Goal: Transaction & Acquisition: Purchase product/service

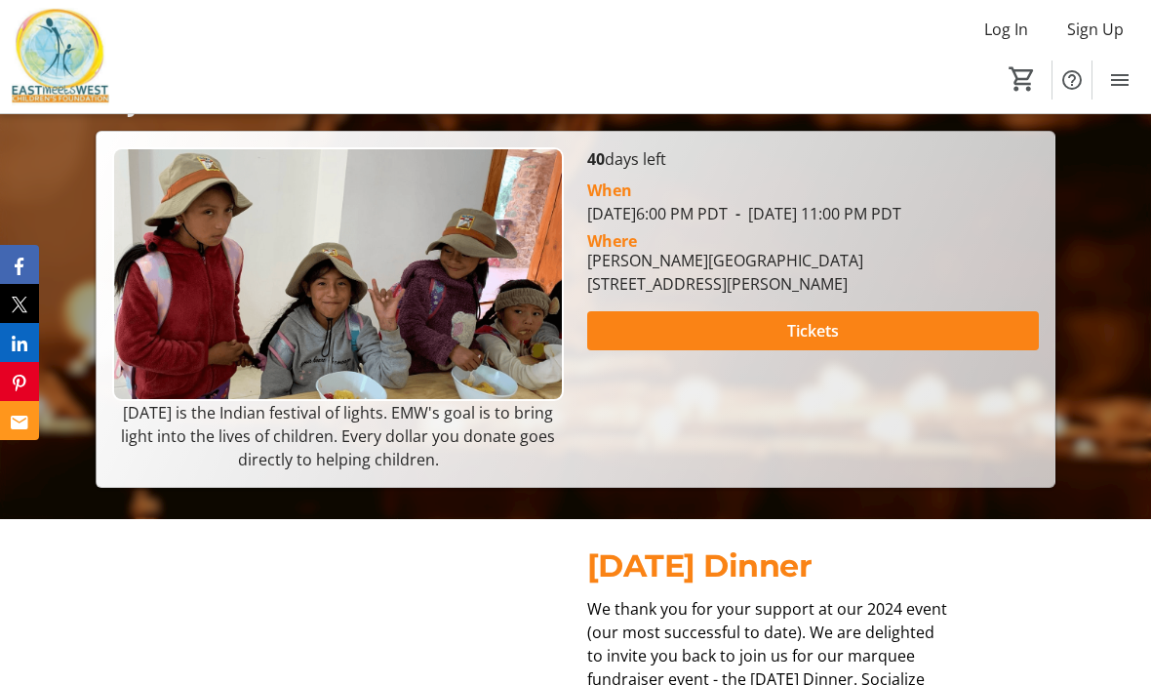
scroll to position [315, 0]
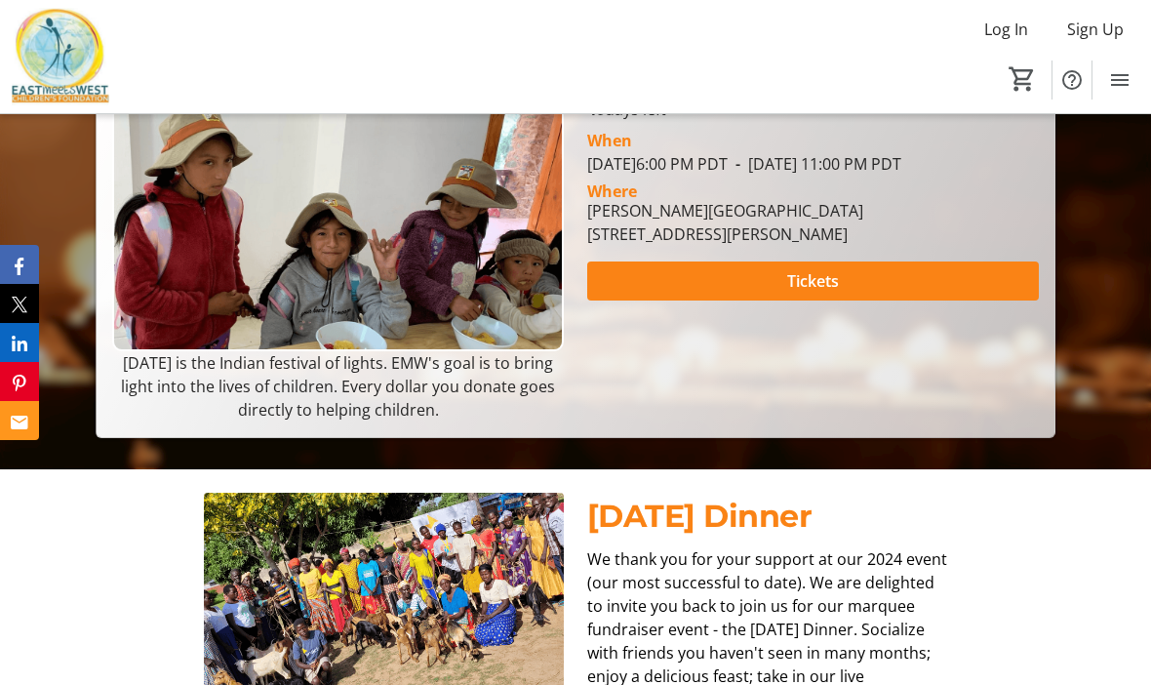
click at [822, 293] on span "Tickets" at bounding box center [813, 280] width 52 height 23
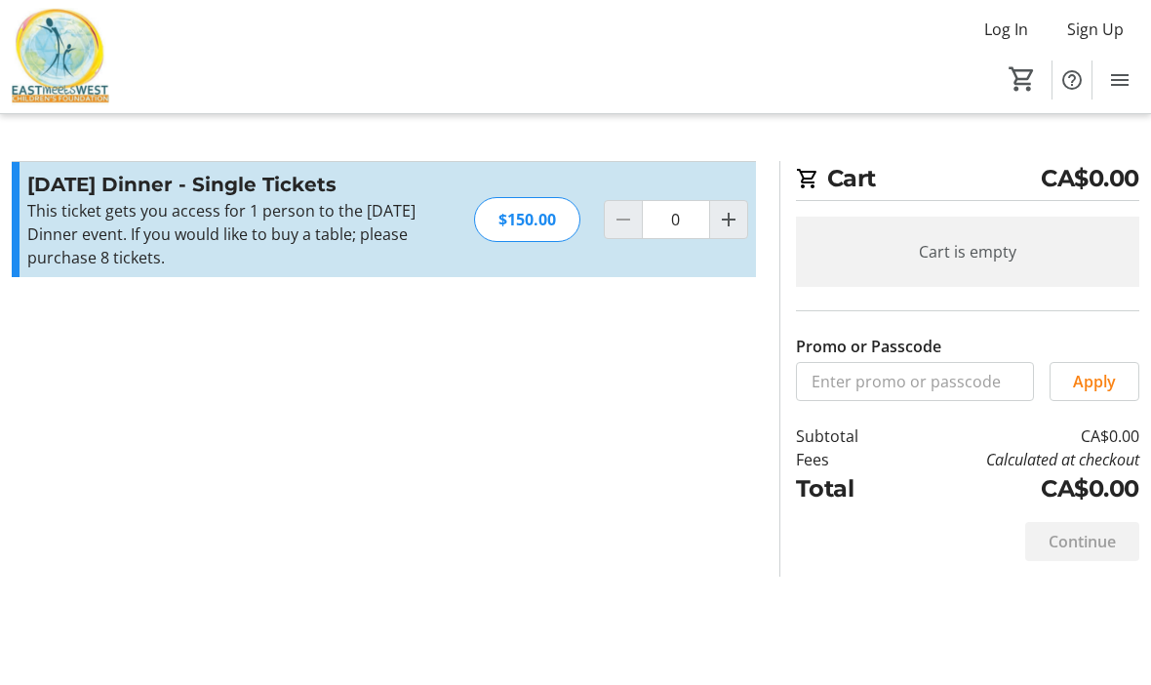
click at [732, 208] on mat-icon "Increment by one" at bounding box center [728, 219] width 23 height 23
click at [730, 221] on mat-icon "Increment by one" at bounding box center [728, 219] width 23 height 23
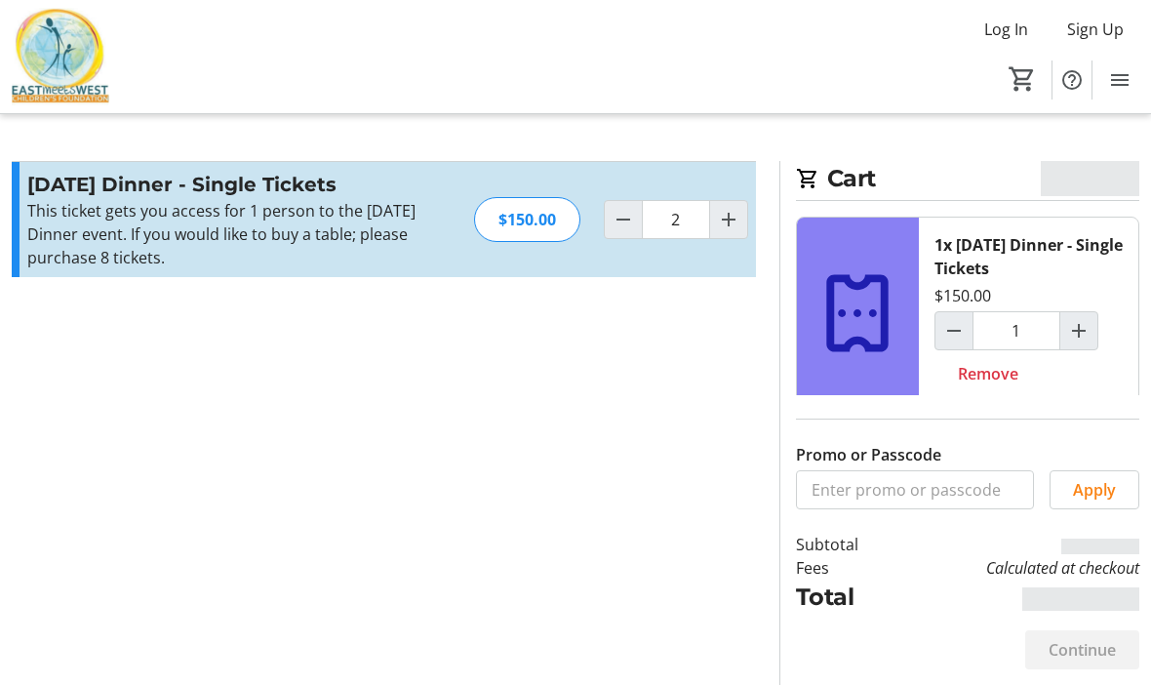
click at [732, 220] on mat-icon "Increment by one" at bounding box center [728, 219] width 23 height 23
type input "3"
type input "2"
click at [726, 221] on mat-icon "Increment by one" at bounding box center [728, 219] width 23 height 23
type input "4"
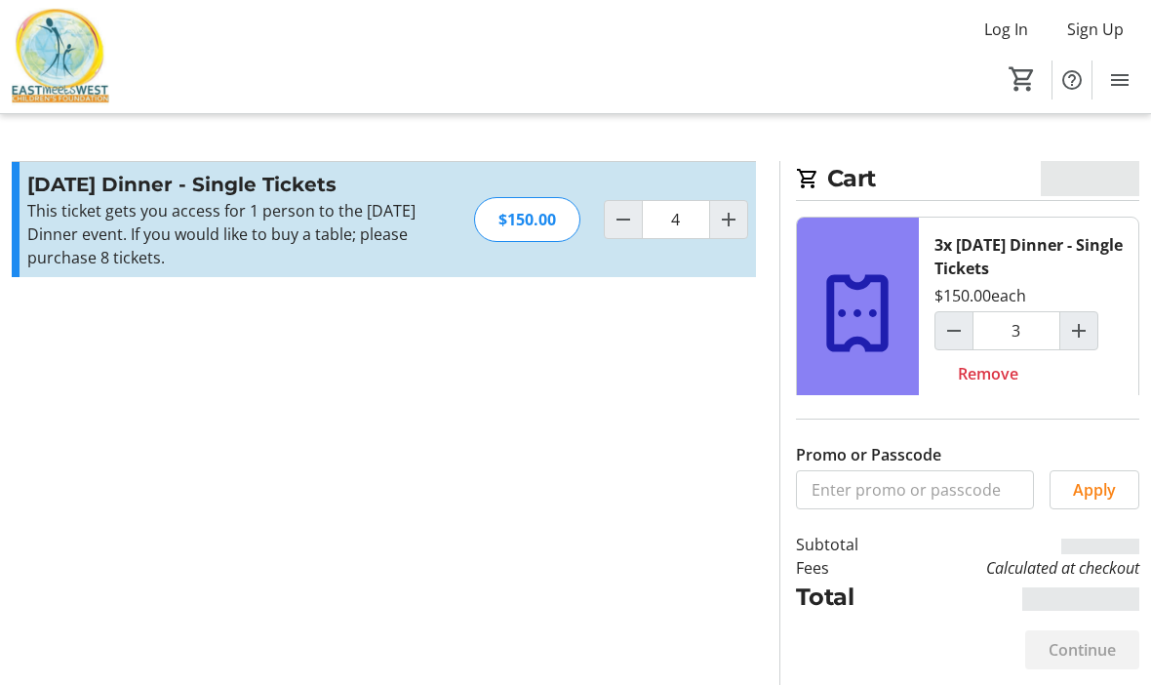
type input "4"
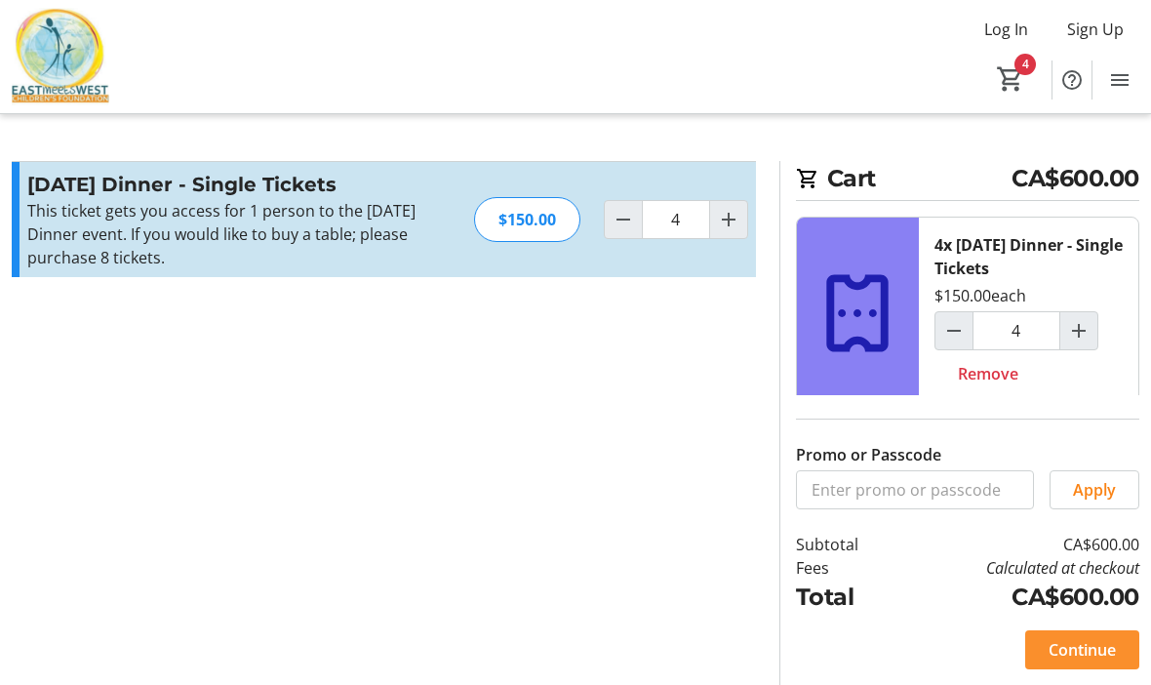
click at [1122, 672] on span at bounding box center [1083, 649] width 114 height 47
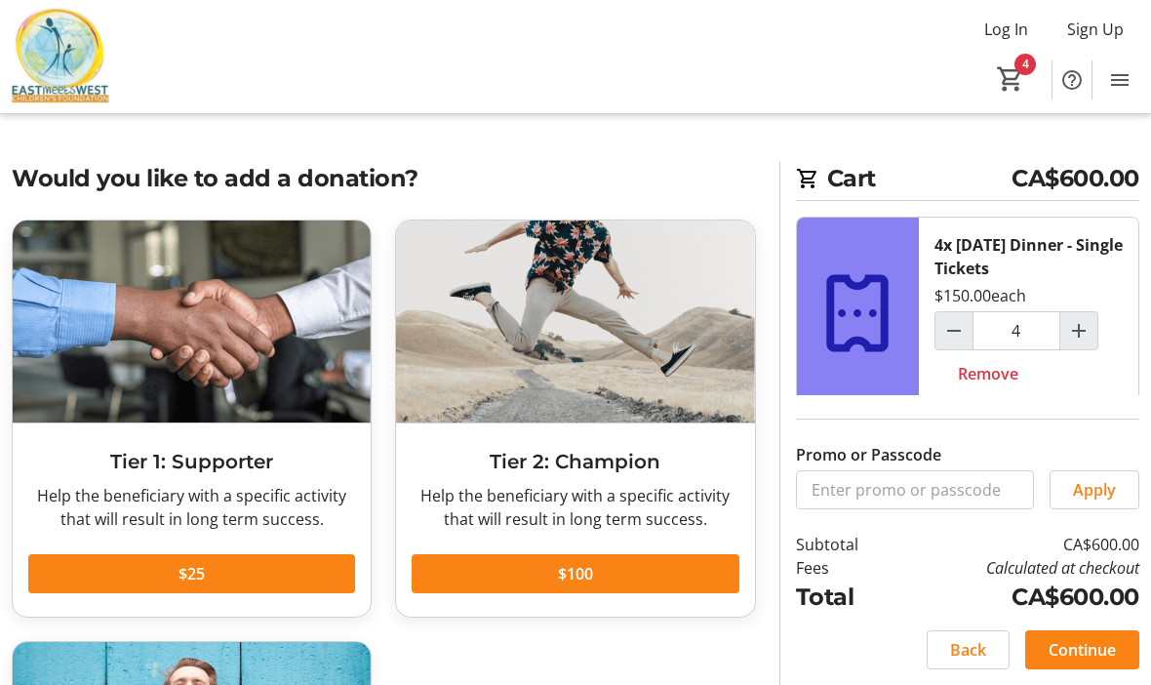
click at [1076, 658] on span "Continue" at bounding box center [1082, 649] width 67 height 23
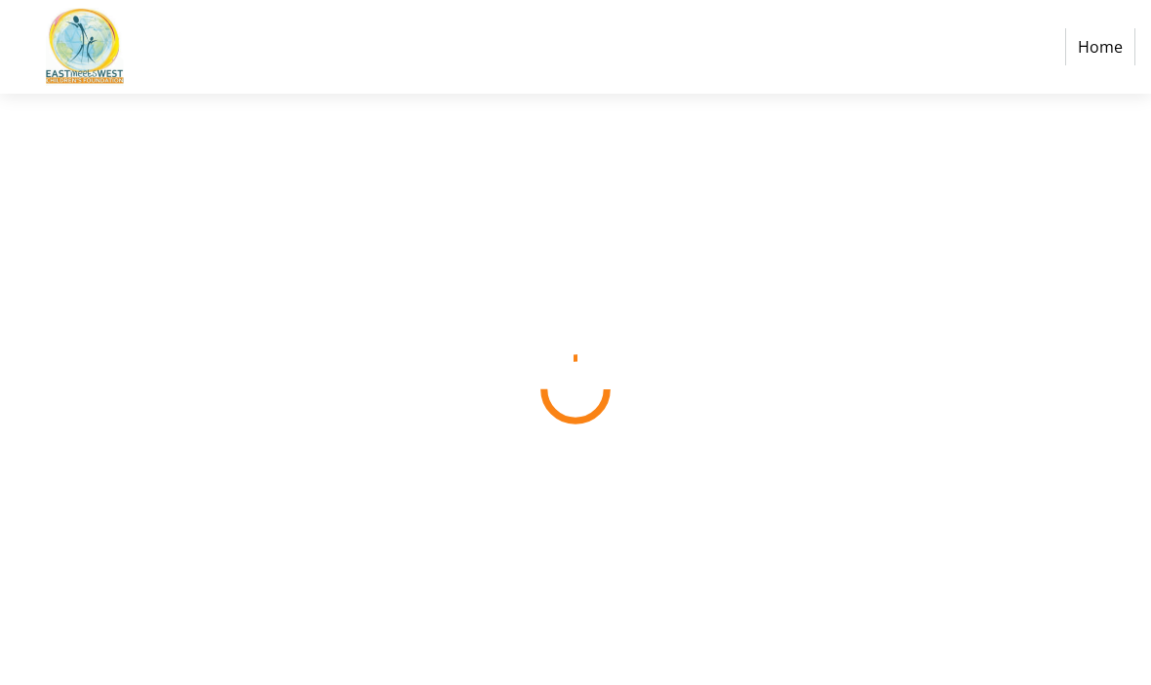
select select "CA"
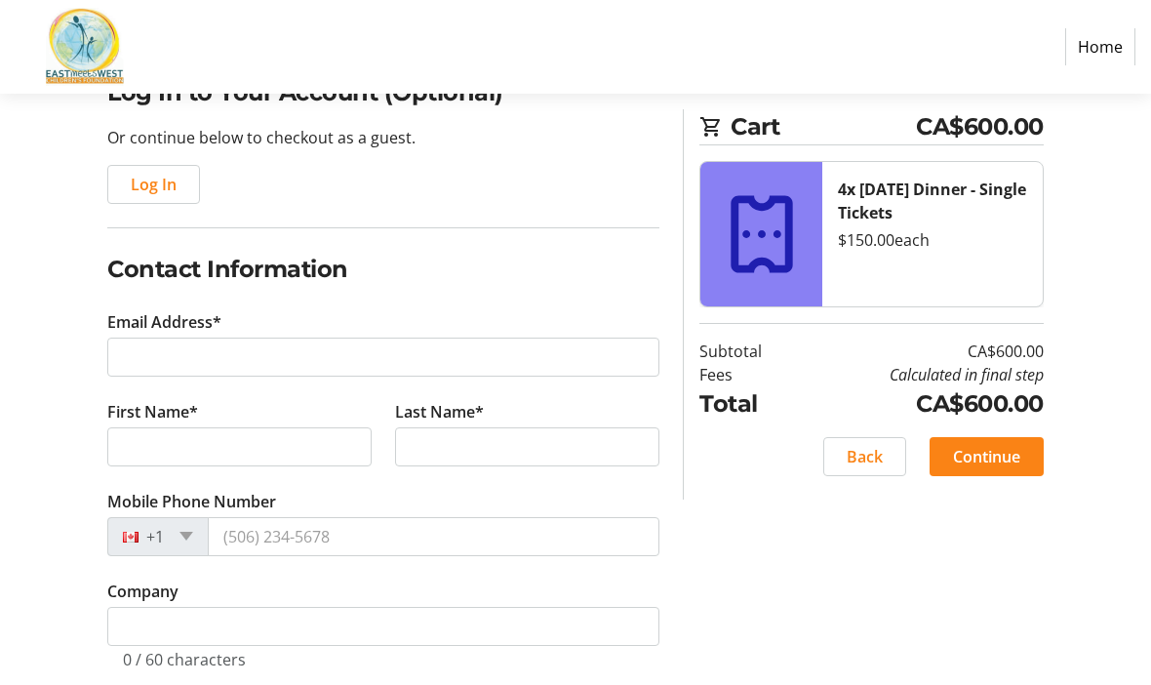
scroll to position [262, 0]
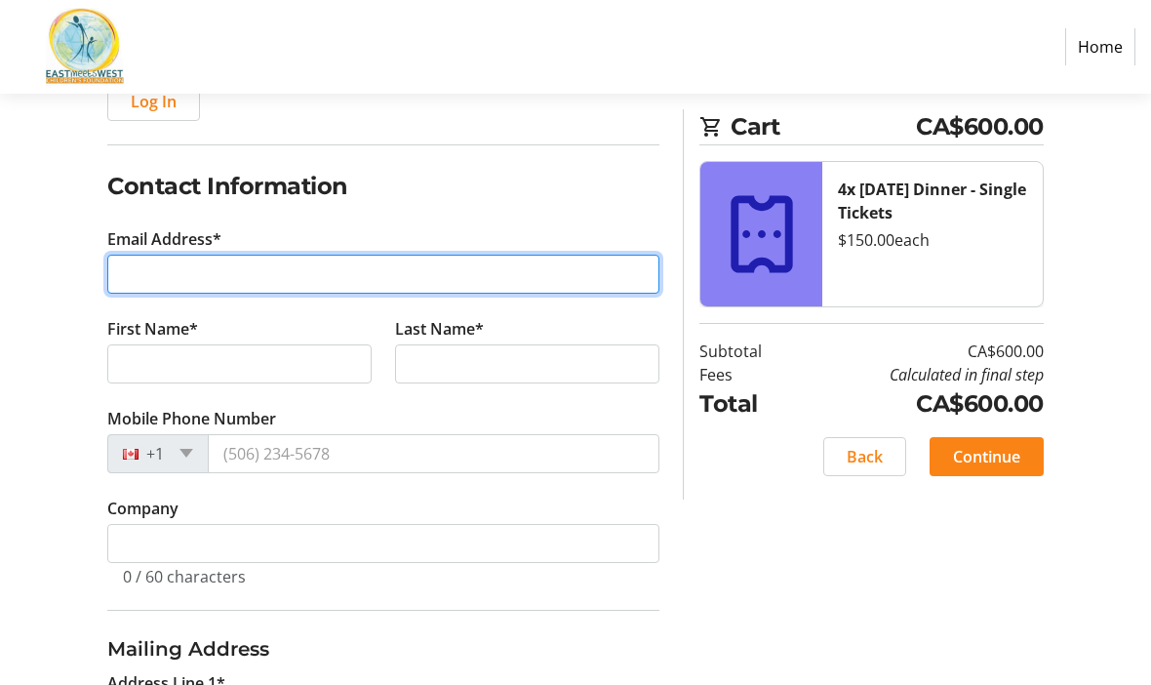
click at [252, 267] on input "Email Address*" at bounding box center [383, 275] width 552 height 39
click at [254, 273] on input "[PERSON_NAME][EMAIL_ADDRESS][DOMAIN_NAME]" at bounding box center [383, 274] width 552 height 39
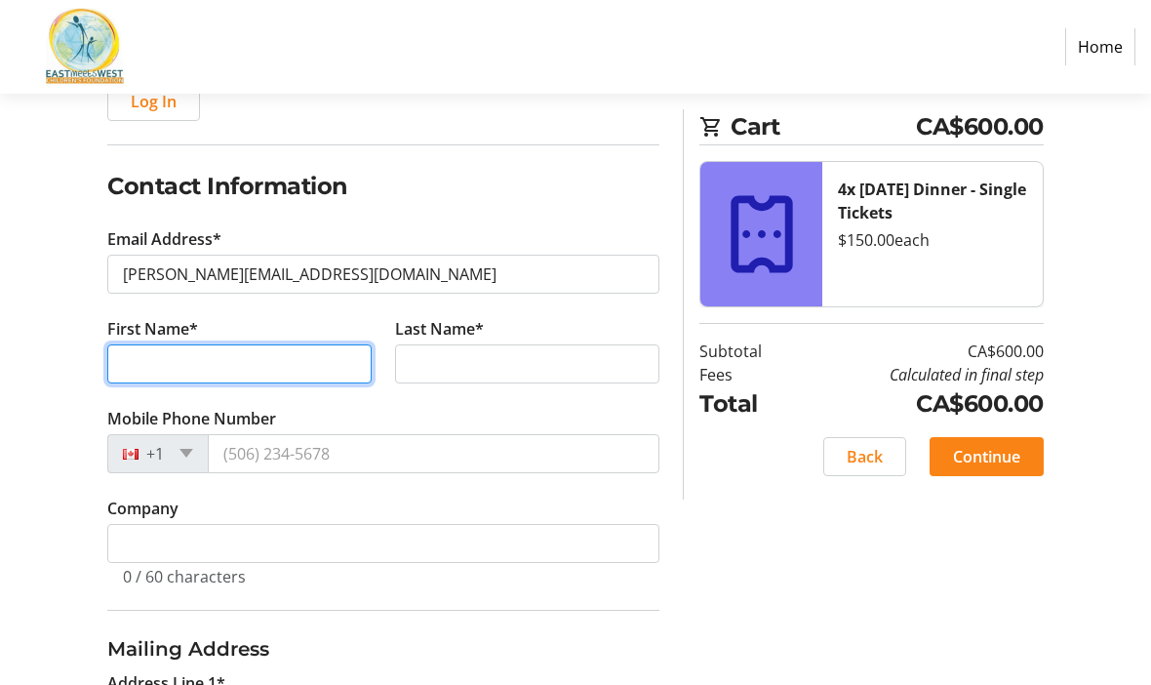
click at [227, 353] on input "First Name*" at bounding box center [239, 363] width 264 height 39
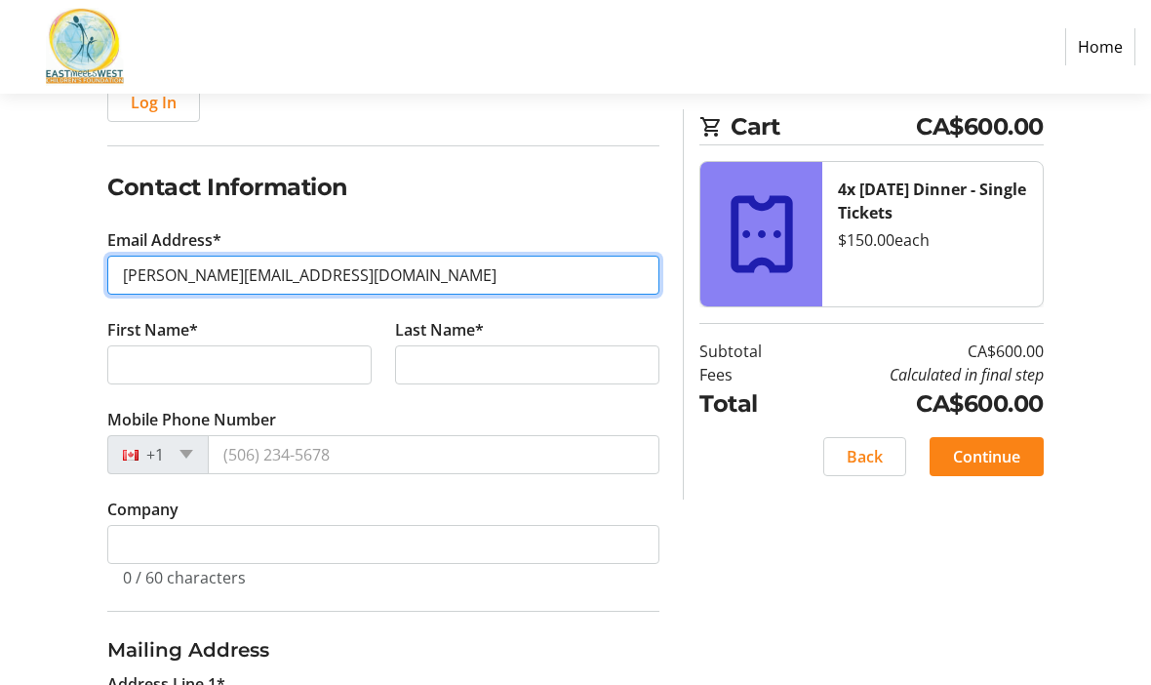
click at [244, 264] on input "[PERSON_NAME][EMAIL_ADDRESS][DOMAIN_NAME]" at bounding box center [383, 275] width 552 height 39
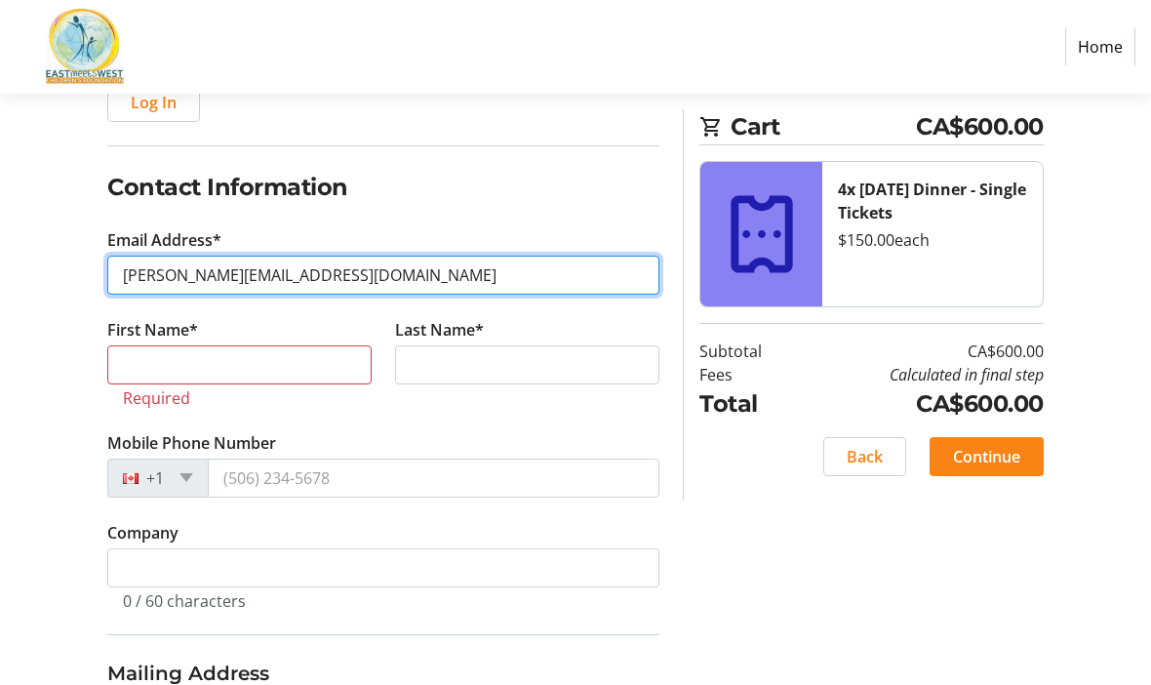
type input "[PERSON_NAME][EMAIL_ADDRESS][DOMAIN_NAME]"
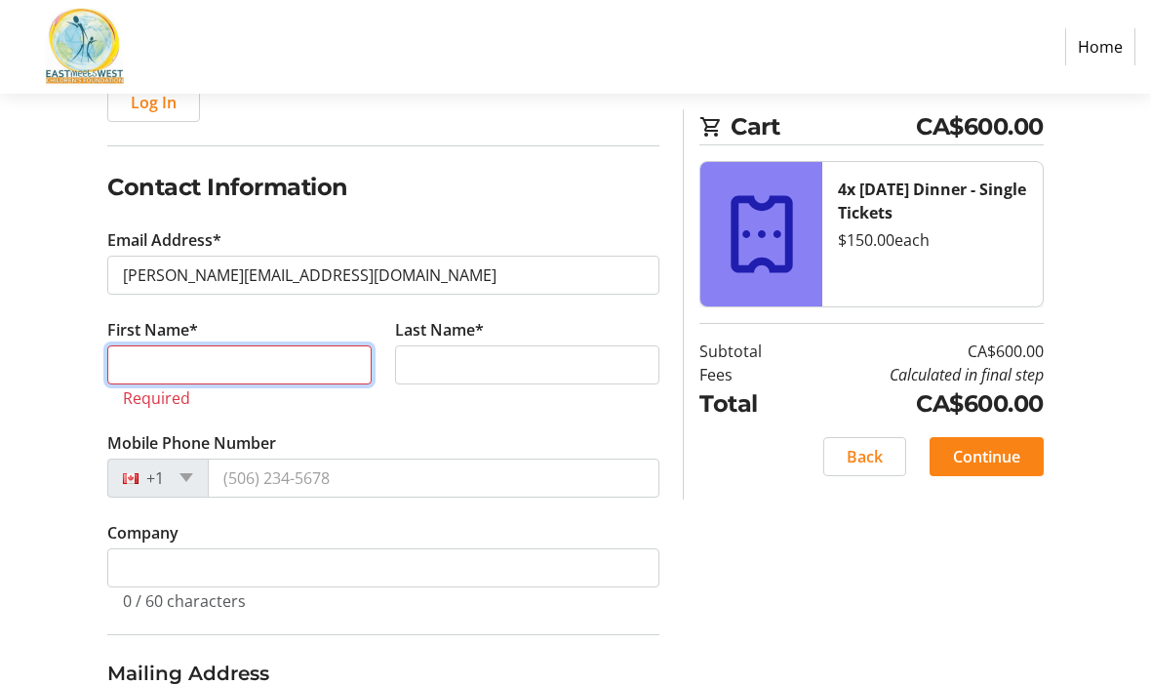
click at [219, 350] on input "First Name*" at bounding box center [239, 364] width 264 height 39
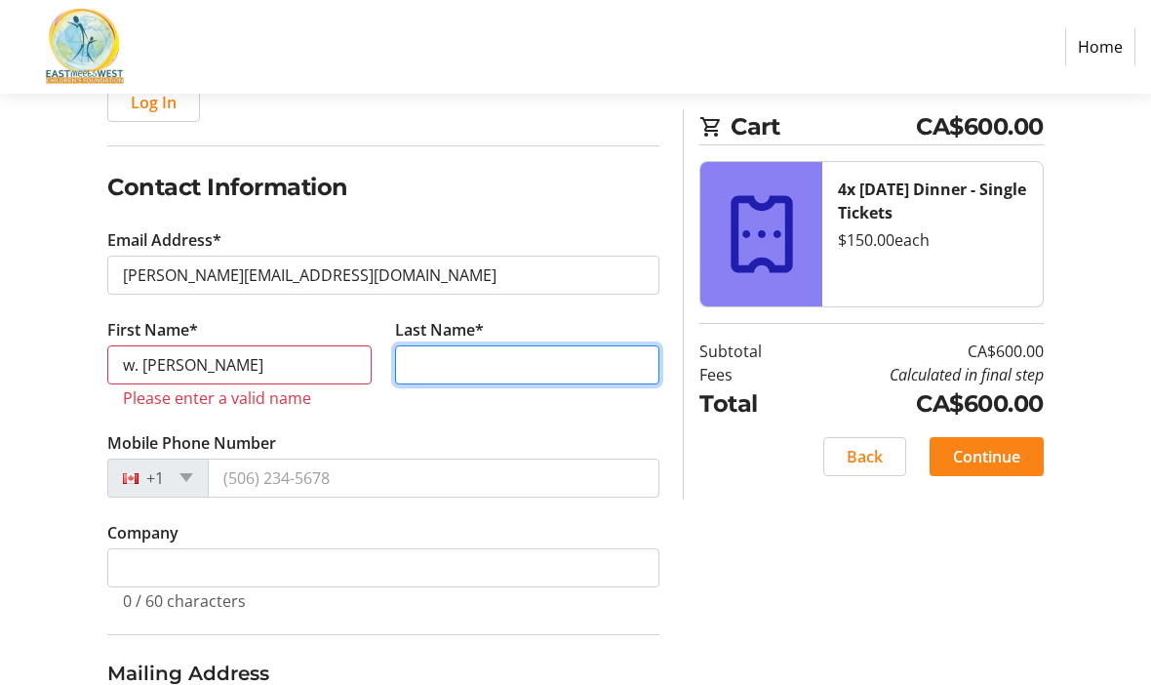
click at [484, 362] on input "Last Name*" at bounding box center [527, 364] width 264 height 39
click at [195, 333] on label "First Name*" at bounding box center [152, 329] width 91 height 23
click at [195, 345] on input "w. [PERSON_NAME]" at bounding box center [239, 364] width 264 height 39
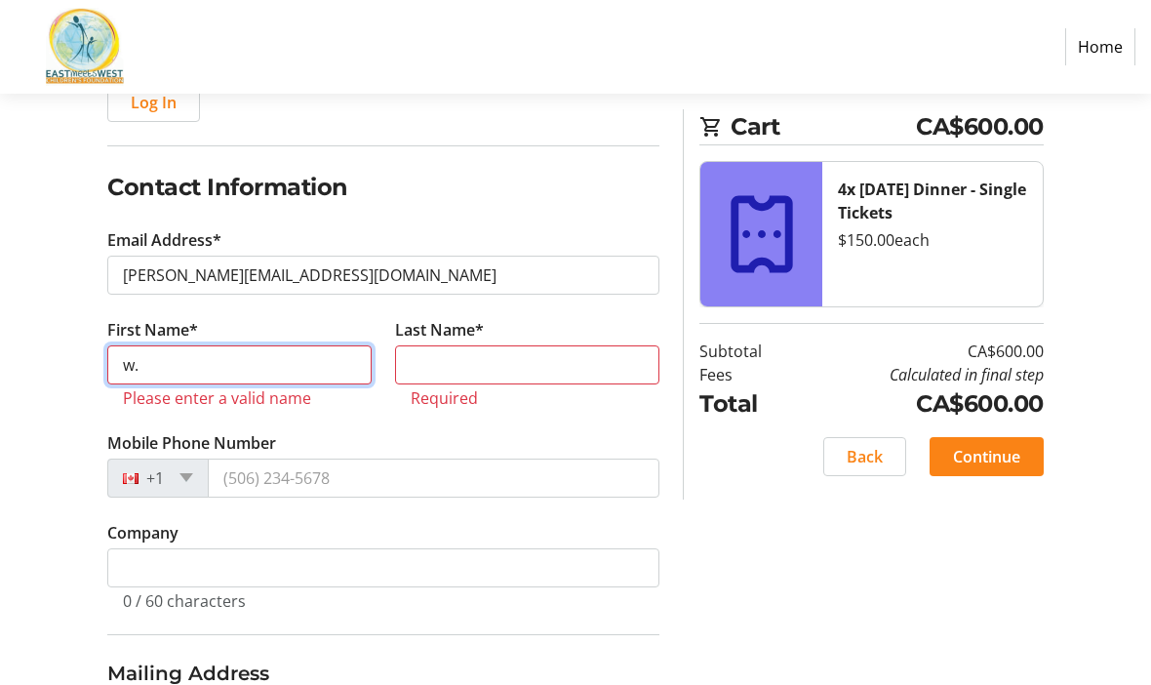
type input "w"
type input "W. [PERSON_NAME]"
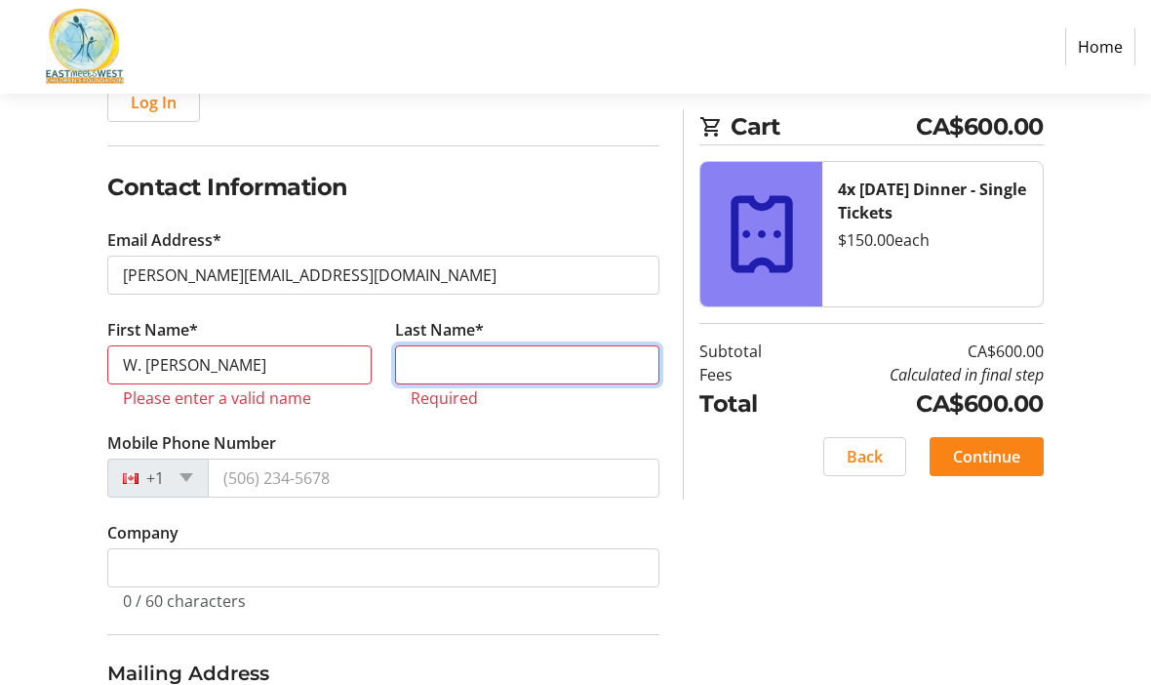
click at [531, 365] on input "Last Name*" at bounding box center [527, 364] width 264 height 39
type input "[PERSON_NAME]"
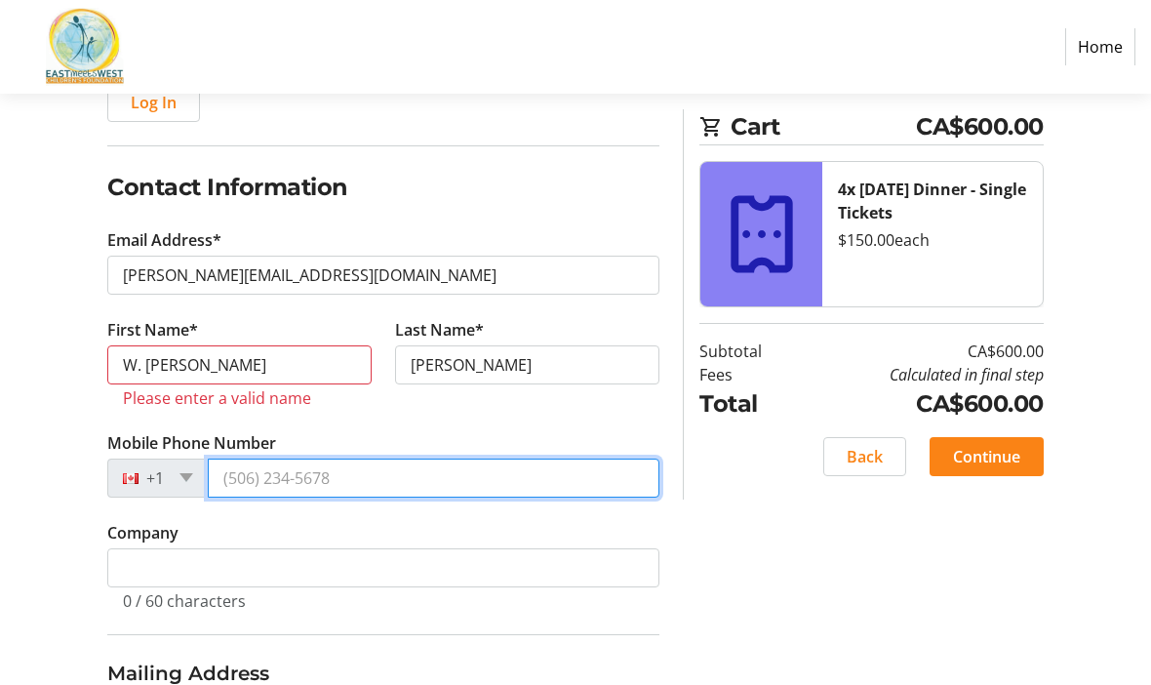
click at [309, 478] on input "Mobile Phone Number" at bounding box center [434, 478] width 452 height 39
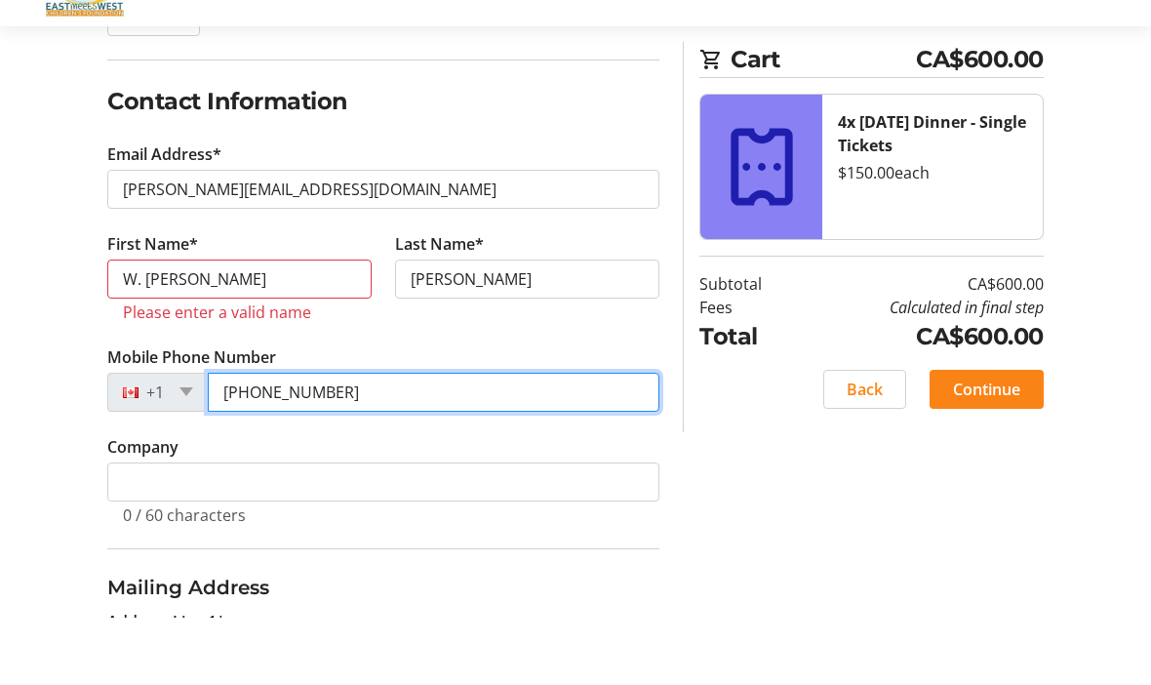
scroll to position [282, 0]
type input "[PHONE_NUMBER]"
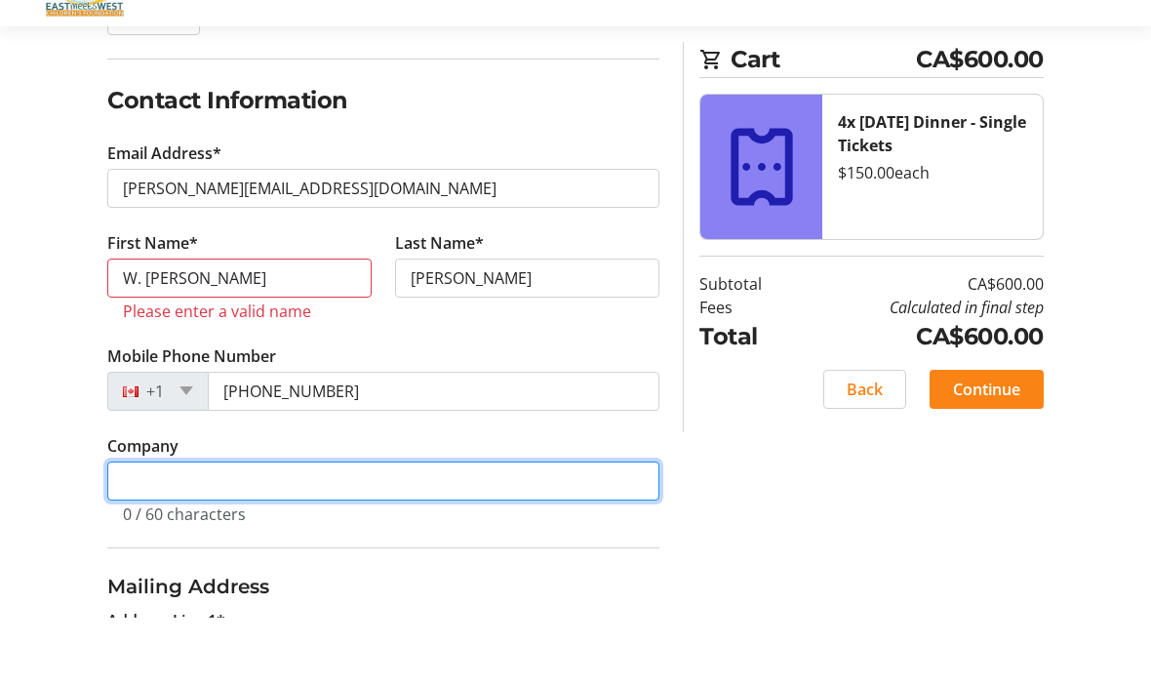
click at [297, 529] on input "Company" at bounding box center [383, 548] width 552 height 39
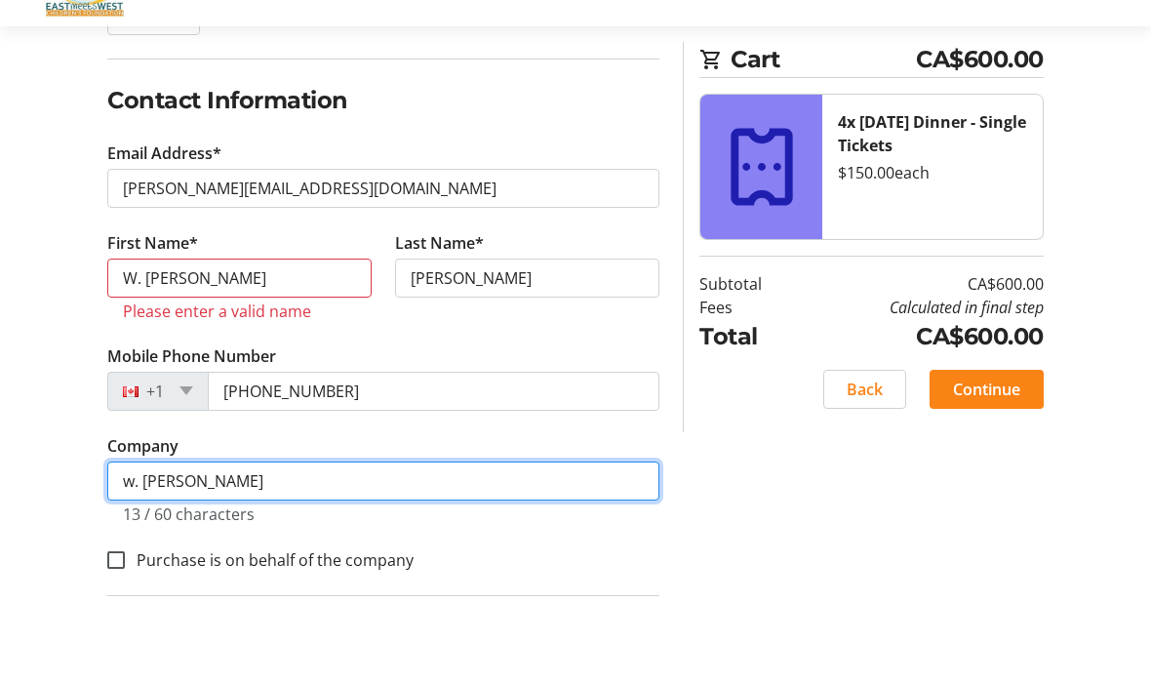
click at [139, 529] on input "w. [PERSON_NAME]" at bounding box center [383, 548] width 552 height 39
click at [272, 529] on input "W. [PERSON_NAME]" at bounding box center [383, 548] width 552 height 39
click at [375, 529] on input "W. [PERSON_NAME] Insurance, Wealth &Employee Benefits Agency" at bounding box center [383, 548] width 552 height 39
click at [358, 529] on input "W. [PERSON_NAME] Insurance, Wealth &Employee Benefits Agency" at bounding box center [383, 548] width 552 height 39
click at [386, 529] on input "W. [PERSON_NAME] Insurance, Wealth &Employee Benefits Agency" at bounding box center [383, 548] width 552 height 39
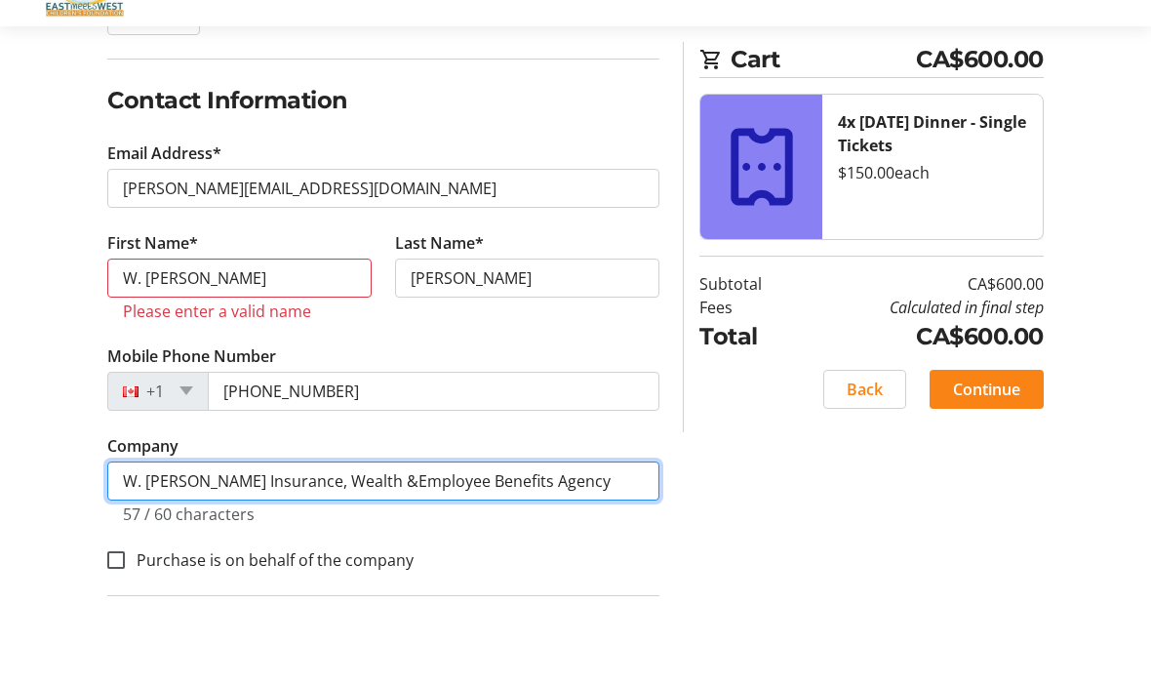
click at [384, 529] on input "W. [PERSON_NAME] Insurance, Wealth &Employee Benefits Agency" at bounding box center [383, 548] width 552 height 39
click at [422, 529] on input "W. [PERSON_NAME] Insurance, Wealth &Employee Benefits Agency" at bounding box center [383, 548] width 552 height 39
click at [382, 529] on input "W. [PERSON_NAME] Insurance, Wealth &Employee Benefits Agency" at bounding box center [383, 548] width 552 height 39
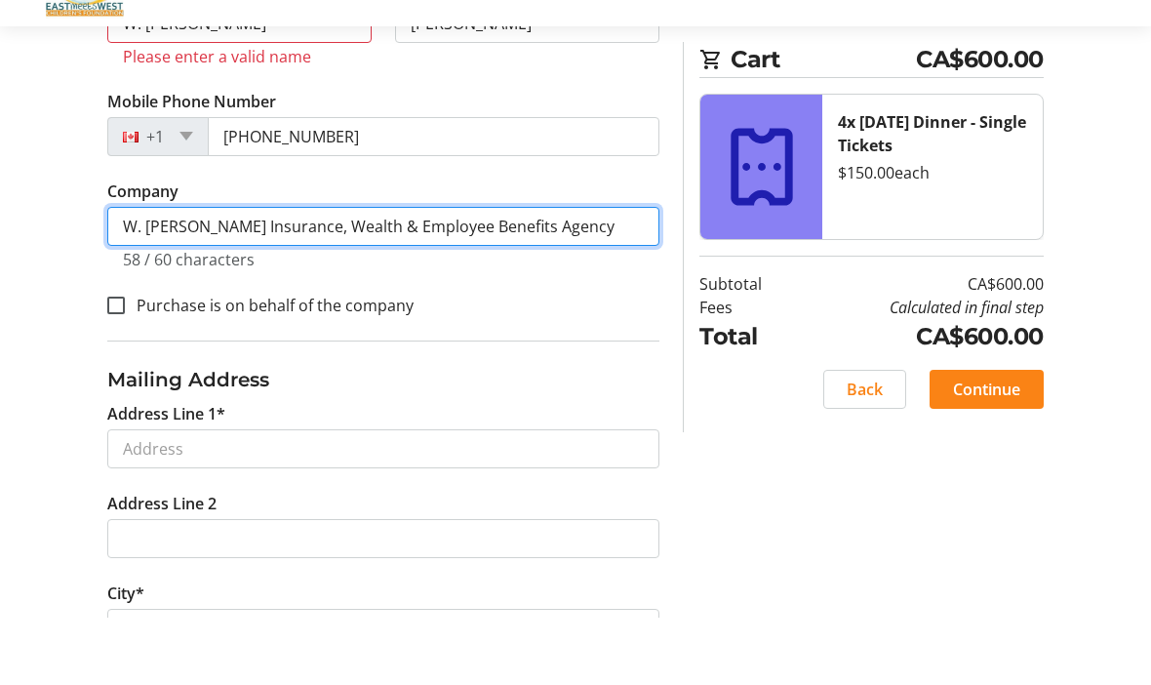
scroll to position [541, 0]
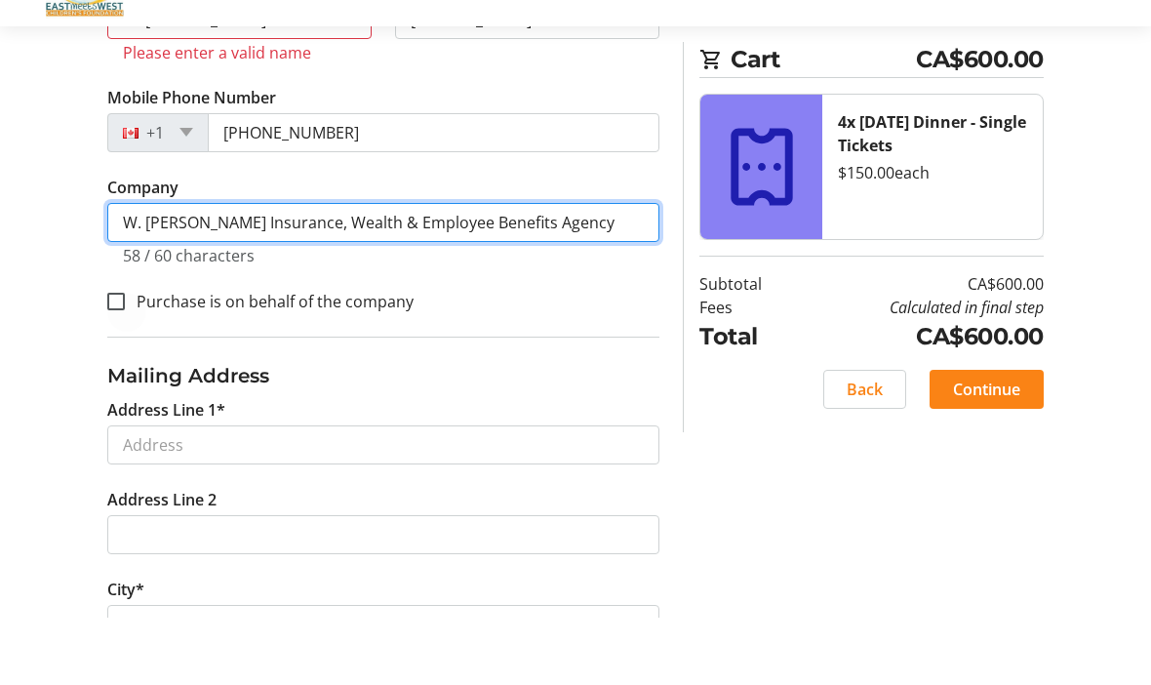
type input "W. [PERSON_NAME] Insurance, Wealth & Employee Benefits Agency"
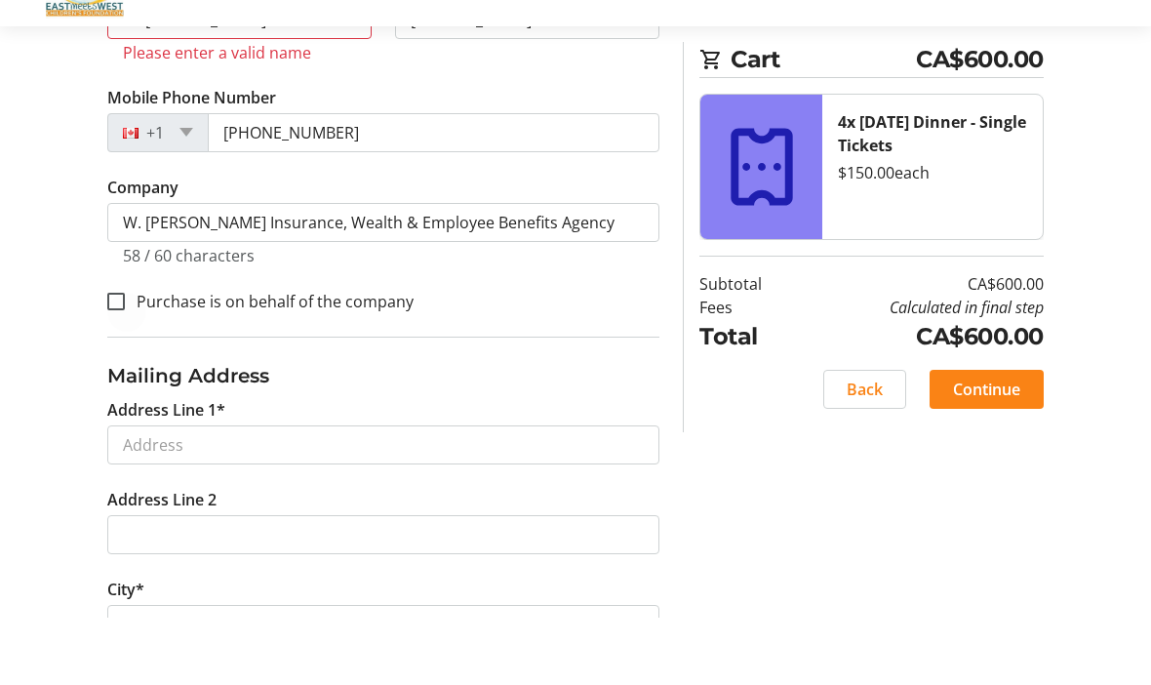
click at [115, 345] on div at bounding box center [116, 368] width 47 height 47
checkbox input "true"
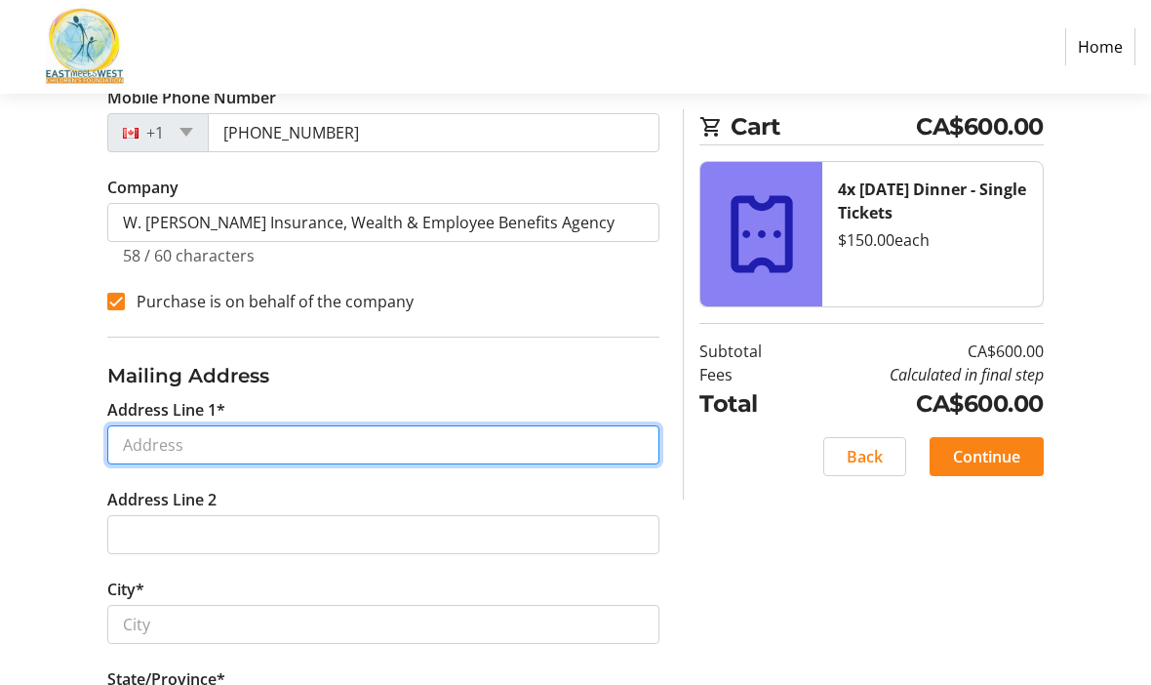
click at [316, 430] on input "Address Line 1*" at bounding box center [383, 444] width 552 height 39
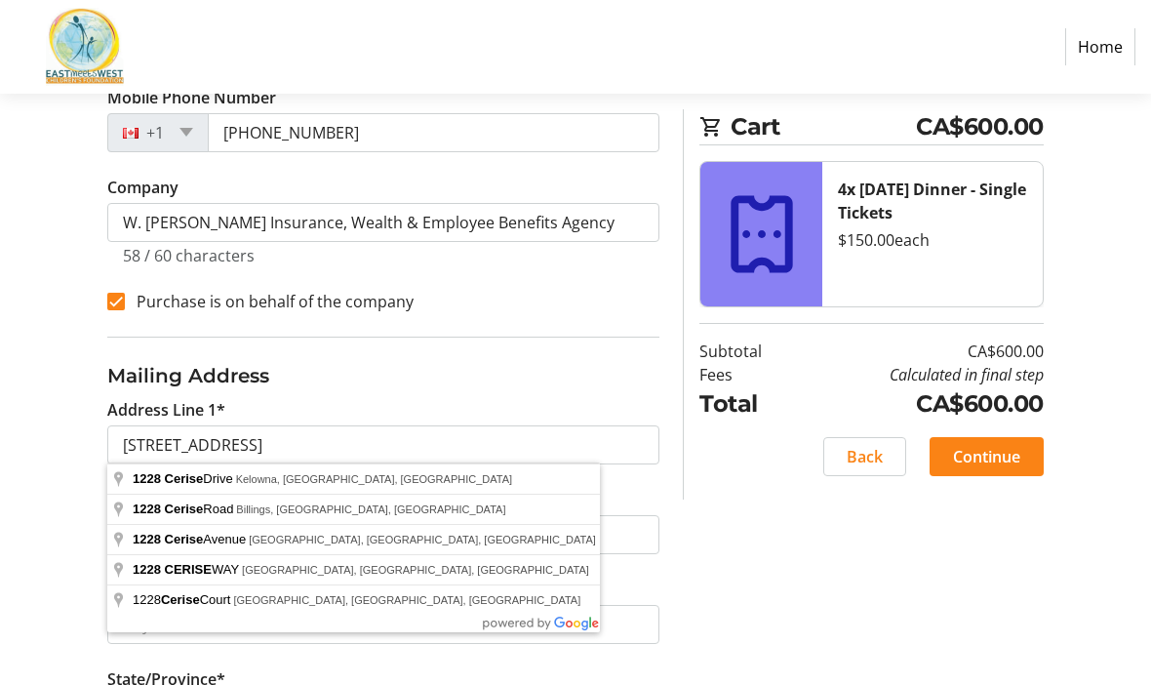
type input "[STREET_ADDRESS]"
type input "Kelowna"
select select "BC"
type input "V1Y 9R8"
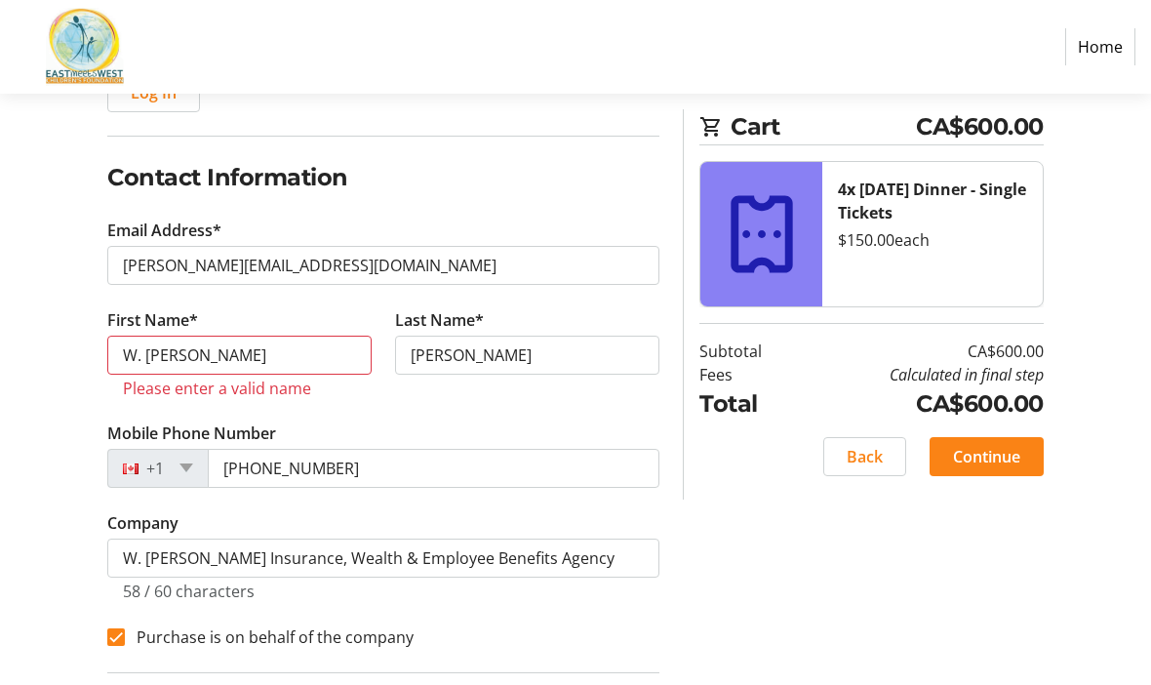
scroll to position [272, 0]
click at [141, 352] on input "W. [PERSON_NAME]" at bounding box center [239, 355] width 264 height 39
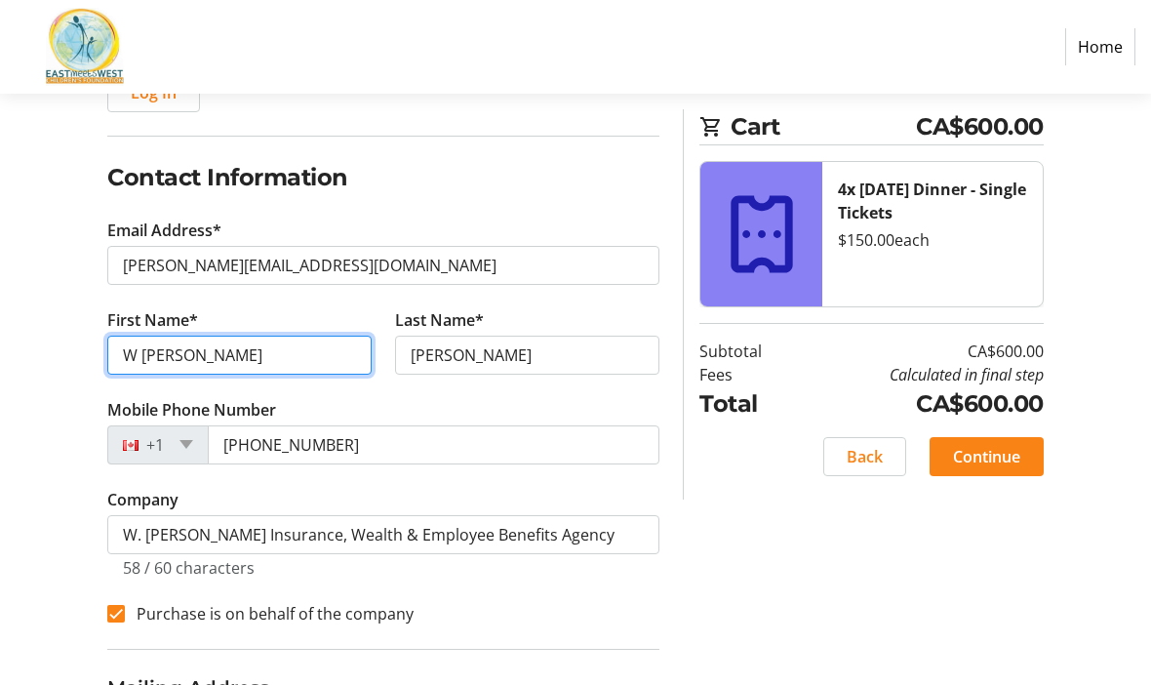
type input "W [PERSON_NAME]"
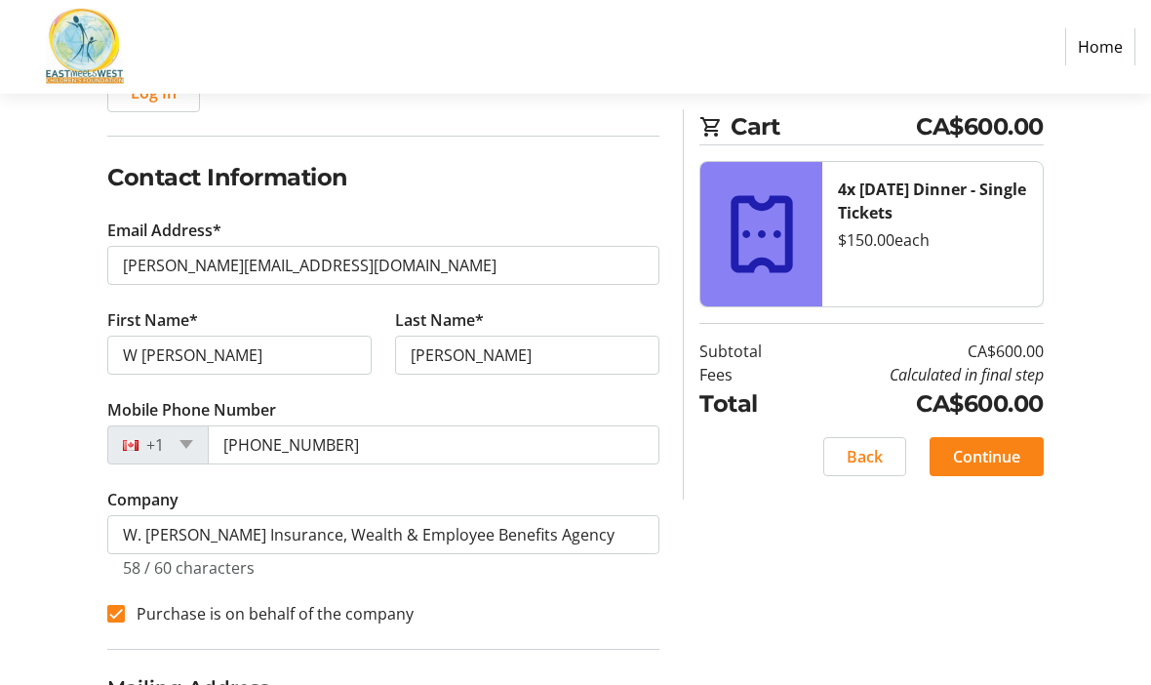
click at [1005, 446] on span "Continue" at bounding box center [986, 456] width 67 height 23
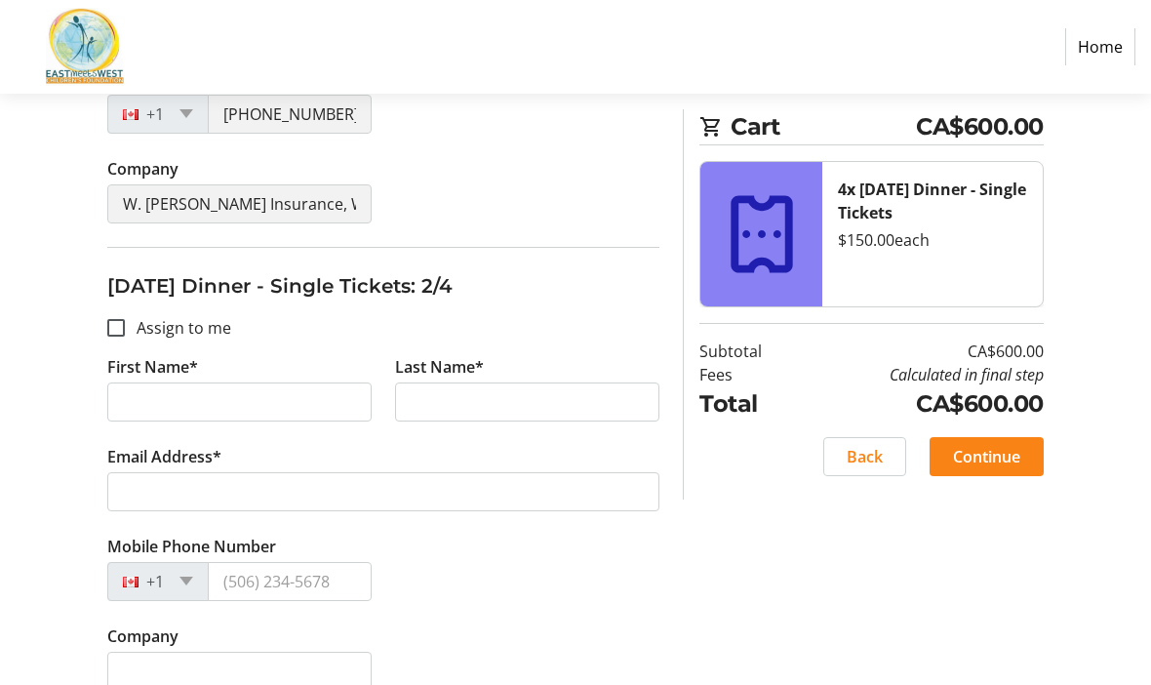
scroll to position [690, 0]
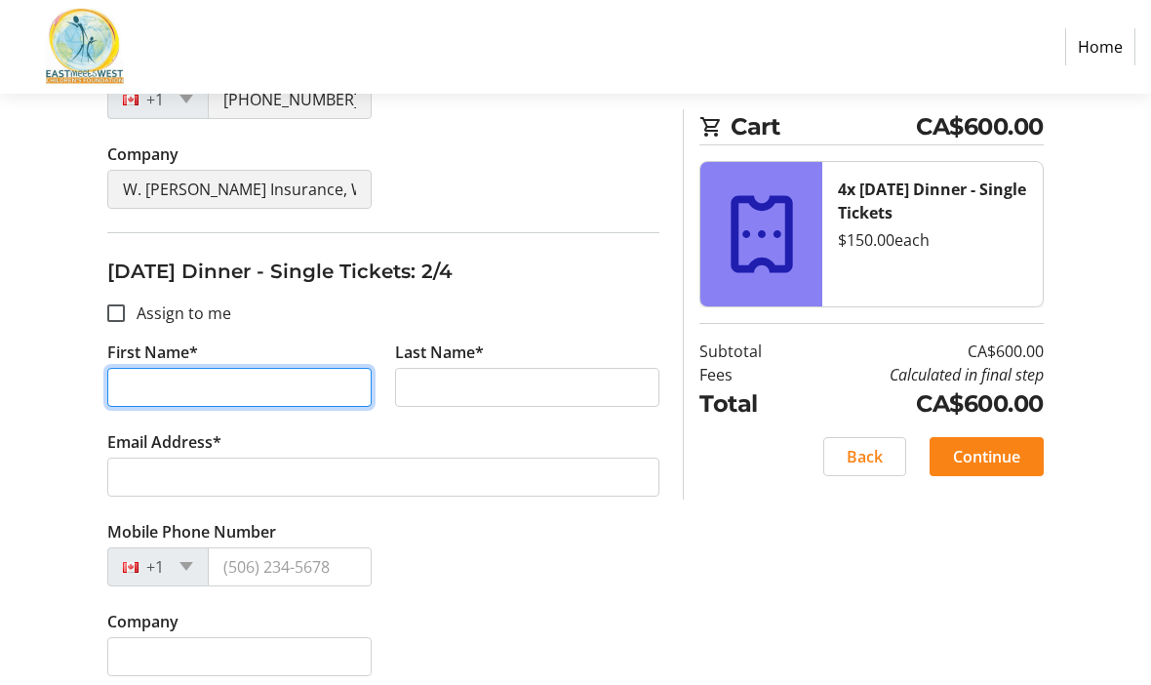
click at [169, 383] on input "First Name*" at bounding box center [239, 387] width 264 height 39
type input "W [PERSON_NAME]"
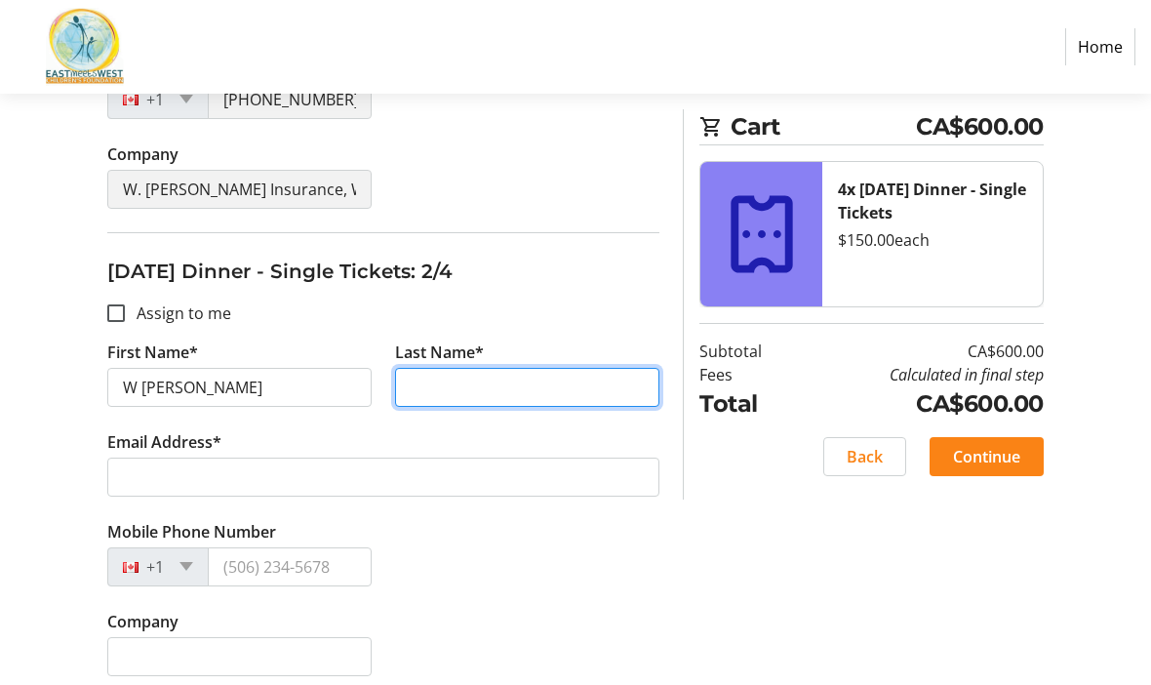
click at [437, 375] on input "Last Name*" at bounding box center [527, 387] width 264 height 39
type input "[PERSON_NAME]"
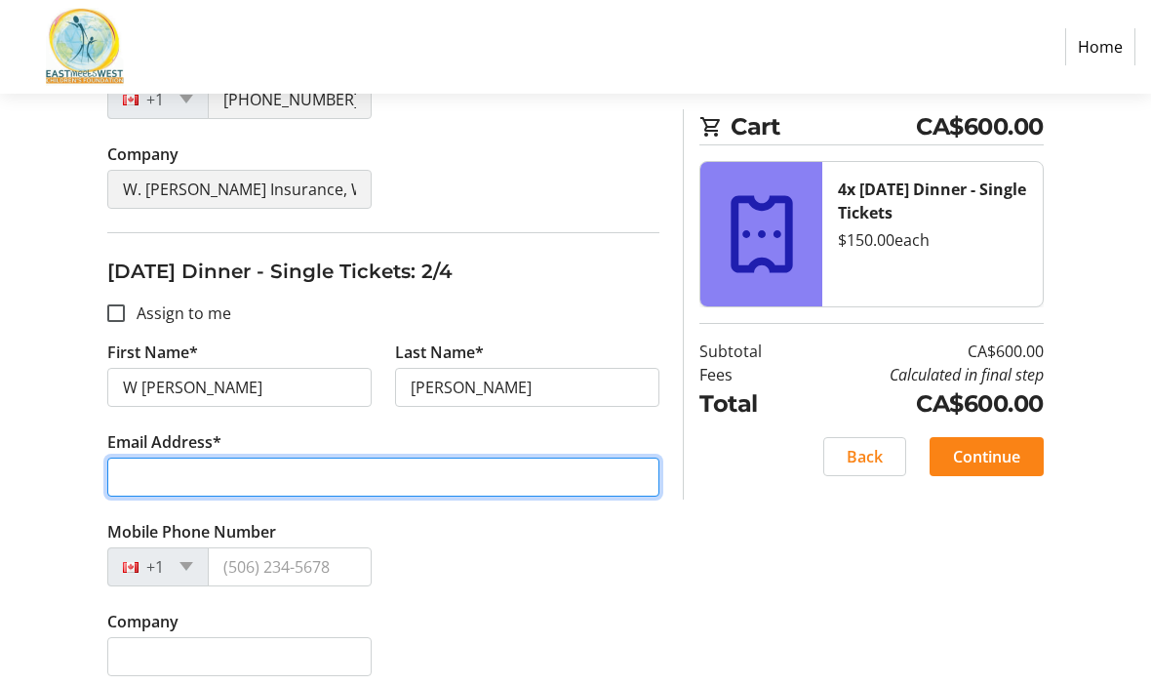
click at [259, 490] on input "Email Address*" at bounding box center [383, 477] width 552 height 39
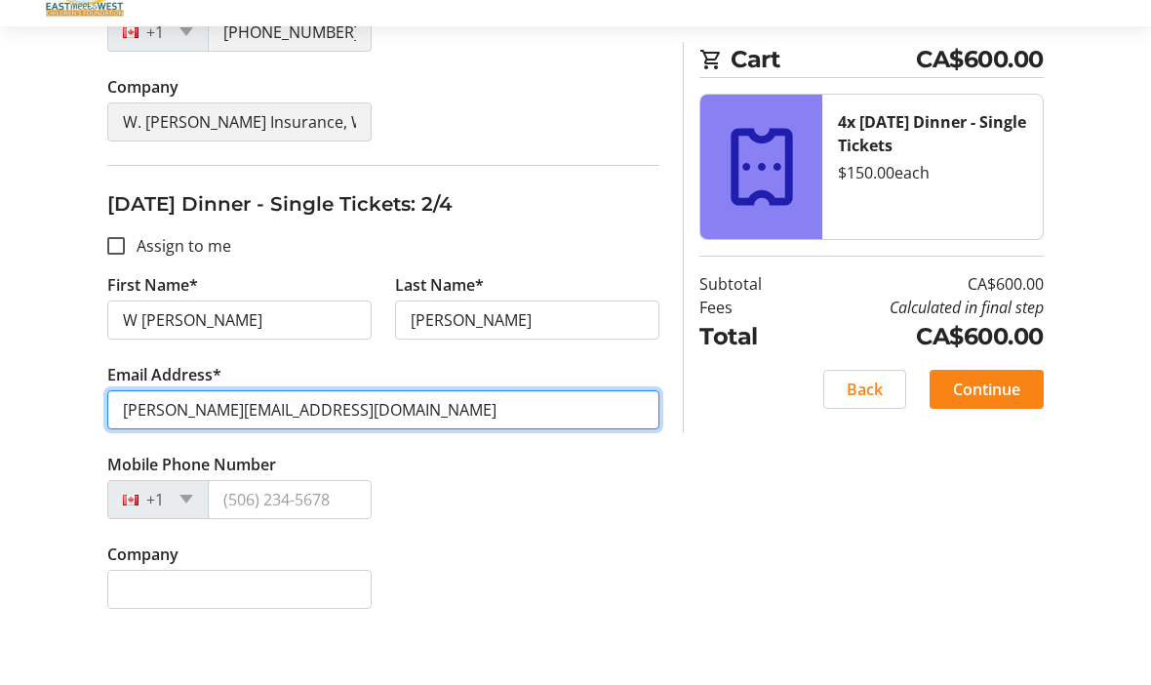
scroll to position [694, 0]
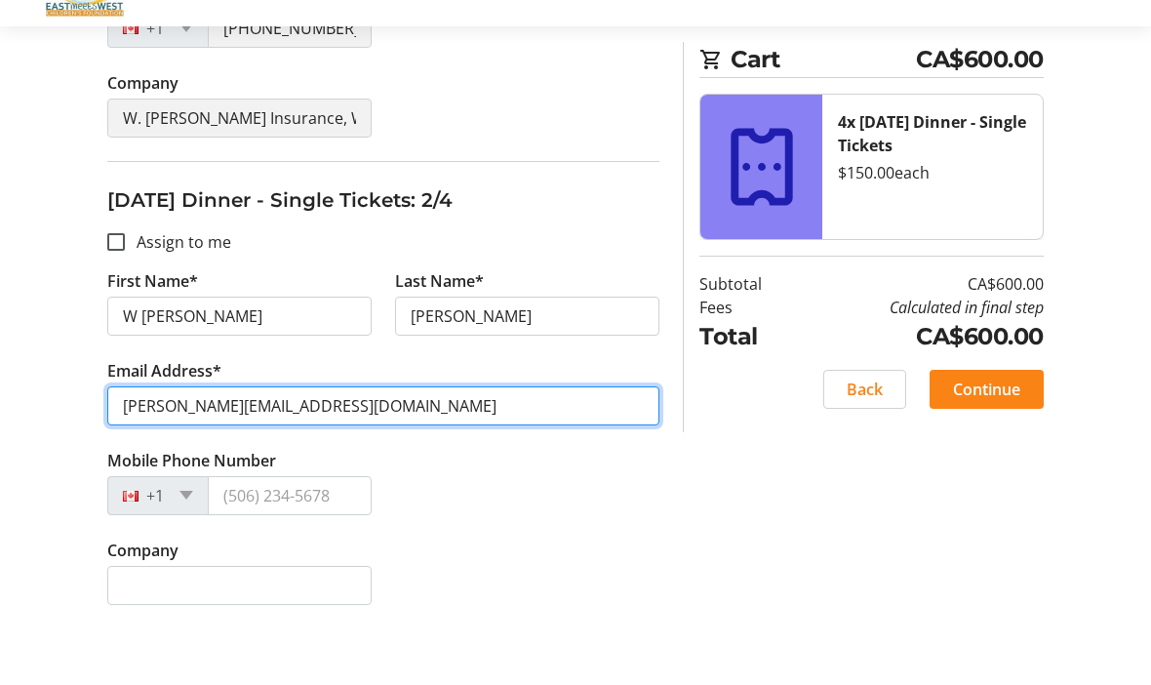
type input "[PERSON_NAME][EMAIL_ADDRESS][DOMAIN_NAME]"
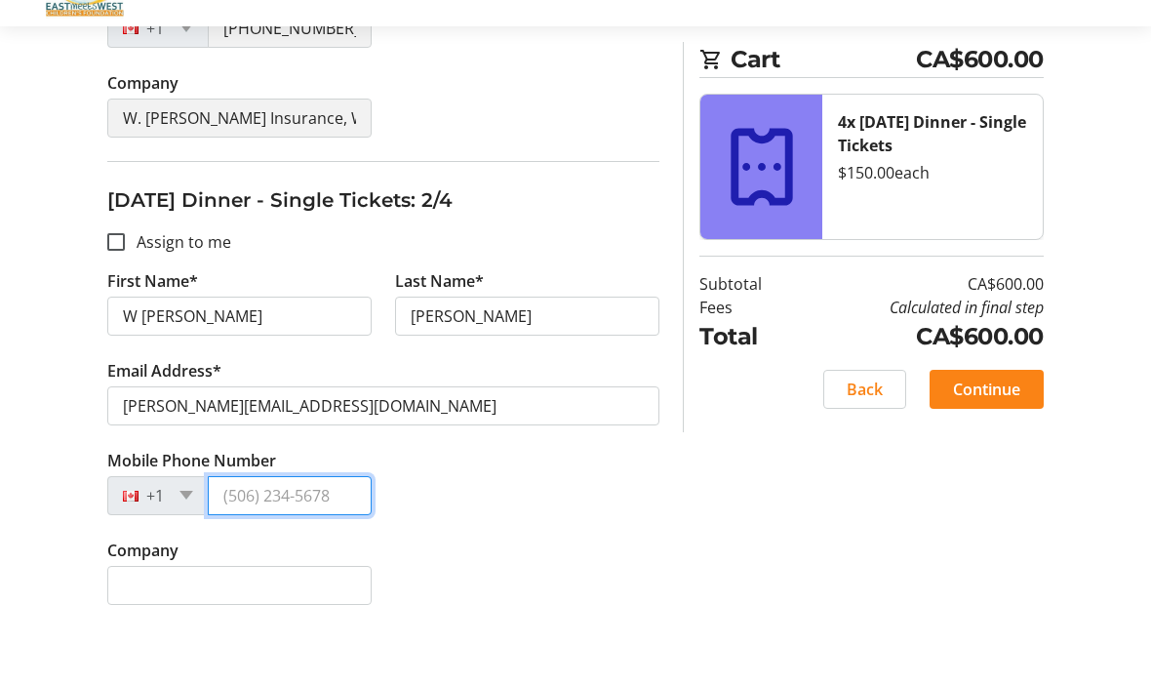
click at [266, 543] on input "Mobile Phone Number" at bounding box center [290, 562] width 164 height 39
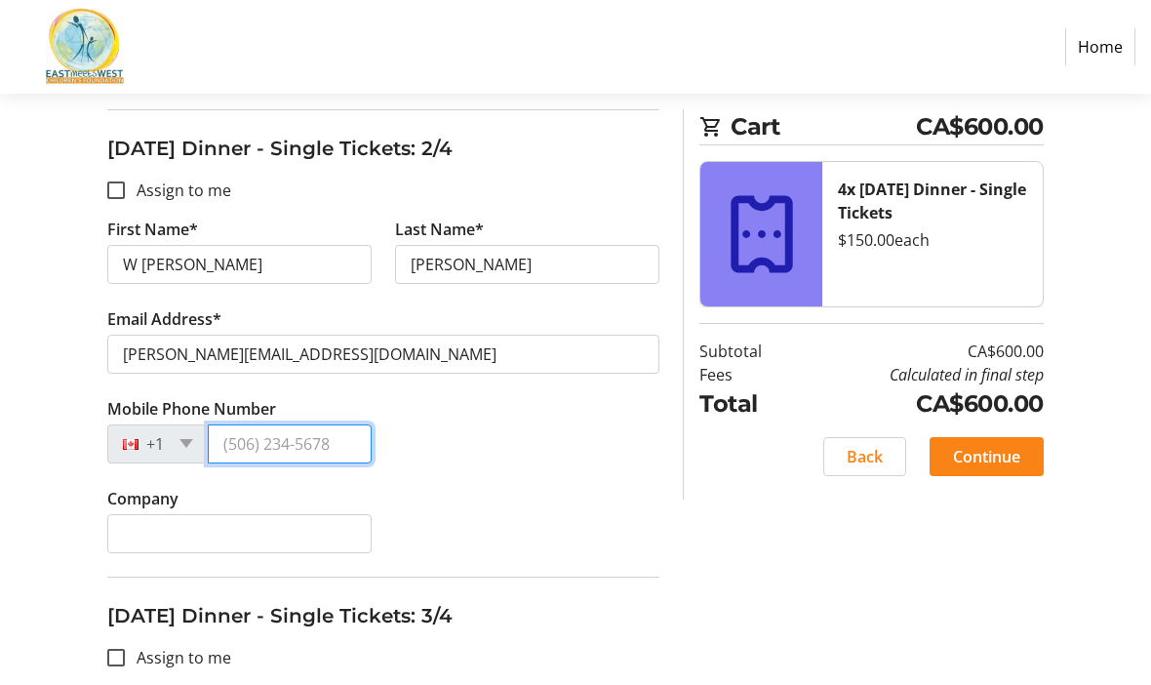
scroll to position [802, 0]
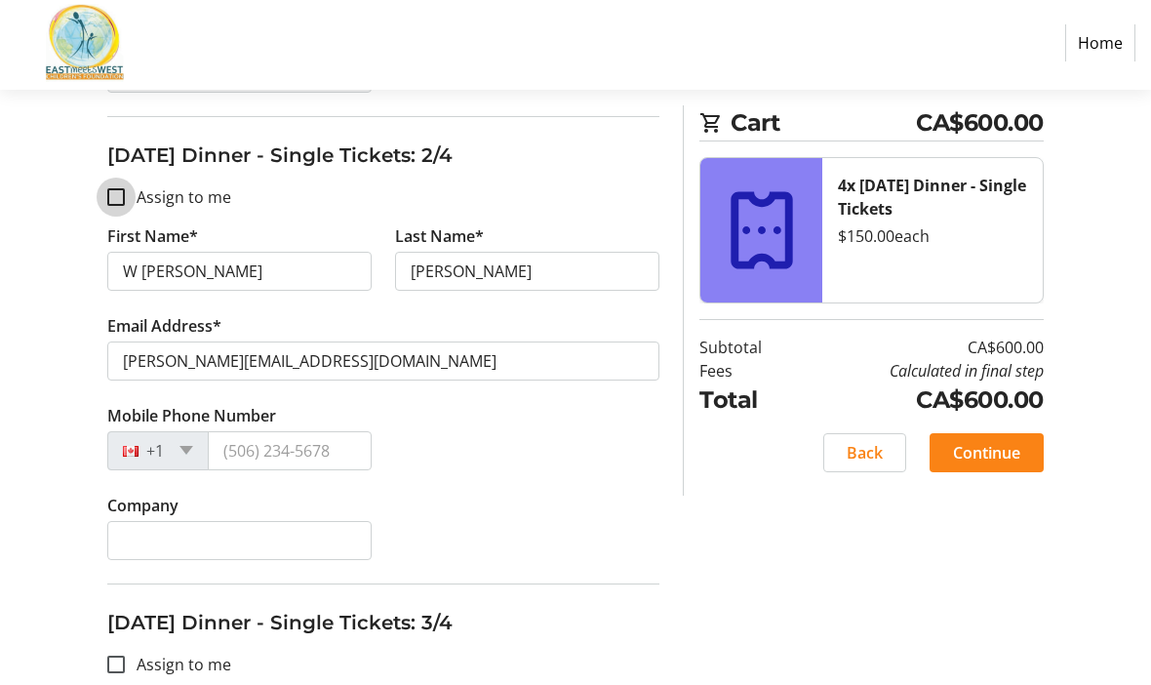
click at [120, 192] on input "Assign to me" at bounding box center [116, 201] width 18 height 18
checkbox input "true"
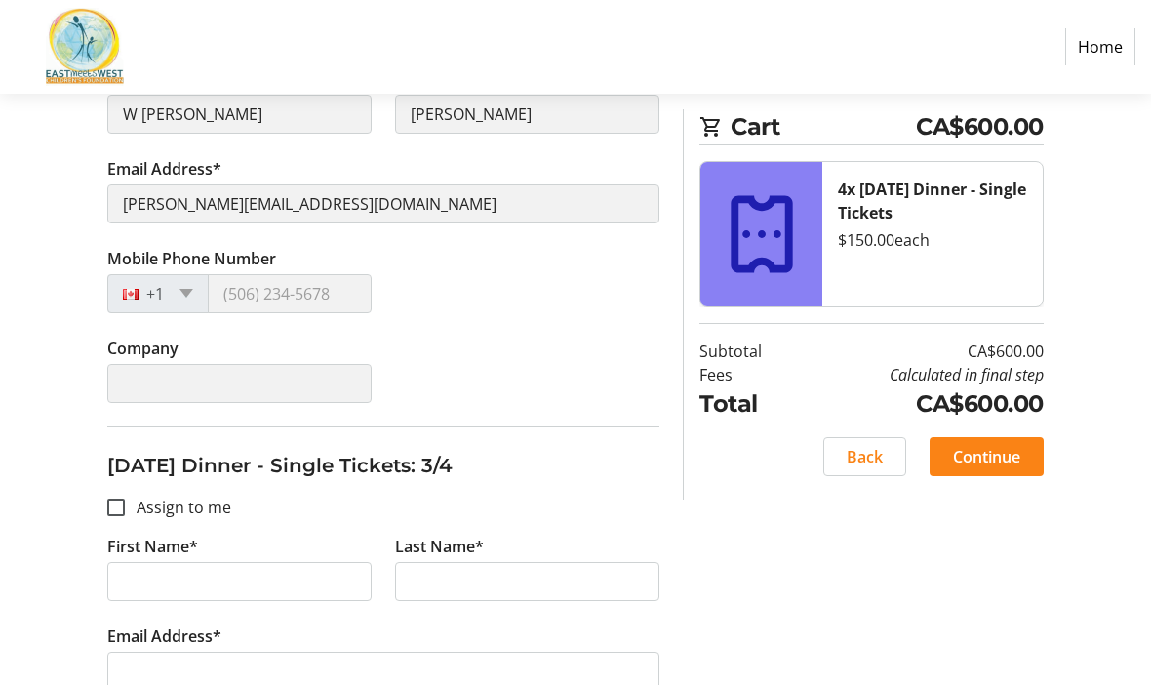
scroll to position [973, 0]
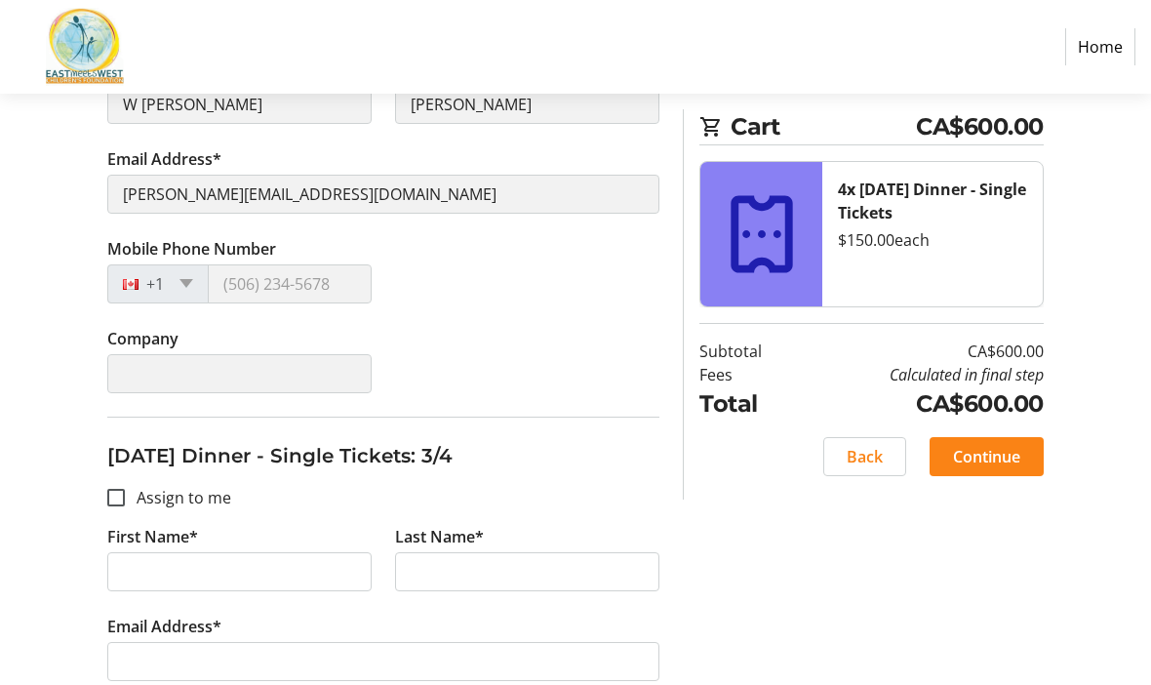
type input "[PHONE_NUMBER]"
type input "W. [PERSON_NAME] Insurance, Wealth & Employee Benefits Agency"
click at [117, 493] on input "Assign to me" at bounding box center [116, 498] width 18 height 18
checkbox input "true"
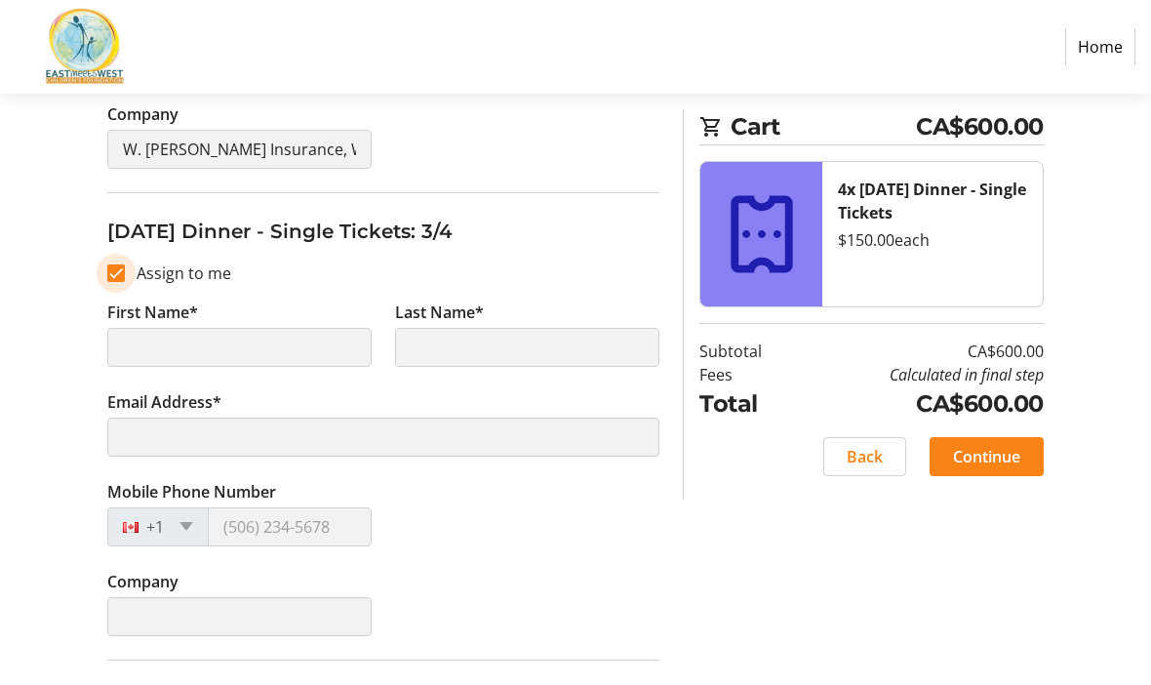
type input "W [PERSON_NAME]"
type input "[PERSON_NAME]"
type input "[PERSON_NAME][EMAIL_ADDRESS][DOMAIN_NAME]"
type input "[PHONE_NUMBER]"
type input "W. [PERSON_NAME] Insurance, Wealth & Employee Benefits Agency"
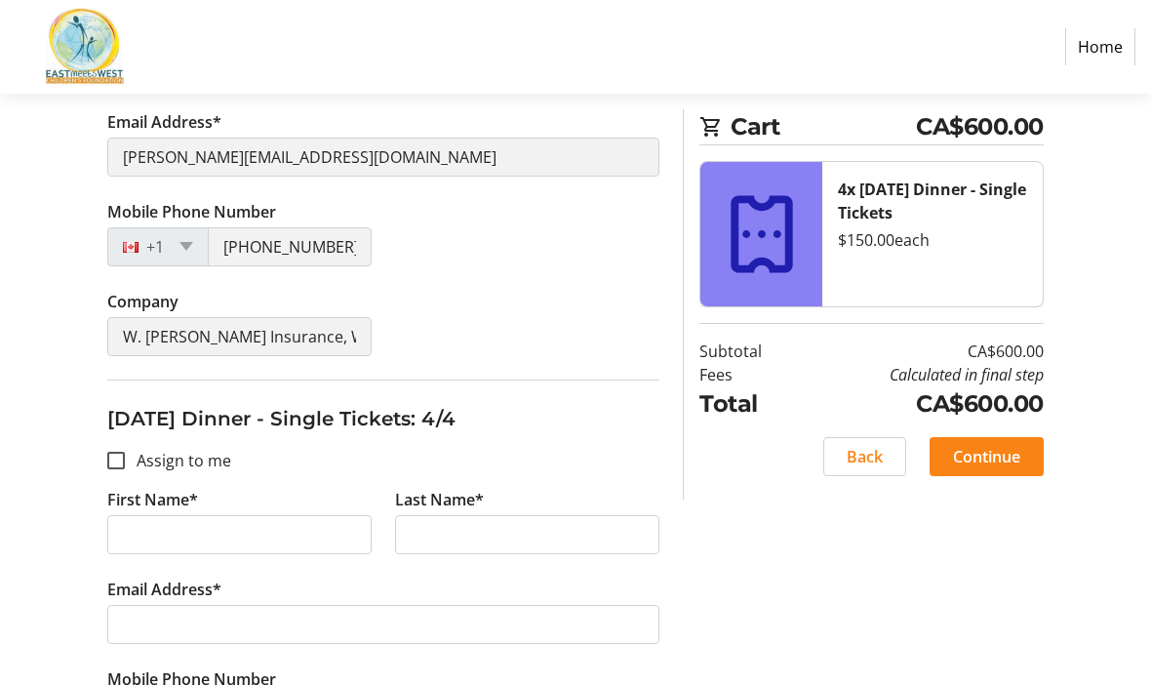
click at [119, 461] on input "Assign to me" at bounding box center [116, 462] width 18 height 18
checkbox input "true"
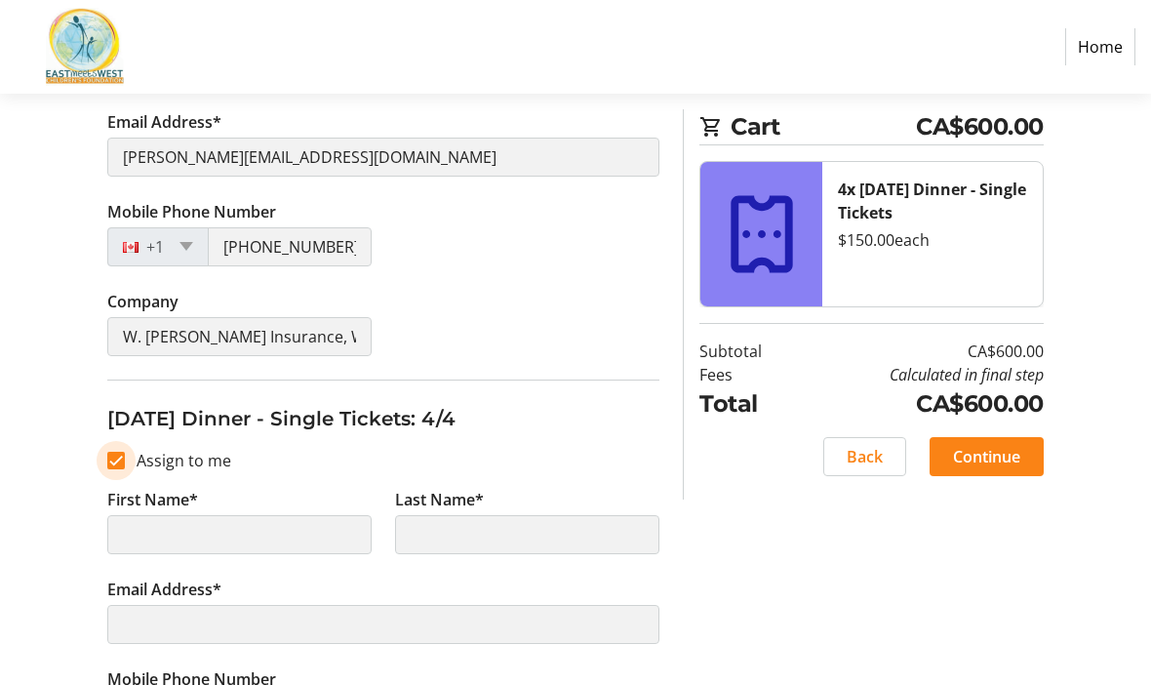
scroll to position [1570, 0]
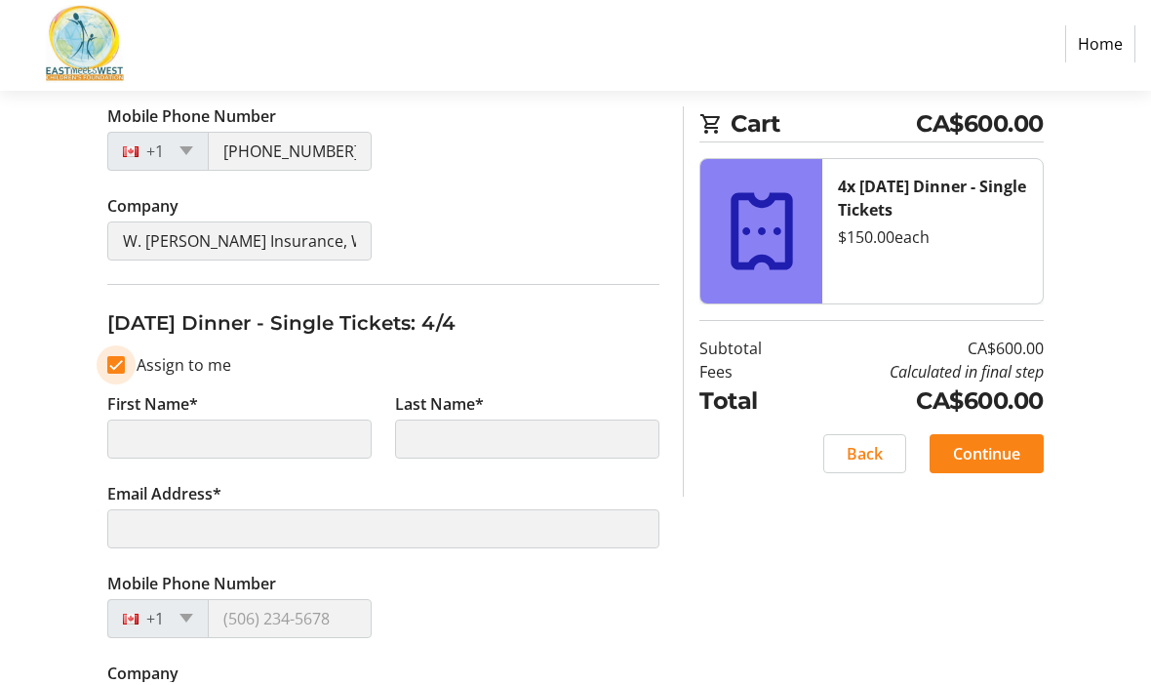
type input "W [PERSON_NAME]"
type input "[PERSON_NAME]"
type input "[PERSON_NAME][EMAIL_ADDRESS][DOMAIN_NAME]"
type input "[PHONE_NUMBER]"
type input "W. [PERSON_NAME] Insurance, Wealth & Employee Benefits Agency"
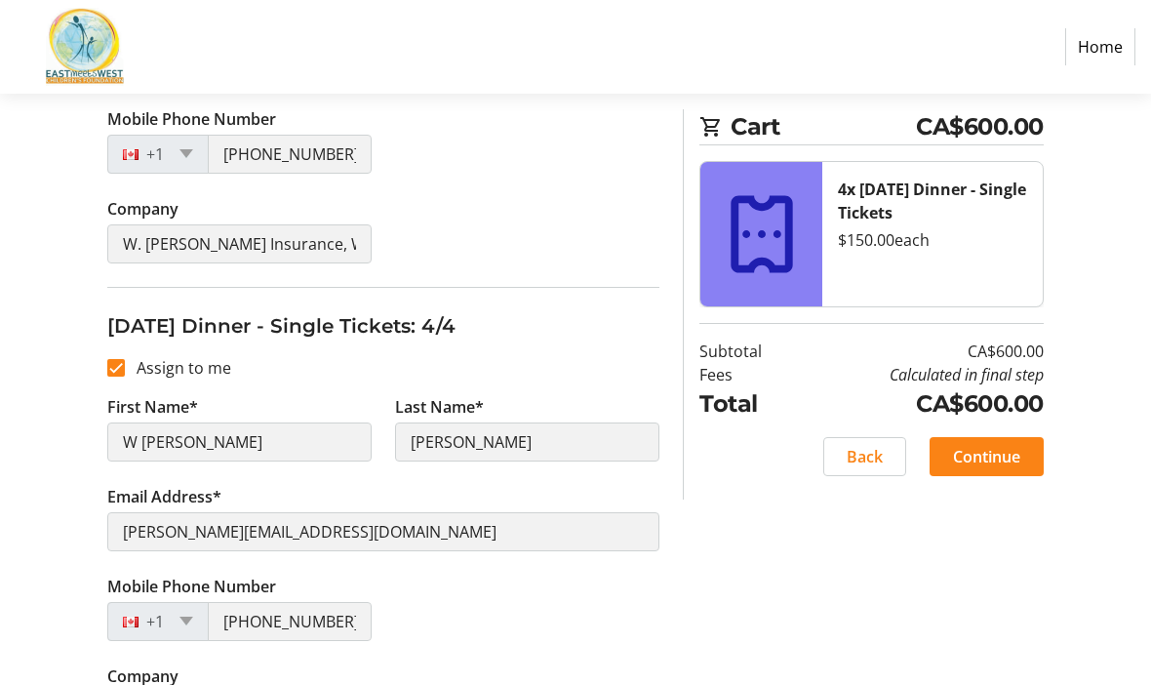
click at [994, 448] on span "Continue" at bounding box center [986, 456] width 67 height 23
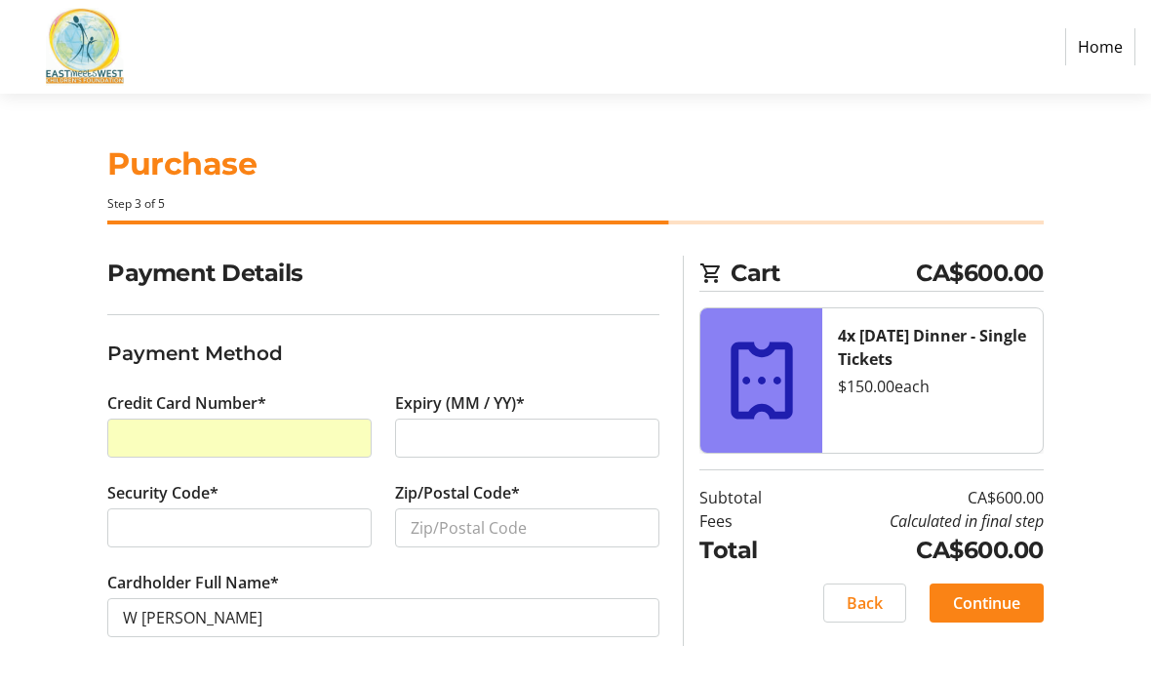
click at [468, 422] on div at bounding box center [527, 438] width 264 height 39
click at [196, 513] on div at bounding box center [239, 527] width 264 height 39
click at [468, 522] on input "Zip/Postal Code*" at bounding box center [527, 527] width 264 height 39
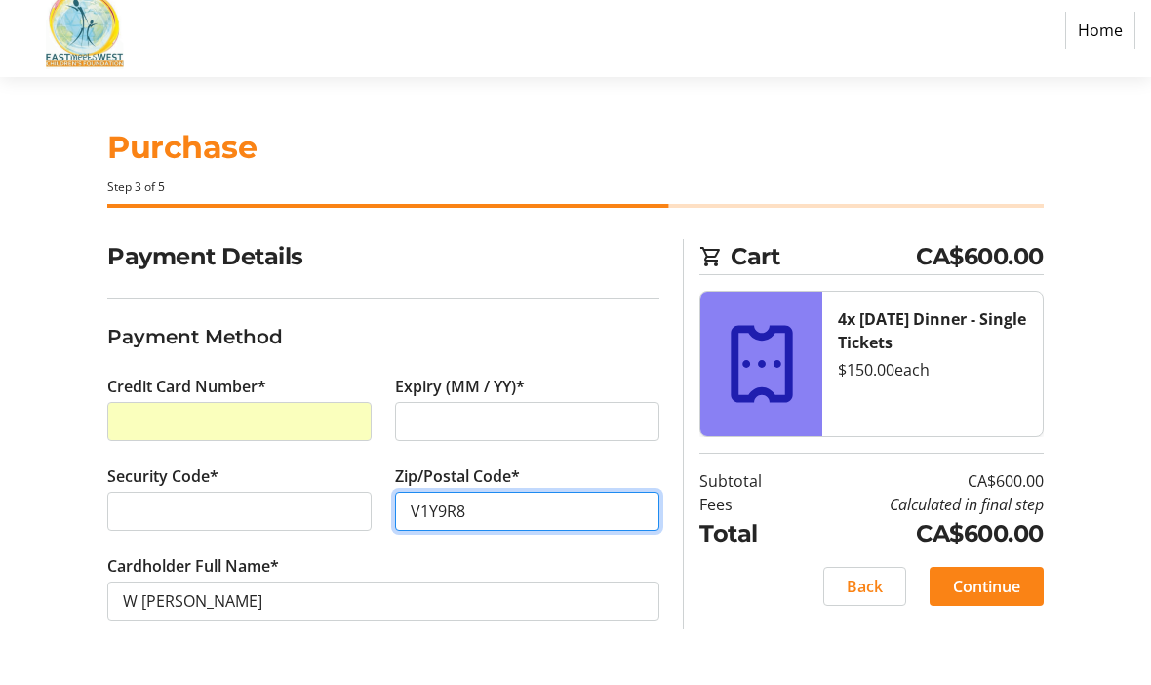
scroll to position [67, 0]
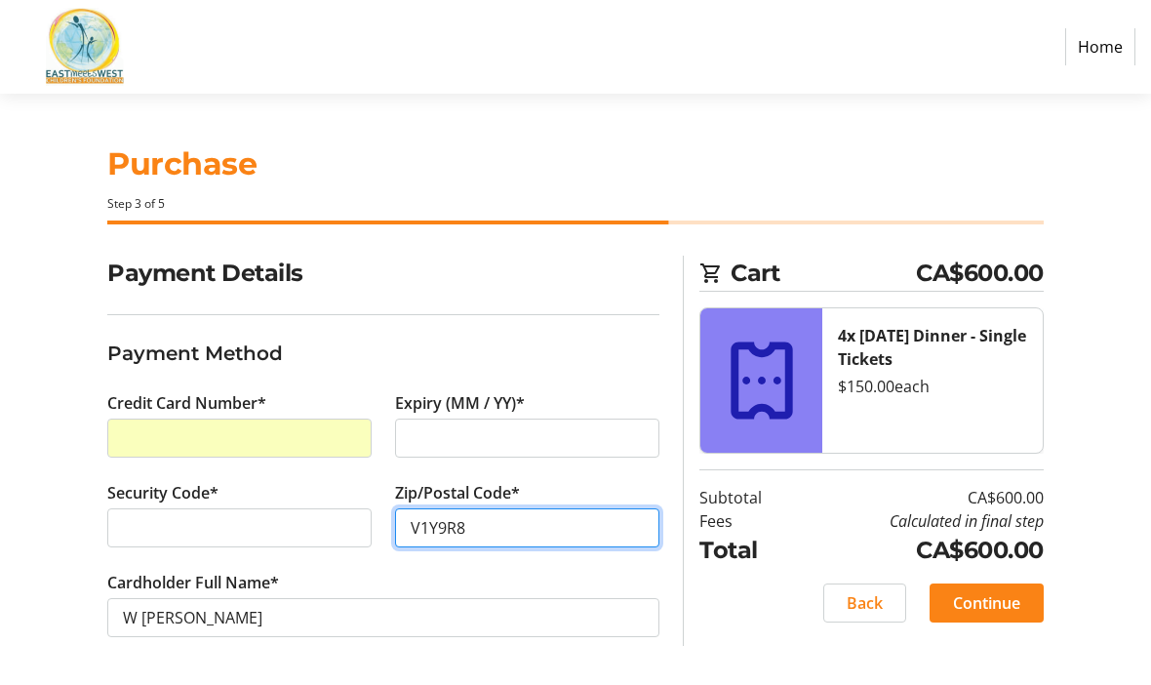
type input "V1Y9R8"
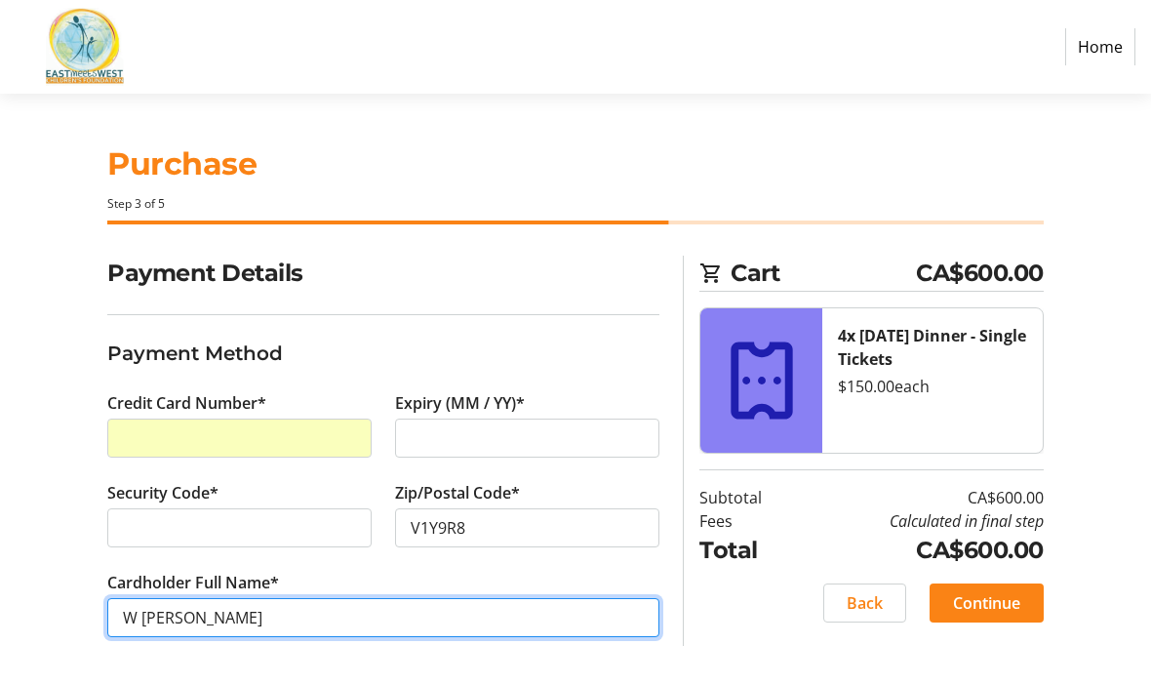
click at [164, 598] on input "W [PERSON_NAME]" at bounding box center [383, 617] width 552 height 39
type input "[PERSON_NAME]"
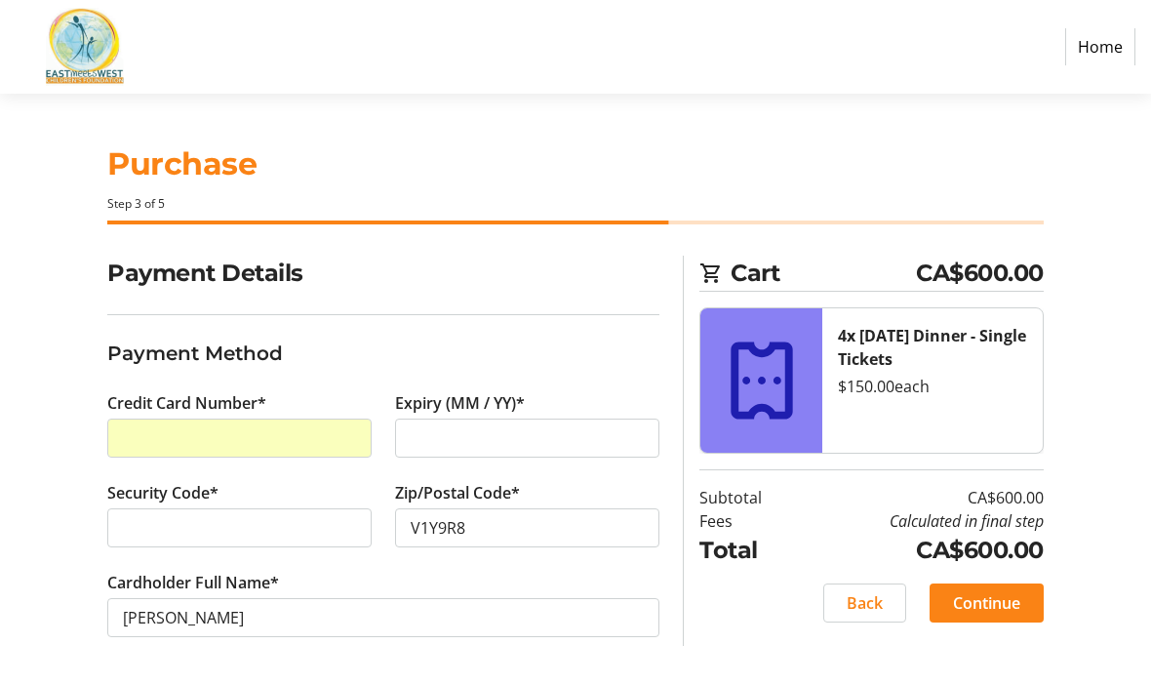
click at [983, 591] on span "Continue" at bounding box center [986, 602] width 67 height 23
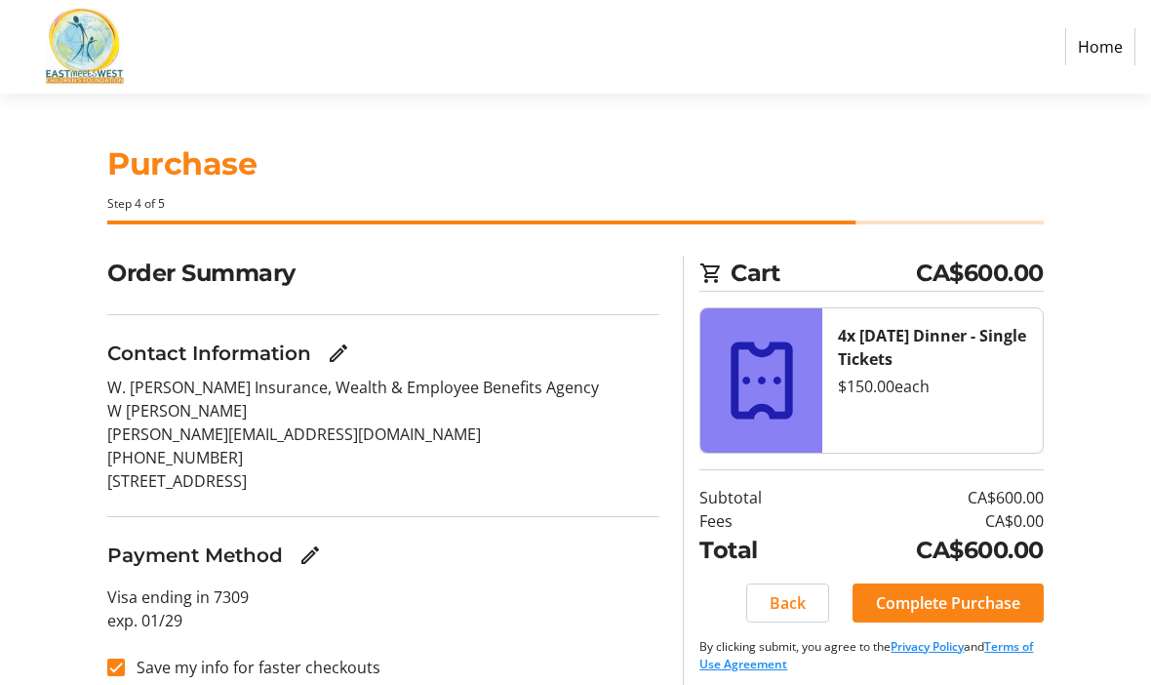
click at [971, 596] on span "Complete Purchase" at bounding box center [948, 602] width 144 height 23
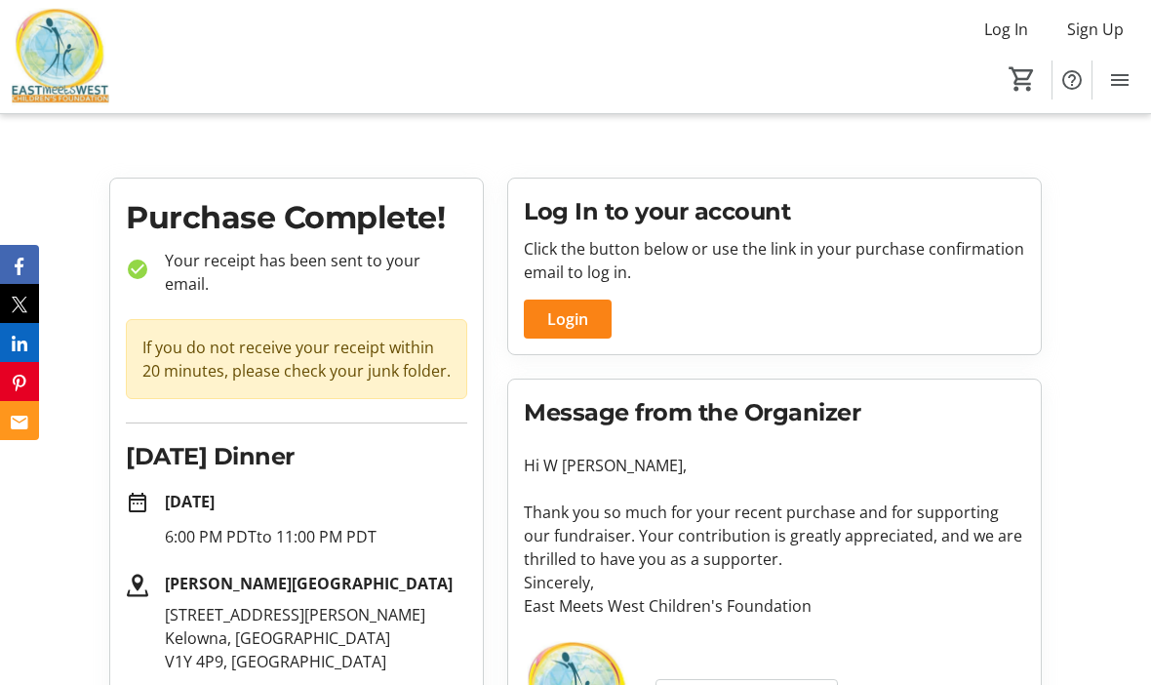
click at [564, 308] on span "Login" at bounding box center [567, 318] width 41 height 23
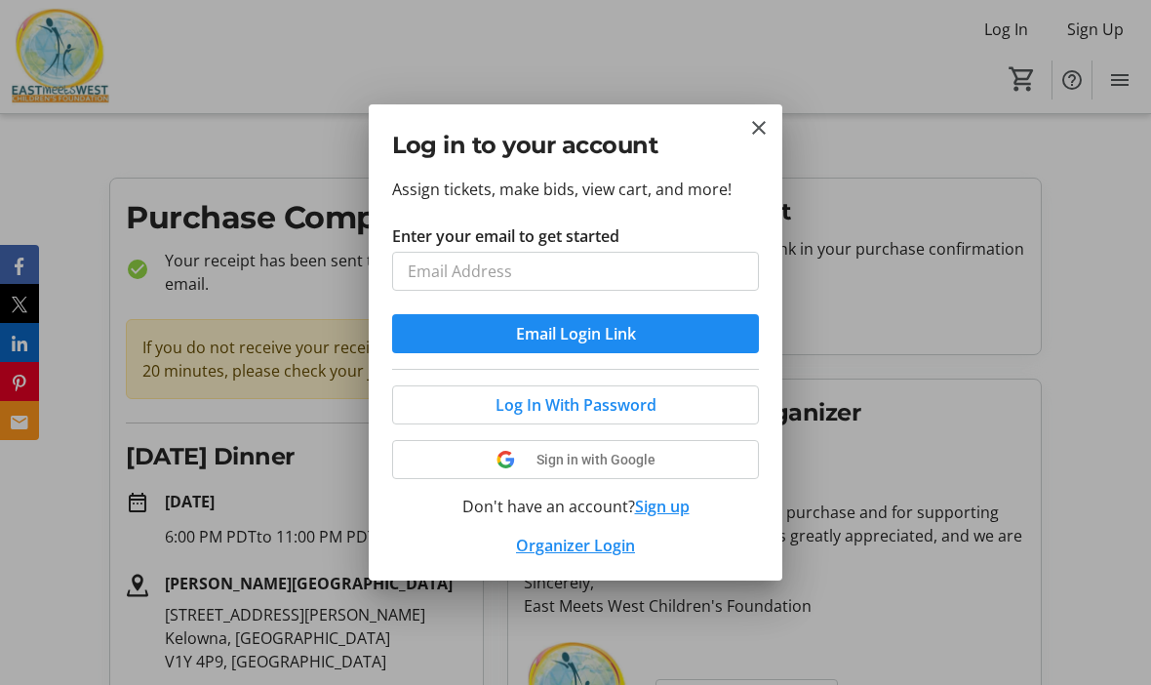
click at [0, 0] on tr-donor-auth-dialog-ui "Log in to your account Assign tickets, make bids, view cart, and more! Enter yo…" at bounding box center [0, 0] width 0 height 0
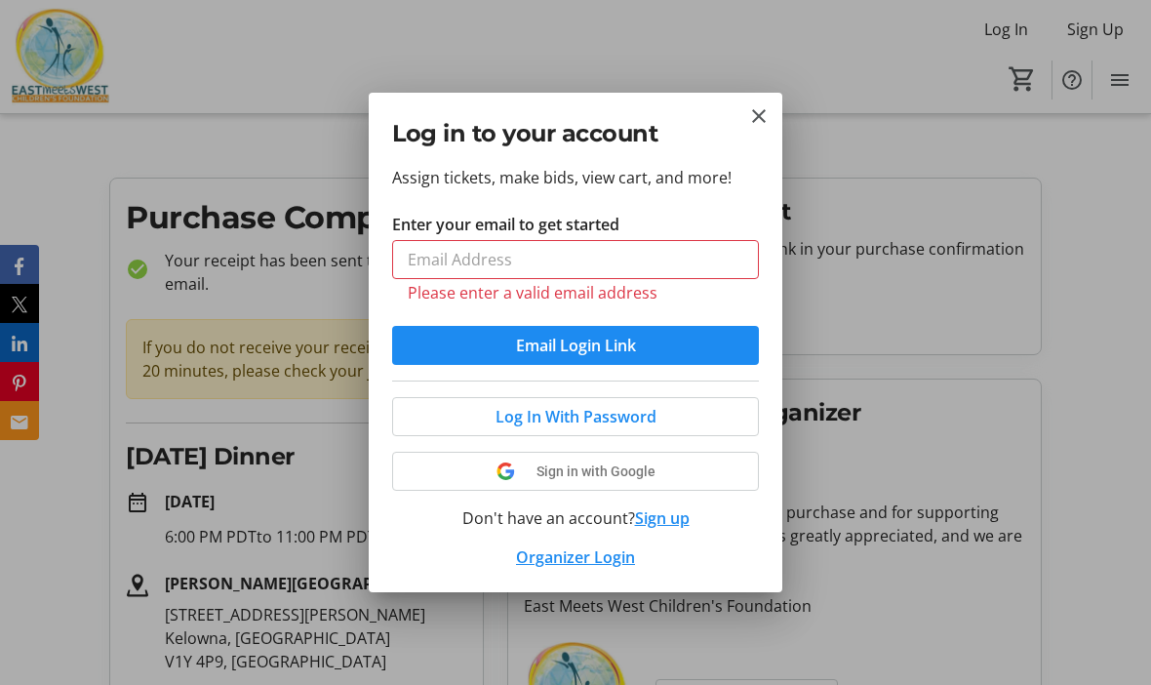
click at [764, 97] on div "Log in to your account" at bounding box center [576, 129] width 414 height 73
click at [753, 114] on mat-icon "Close" at bounding box center [758, 115] width 23 height 23
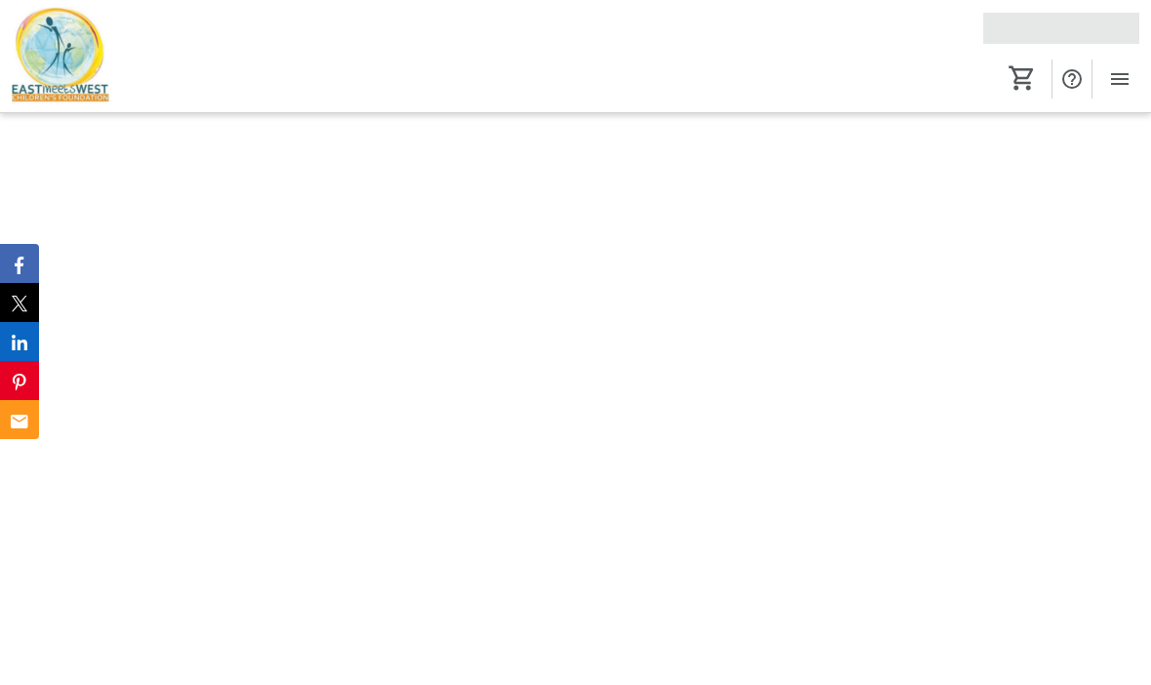
scroll to position [1, 0]
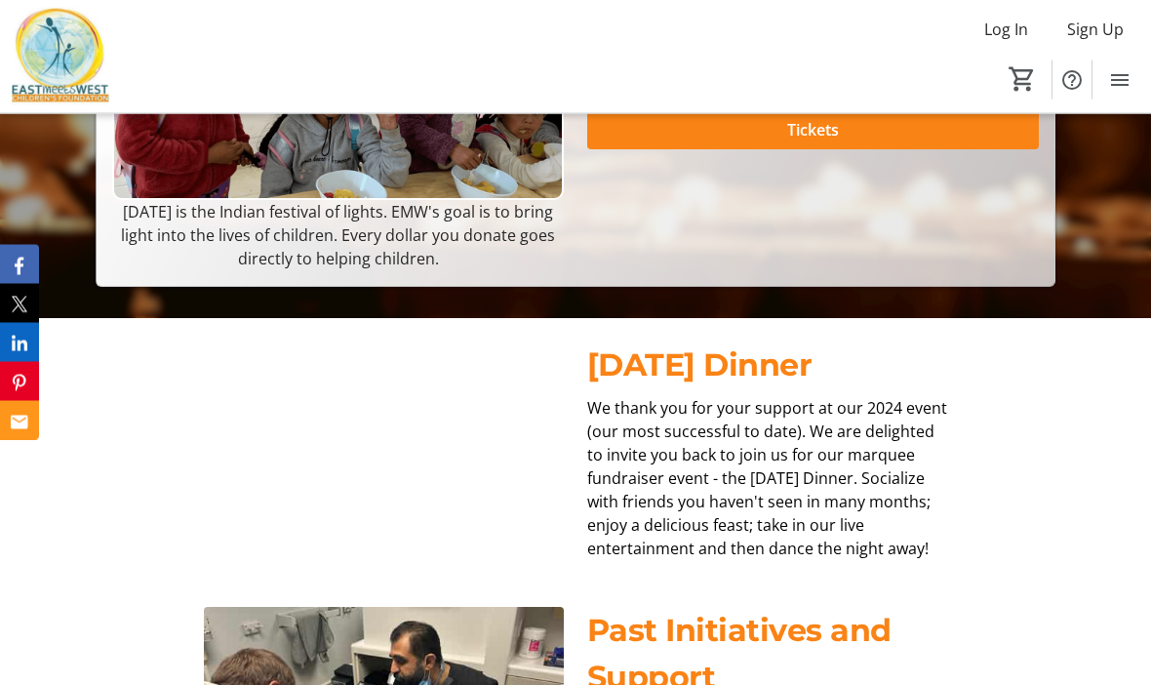
click at [793, 142] on span "Tickets" at bounding box center [813, 130] width 52 height 23
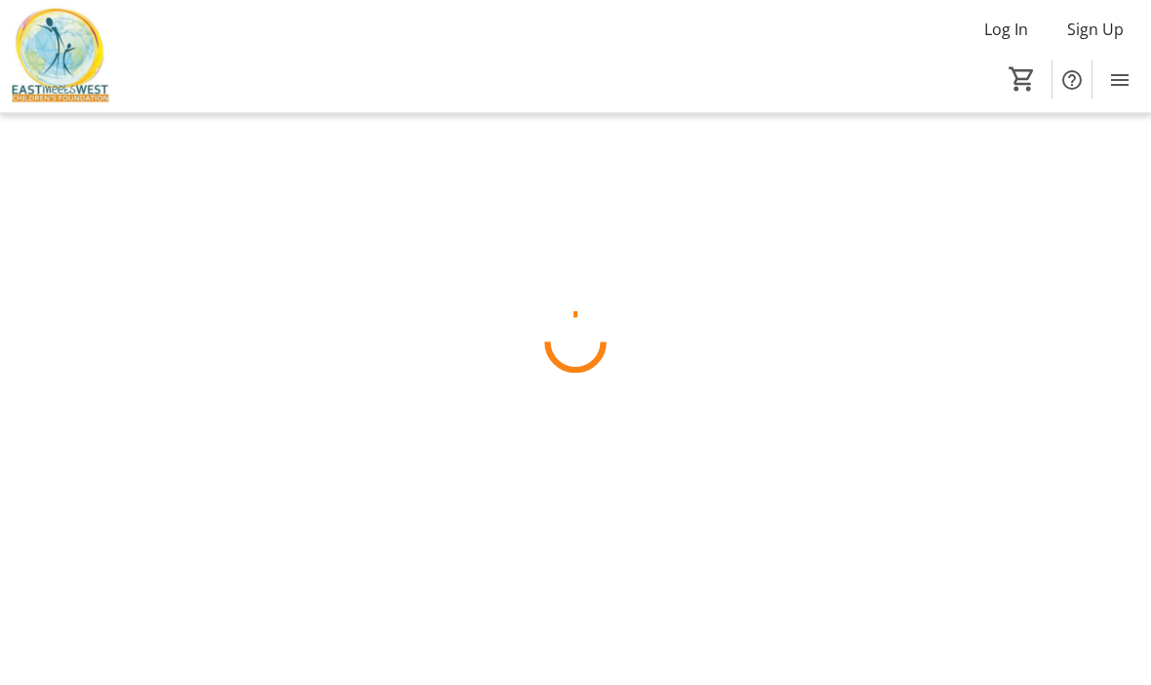
scroll to position [67, 0]
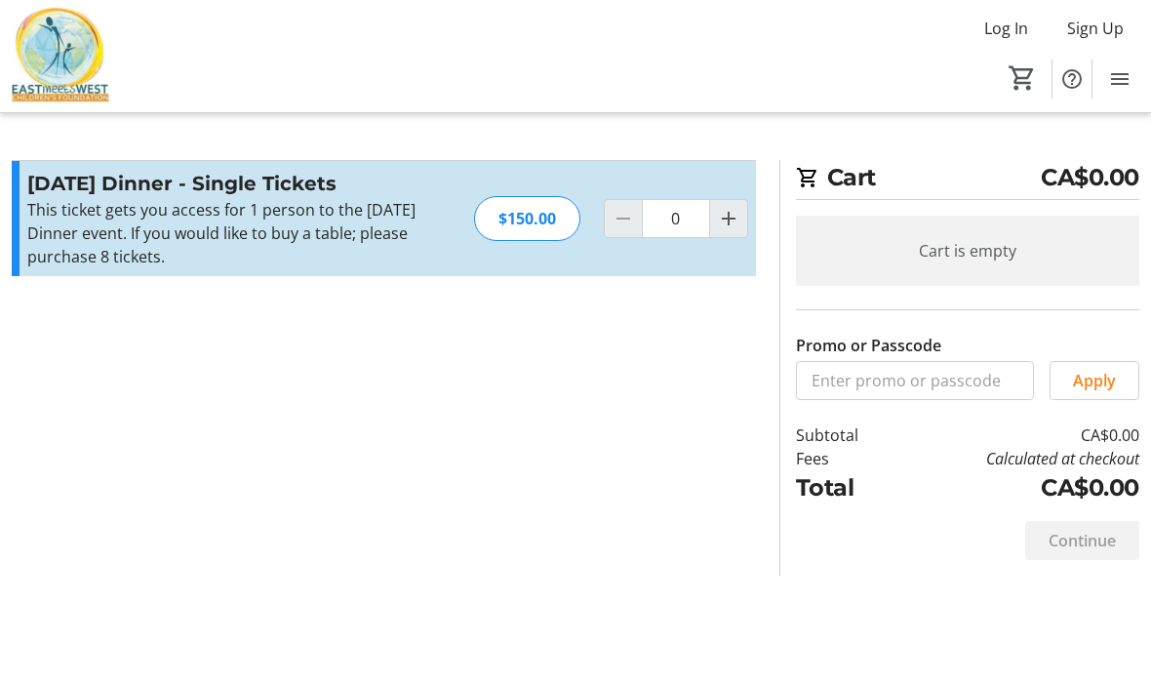
click at [738, 208] on mat-icon "Increment by one" at bounding box center [728, 219] width 23 height 23
type input "1"
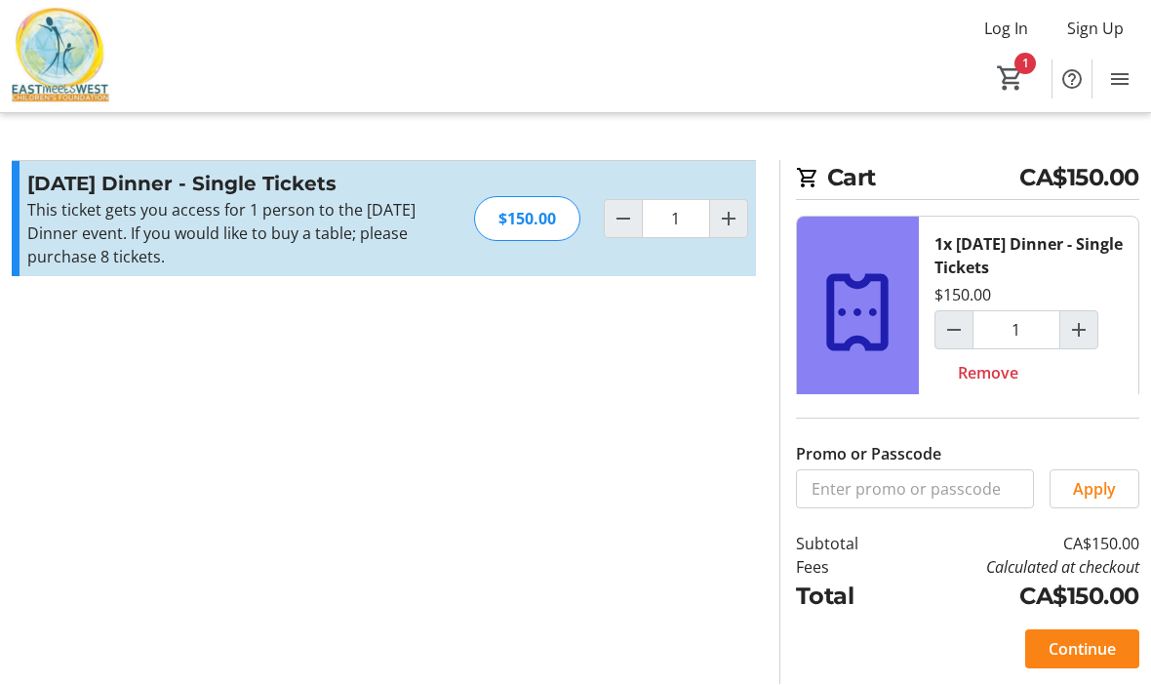
click at [1082, 638] on span "Continue" at bounding box center [1082, 649] width 67 height 23
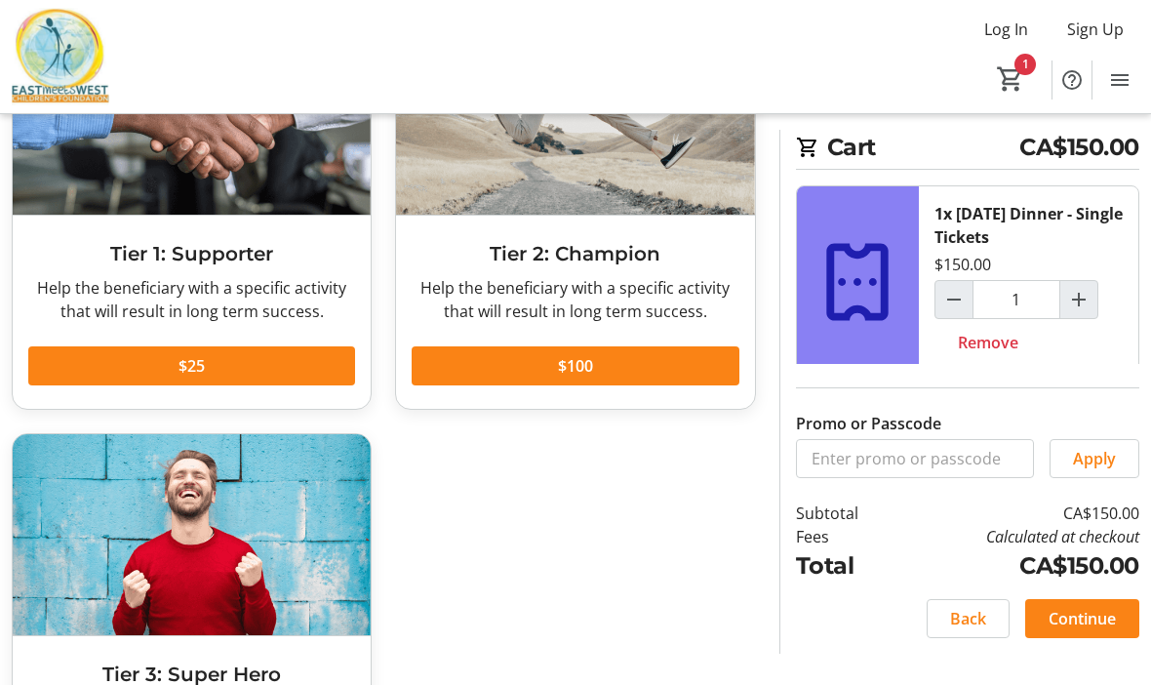
scroll to position [308, 0]
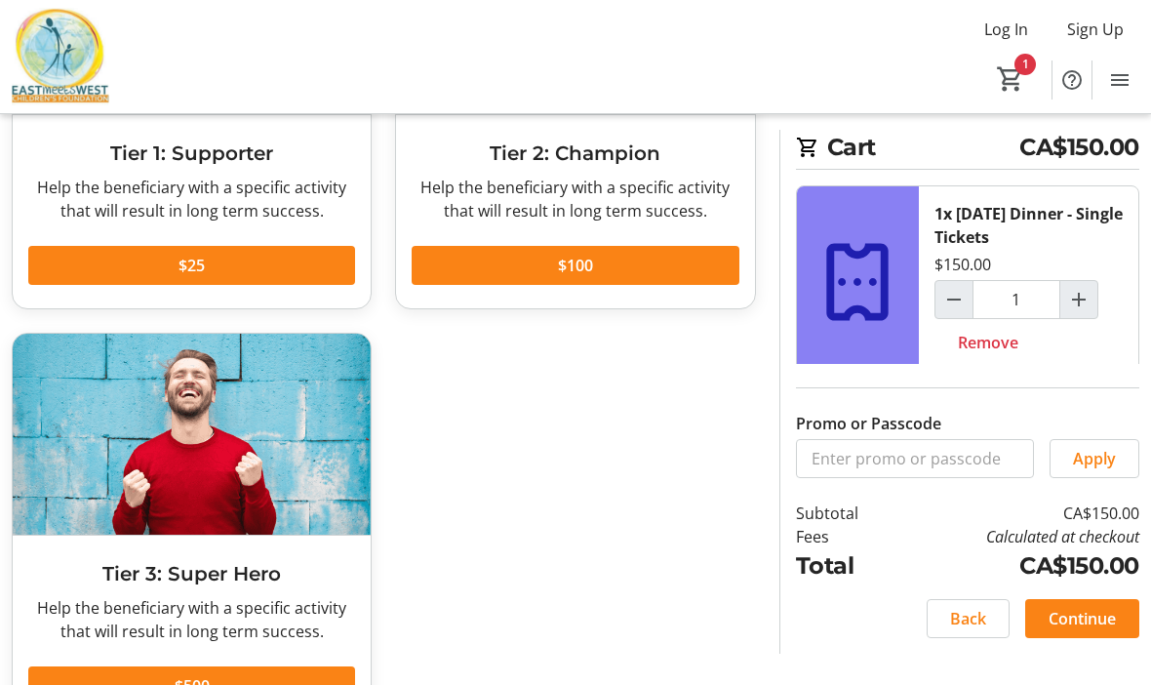
click at [1080, 629] on span "Continue" at bounding box center [1082, 618] width 67 height 23
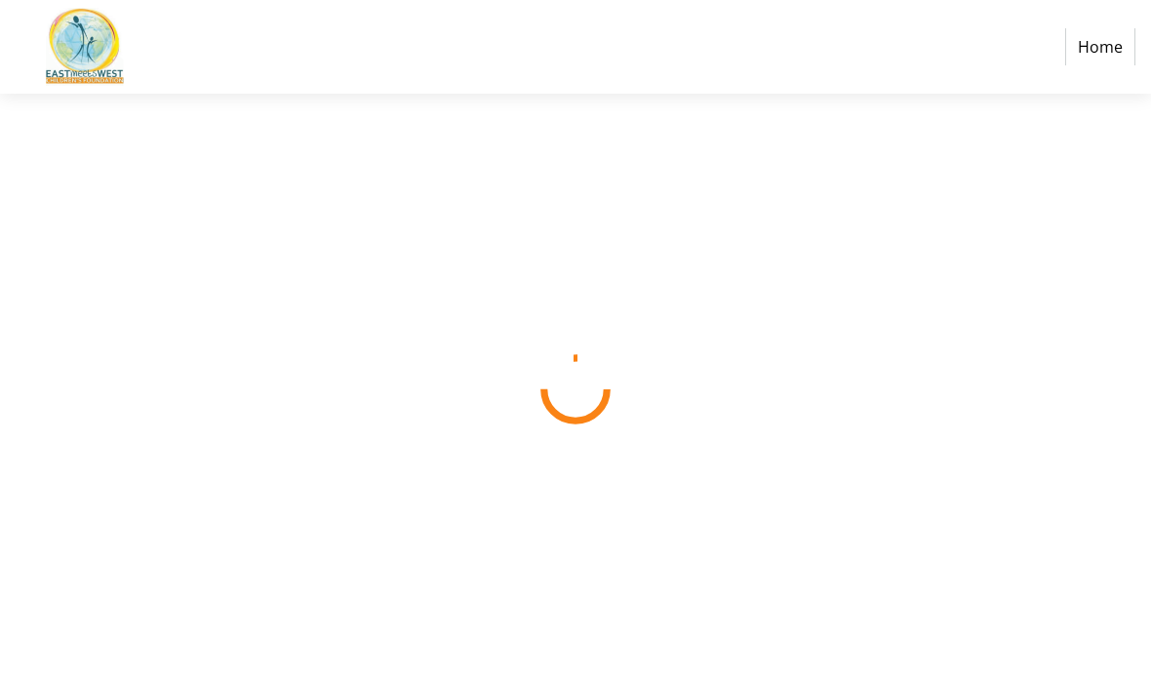
select select "CA"
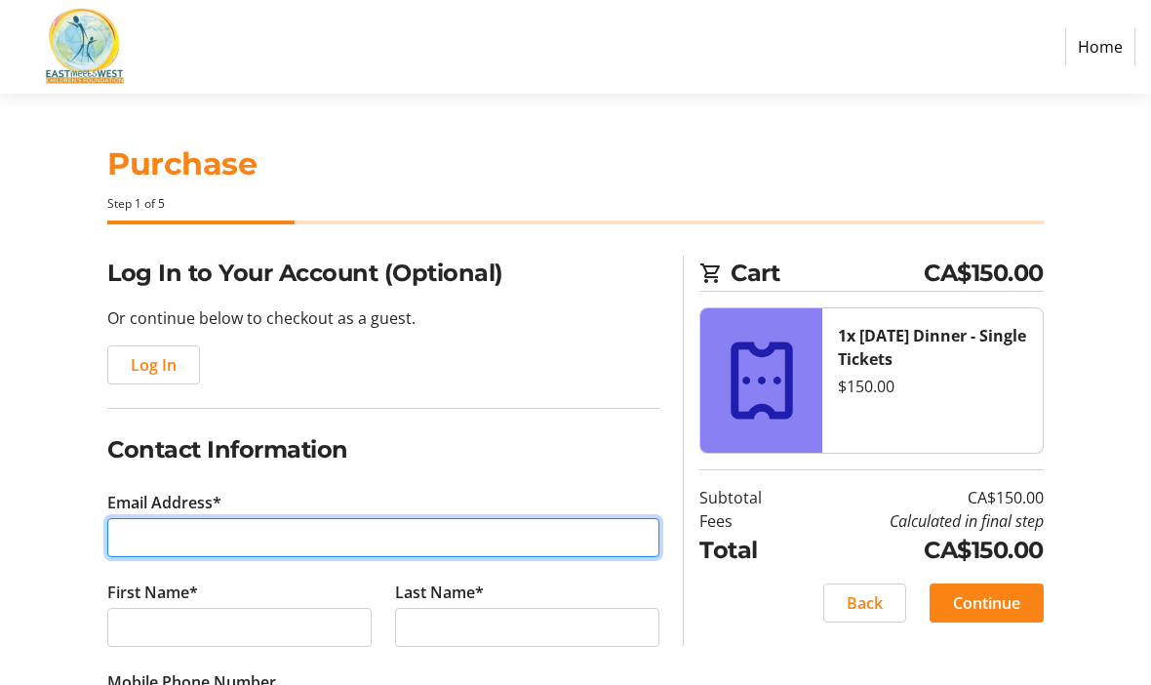
click at [269, 523] on input "Email Address*" at bounding box center [383, 537] width 552 height 39
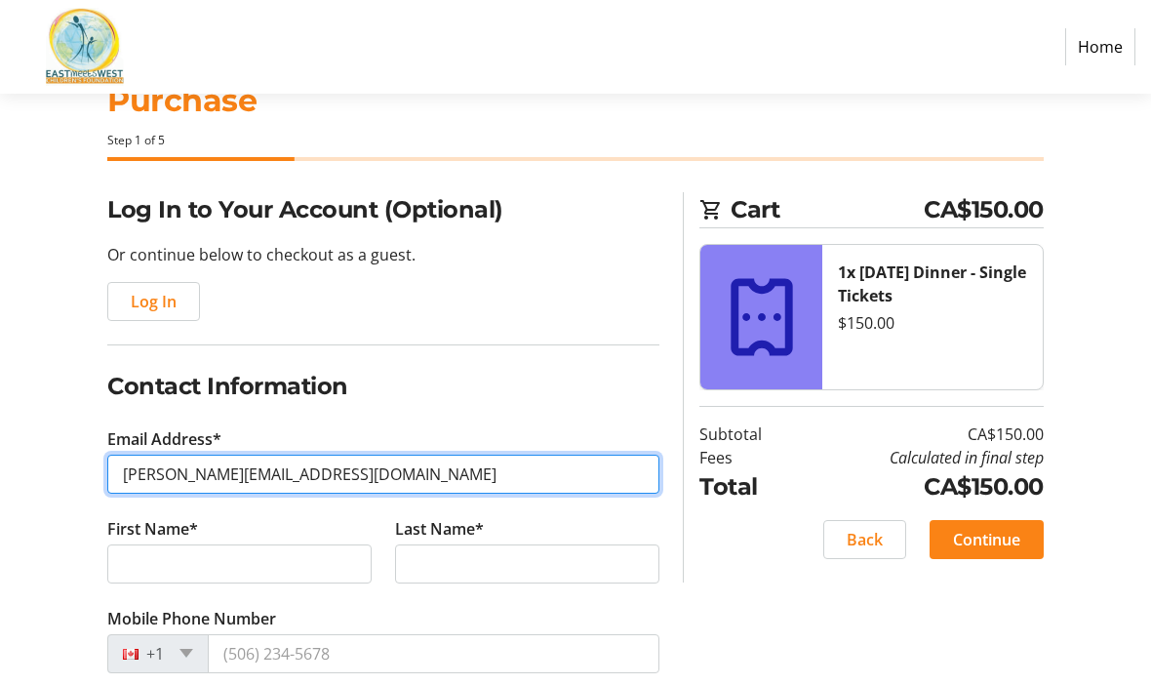
scroll to position [154, 0]
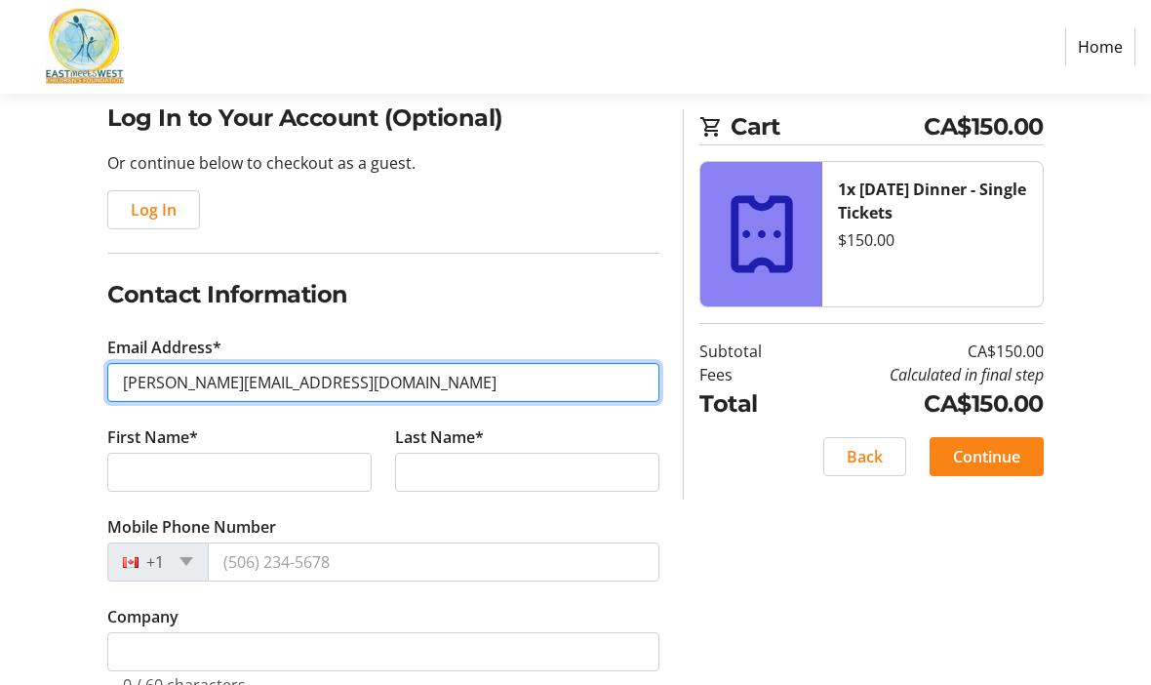
type input "[PERSON_NAME][EMAIL_ADDRESS][DOMAIN_NAME]"
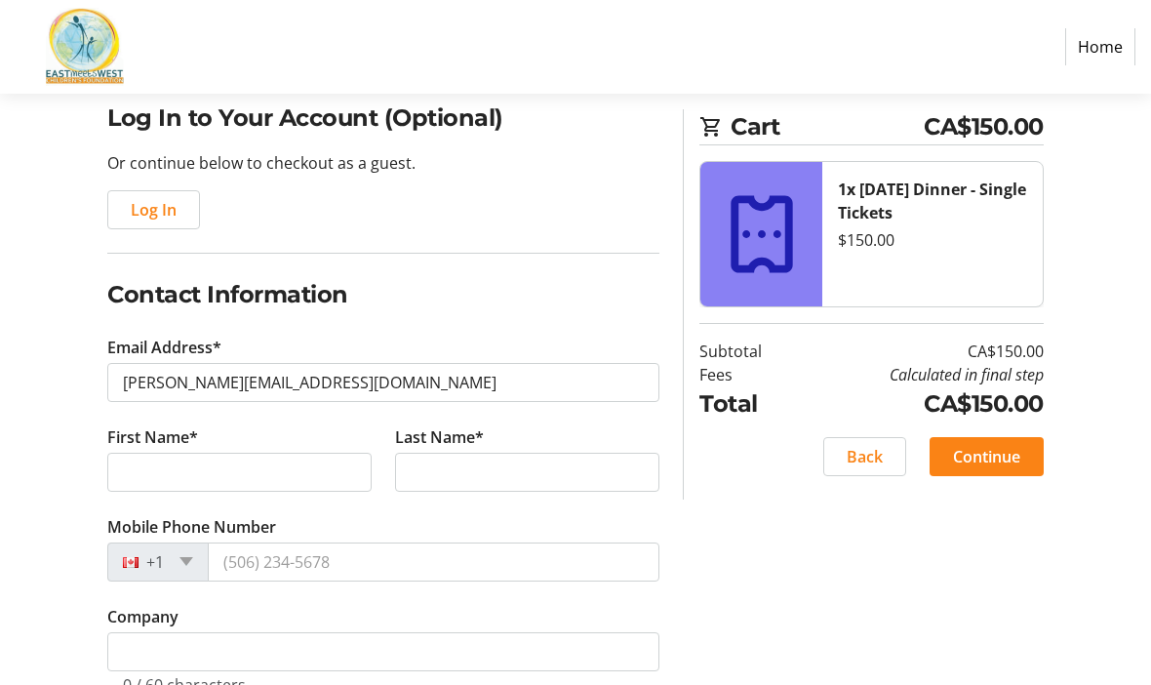
click at [239, 446] on tr-form-field "First Name*" at bounding box center [240, 471] width 288 height 90
click at [303, 467] on input "First Name*" at bounding box center [239, 472] width 264 height 39
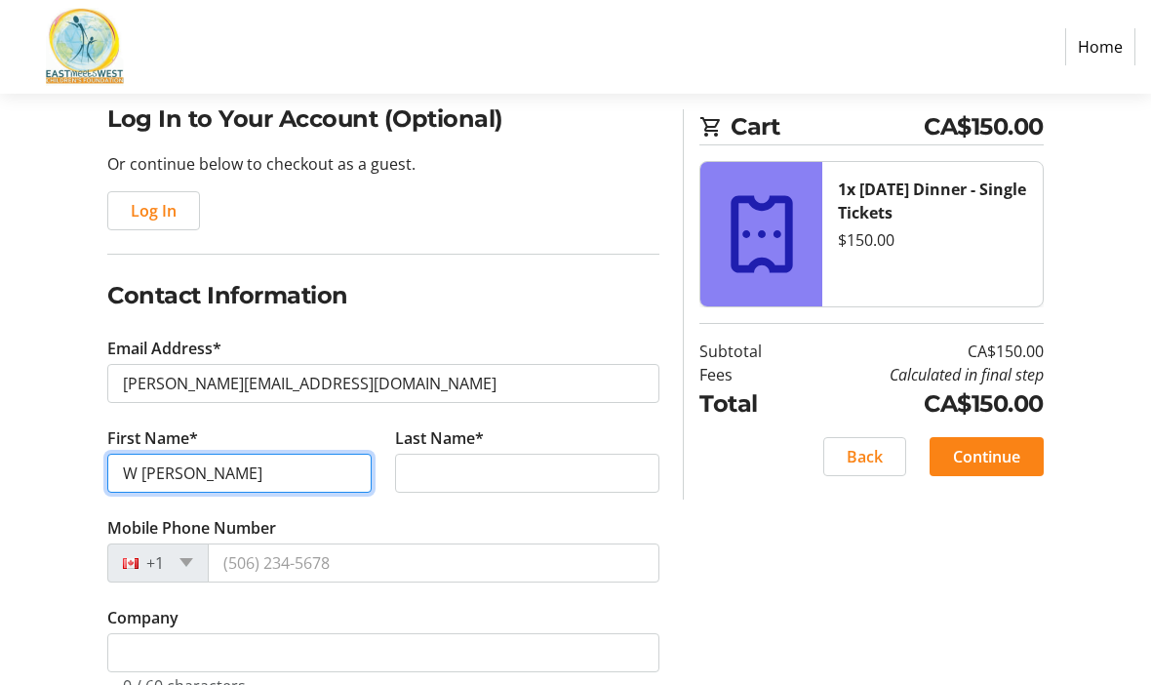
type input "W [PERSON_NAME]"
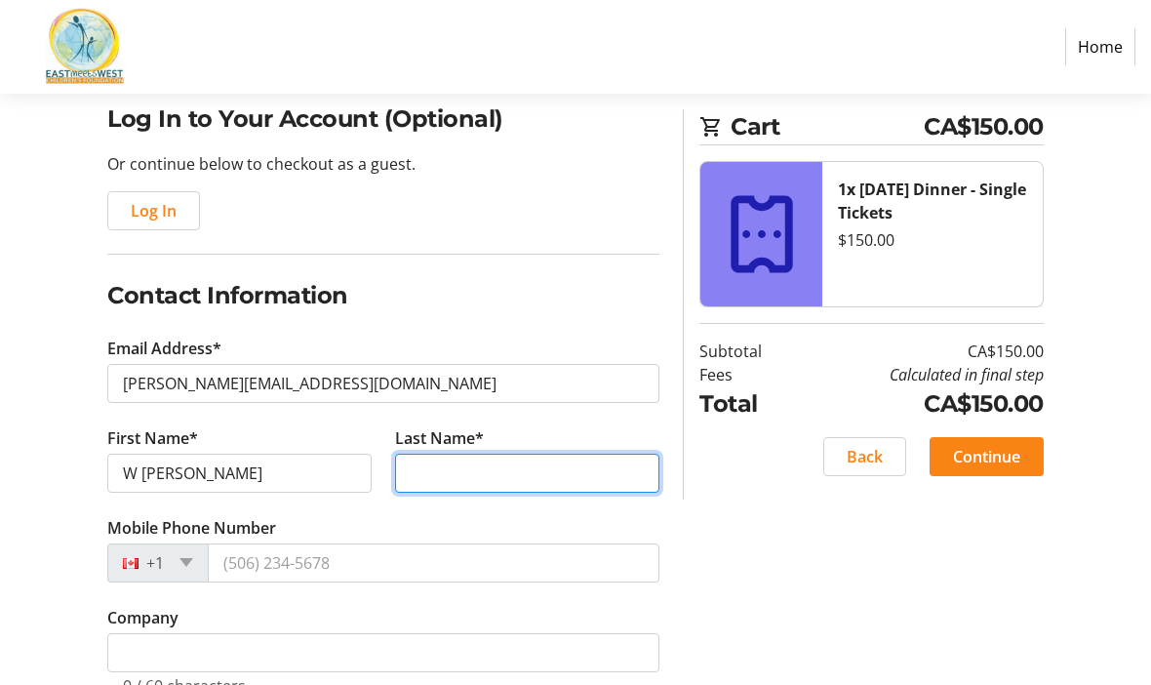
click at [515, 454] on input "Last Name*" at bounding box center [527, 473] width 264 height 39
type input "a"
type input "[PERSON_NAME]"
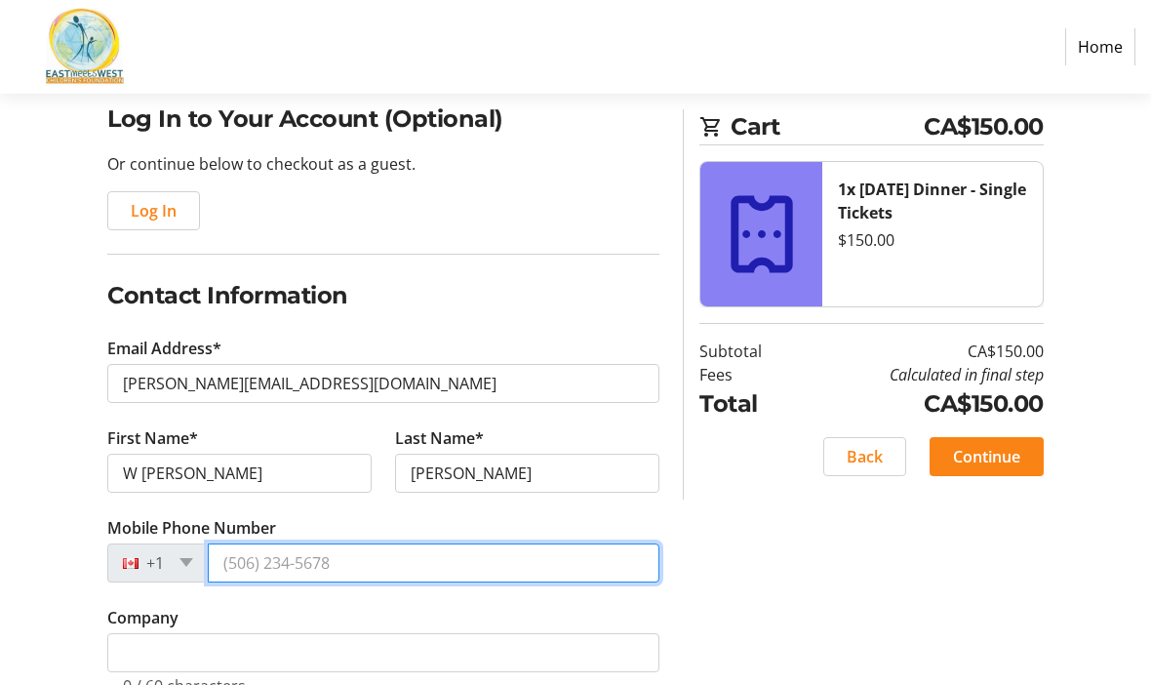
click at [387, 550] on input "Mobile Phone Number" at bounding box center [434, 562] width 452 height 39
type input "2"
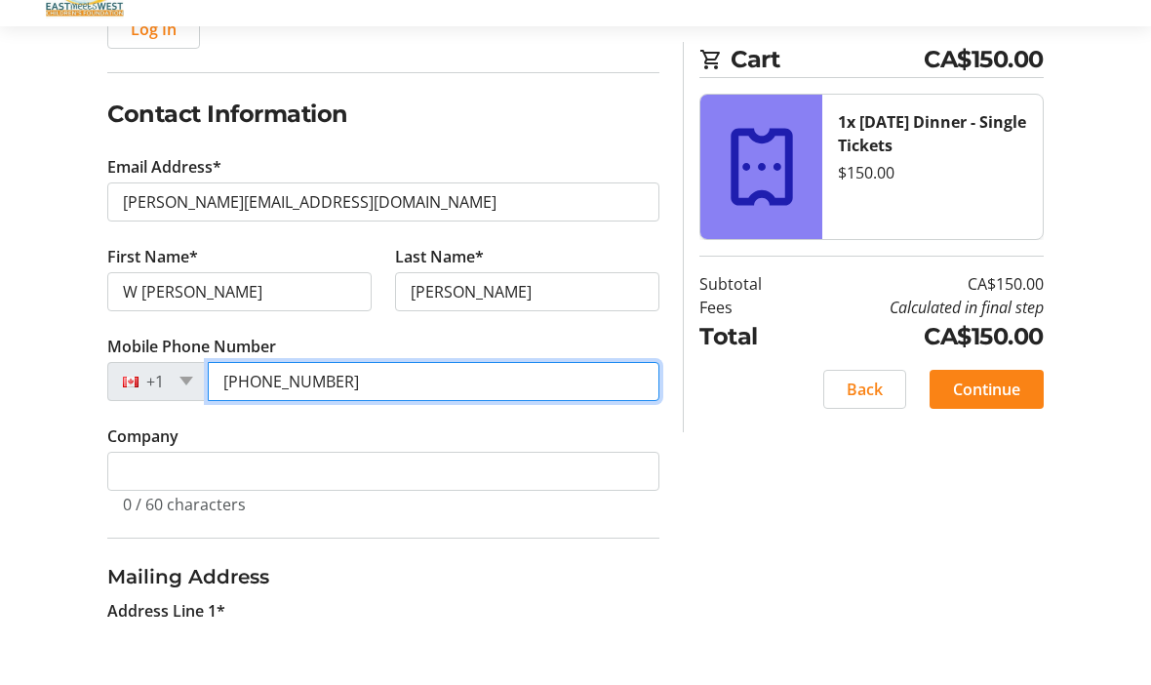
scroll to position [289, 0]
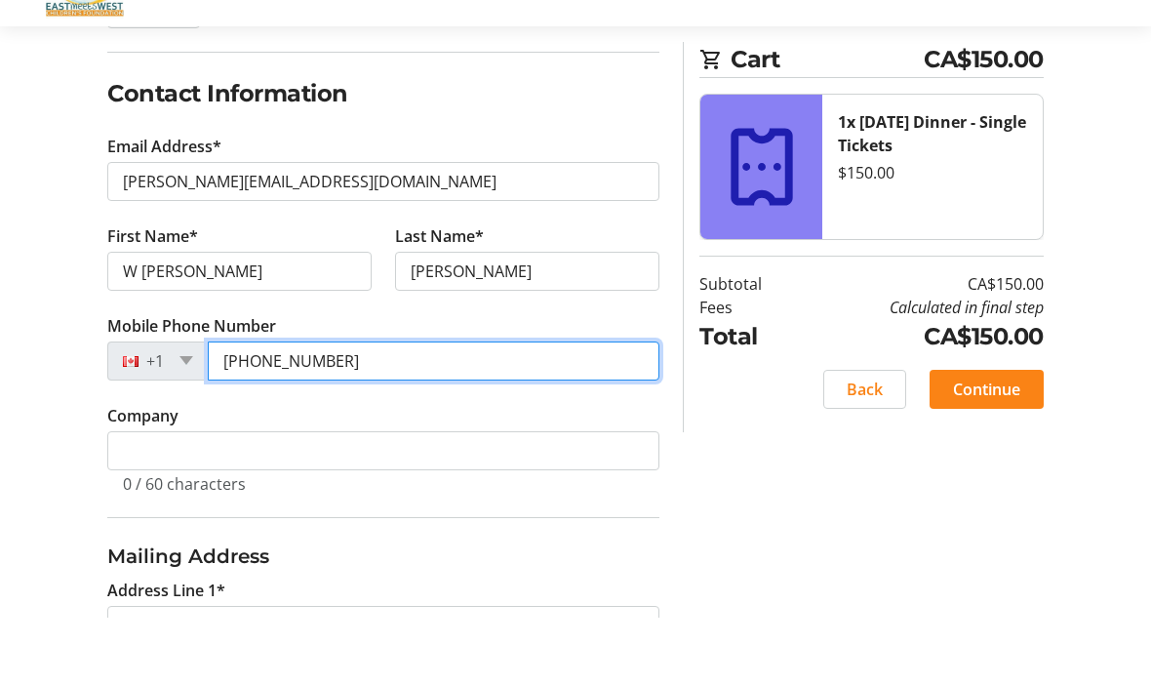
type input "[PHONE_NUMBER]"
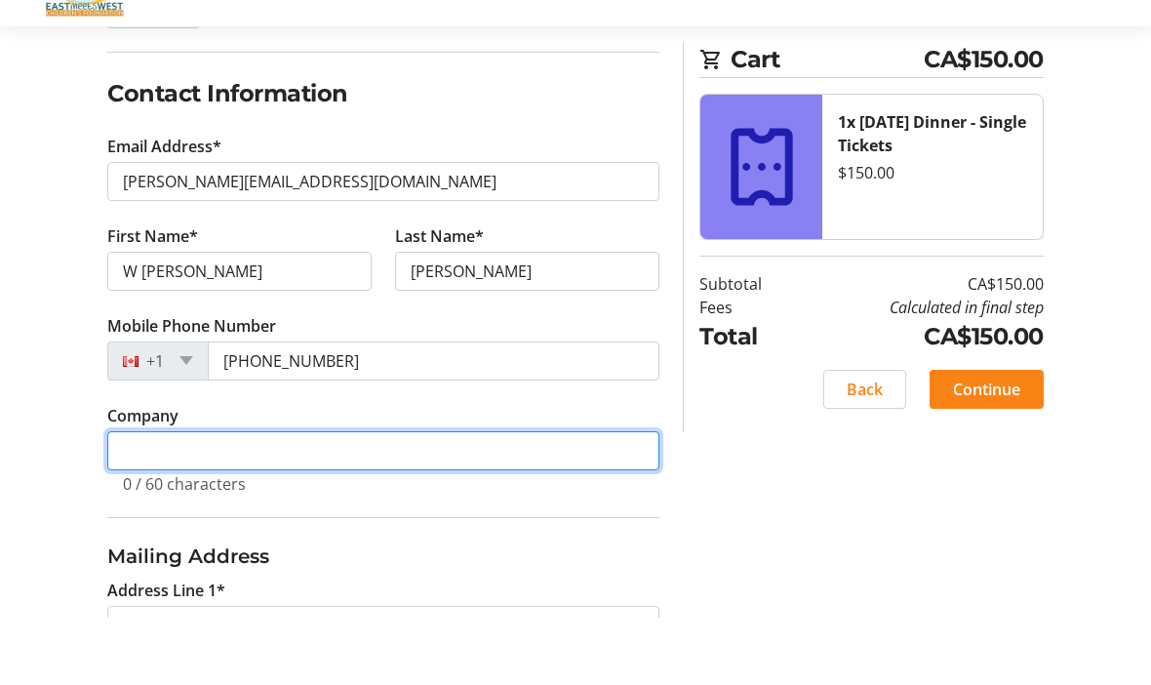
click at [127, 499] on input "Company" at bounding box center [383, 518] width 552 height 39
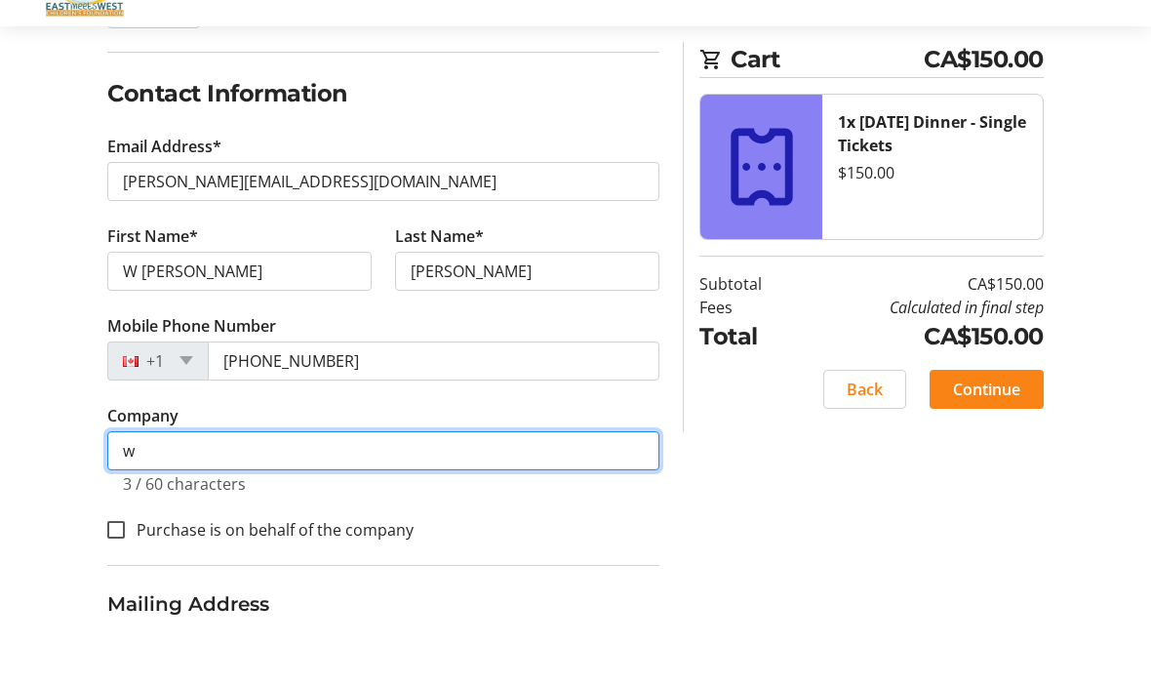
type input "w"
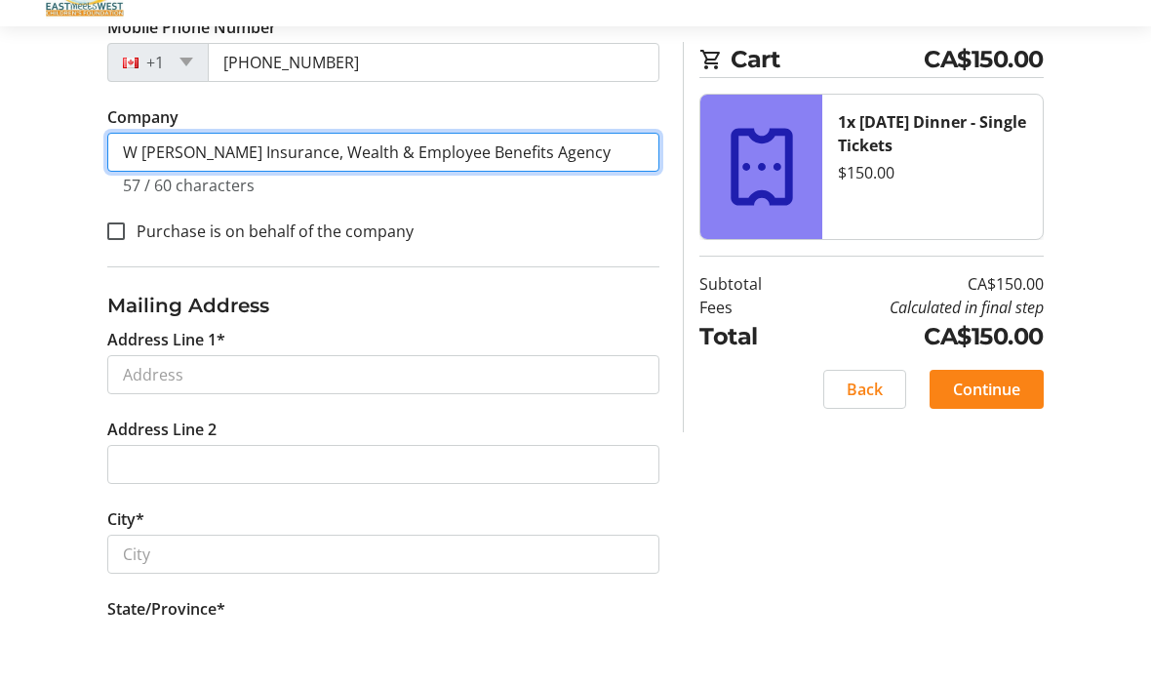
scroll to position [592, 0]
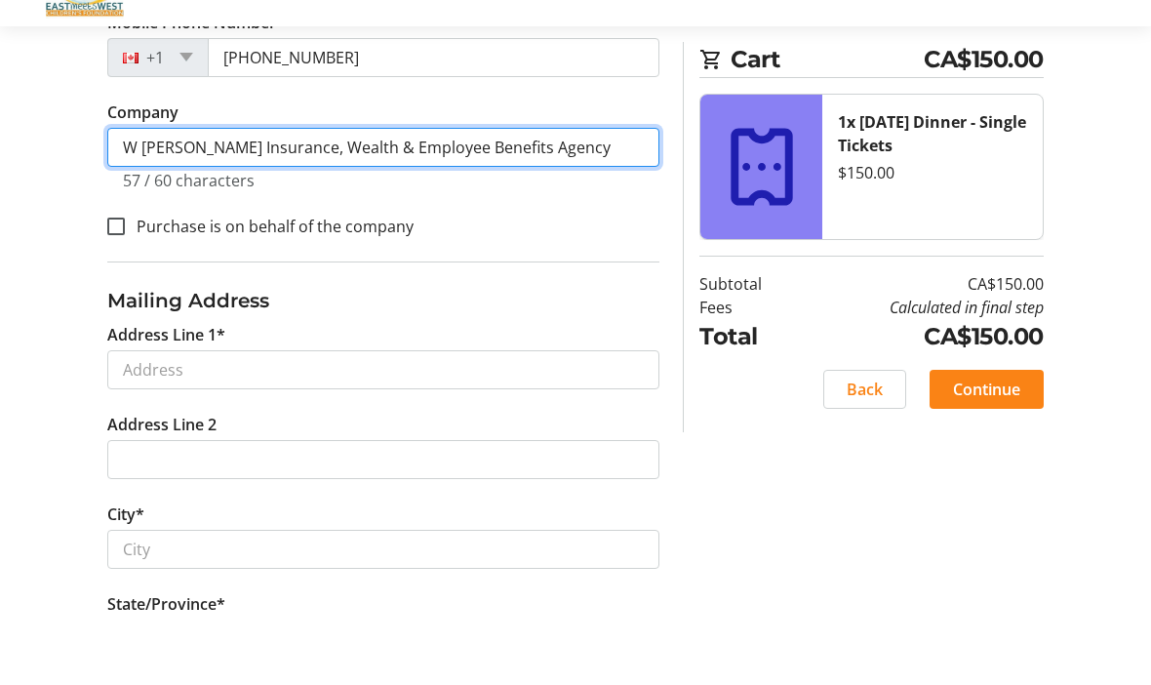
type input "W Tod Alstad Insurance, Wealth & Employee Benefits Agency"
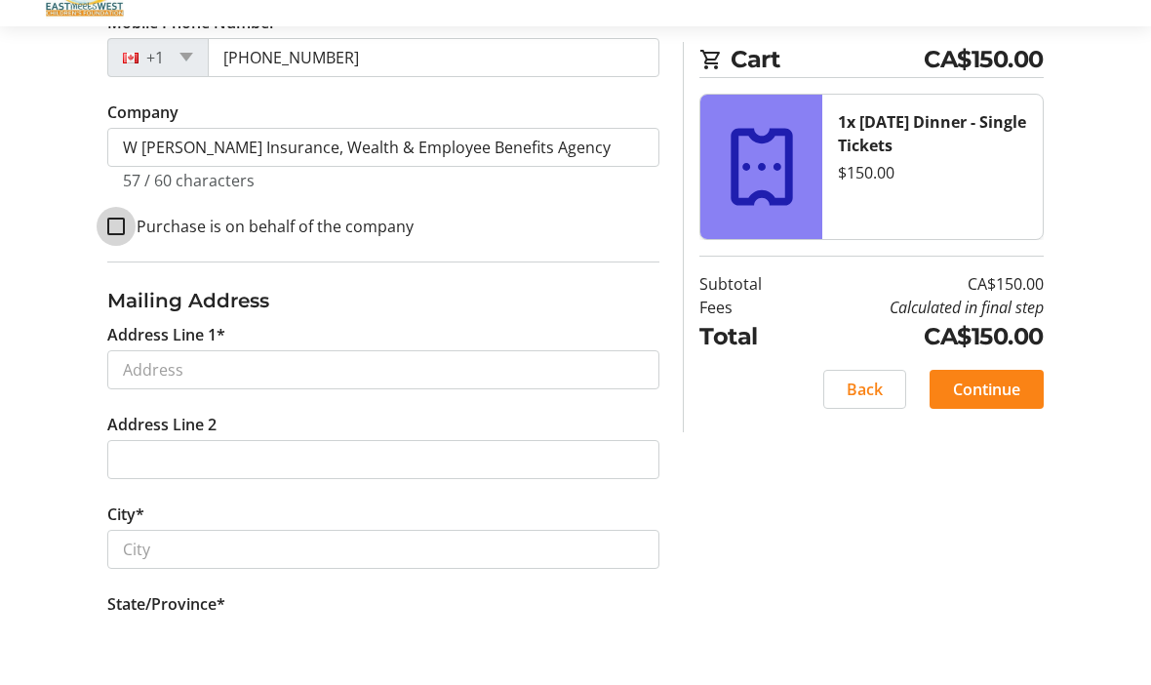
click at [116, 285] on input "Purchase is on behalf of the company" at bounding box center [116, 294] width 18 height 18
checkbox input "true"
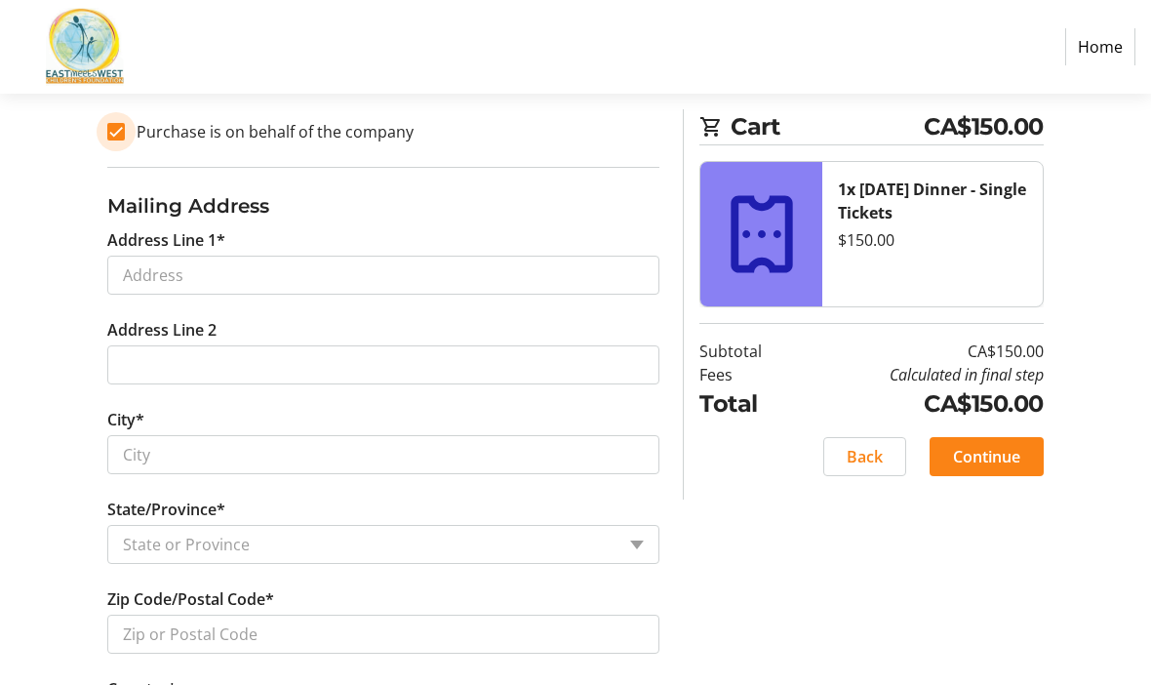
scroll to position [752, 0]
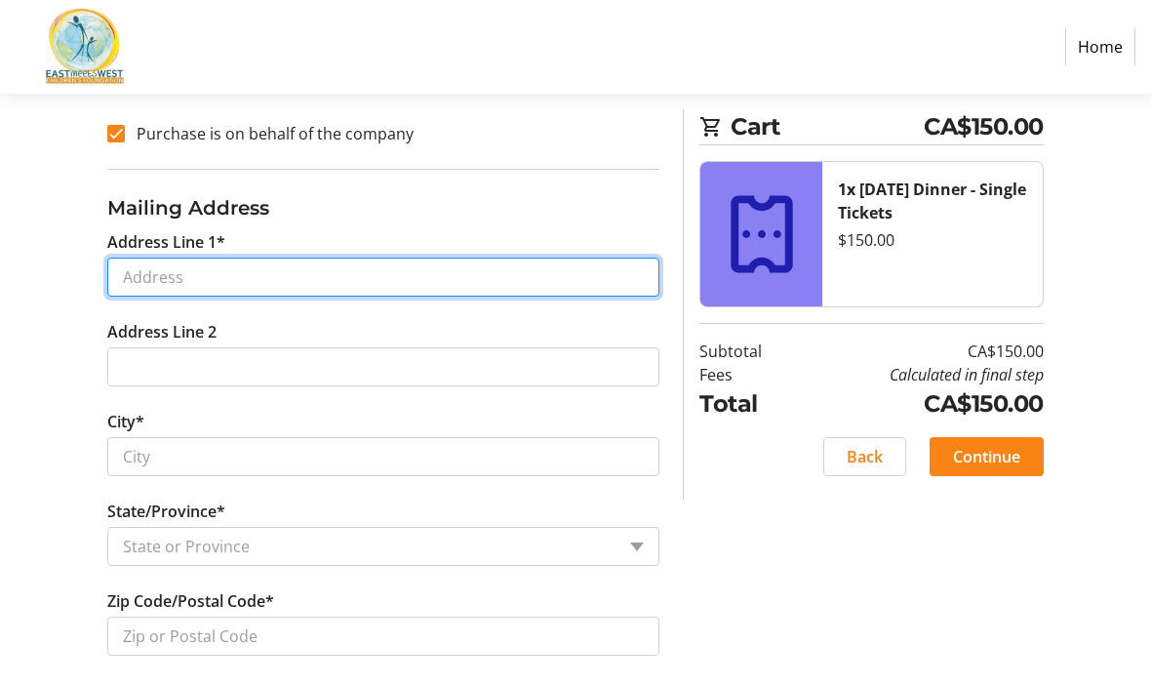
click at [303, 273] on input "Address Line 1*" at bounding box center [383, 277] width 552 height 39
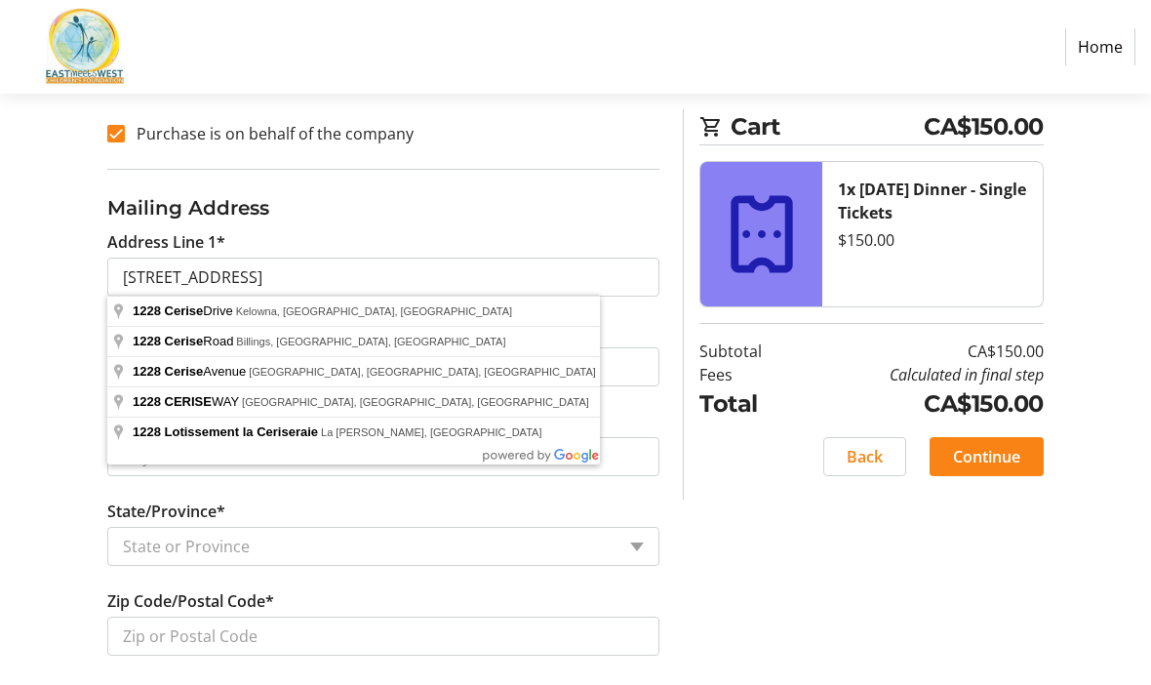
type input "[STREET_ADDRESS]"
type input "Kelowna"
select select "BC"
type input "V1Y 9R8"
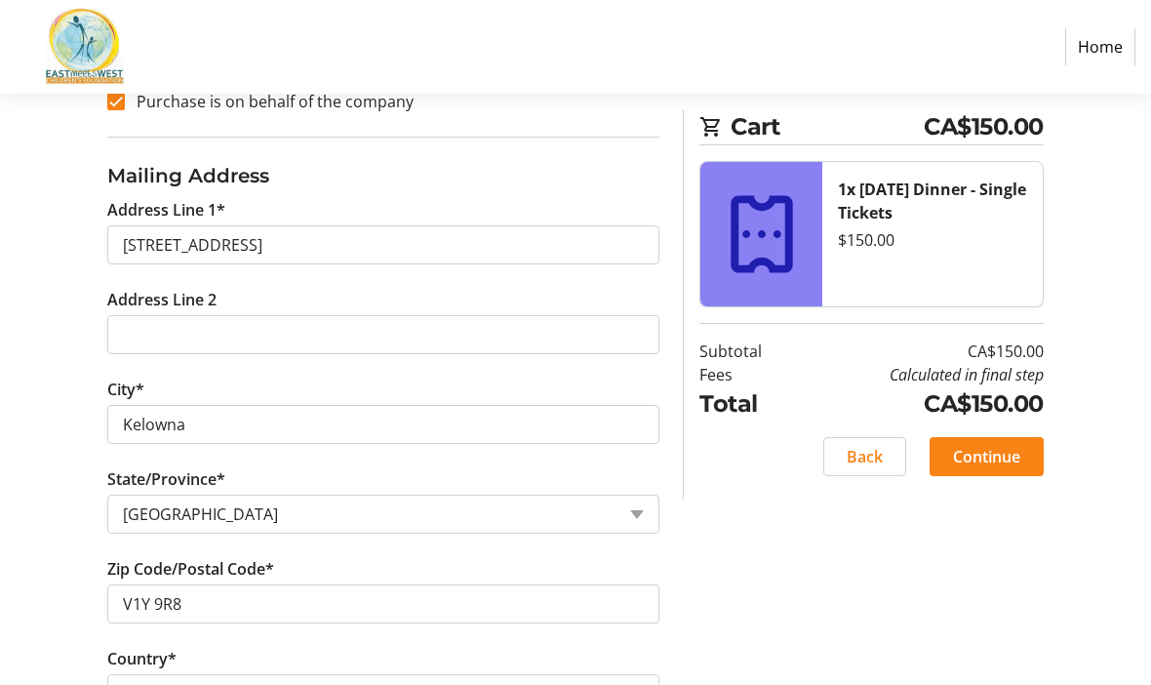
scroll to position [790, 0]
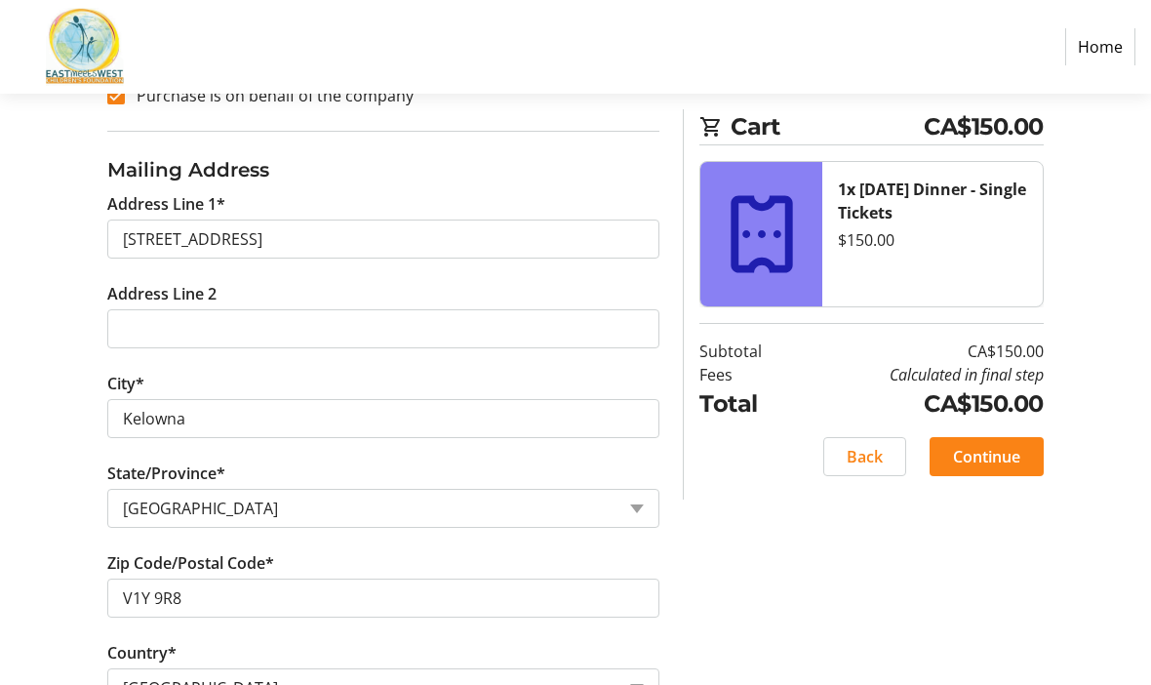
click at [1000, 457] on span "Continue" at bounding box center [986, 456] width 67 height 23
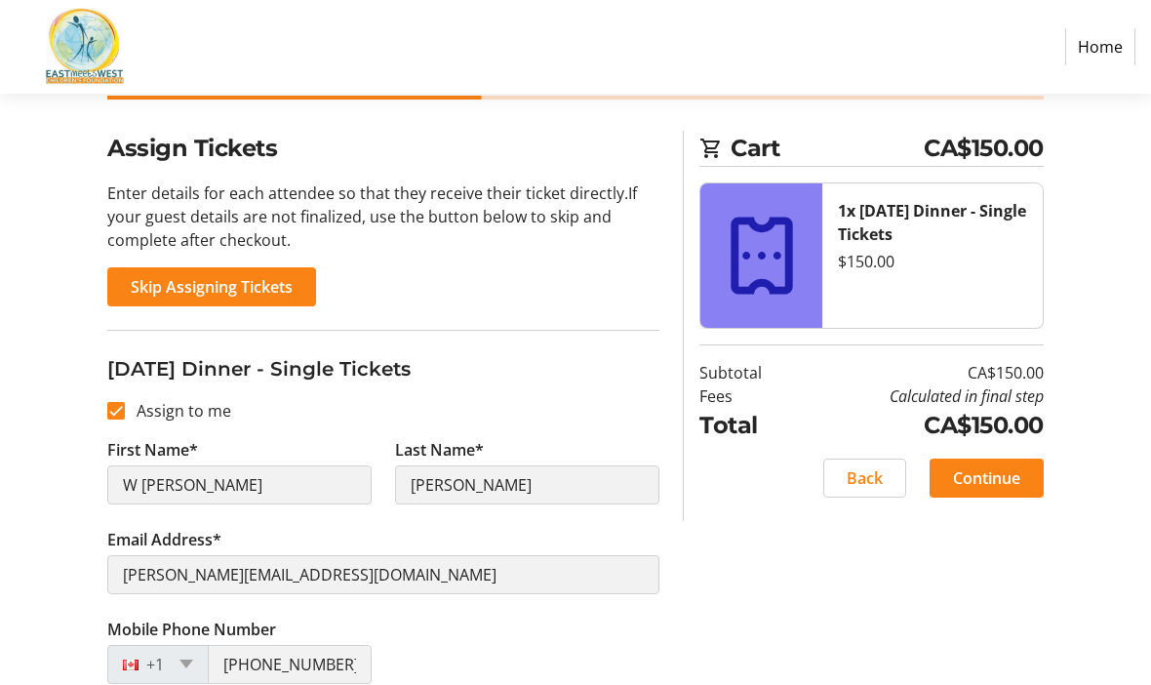
scroll to position [168, 0]
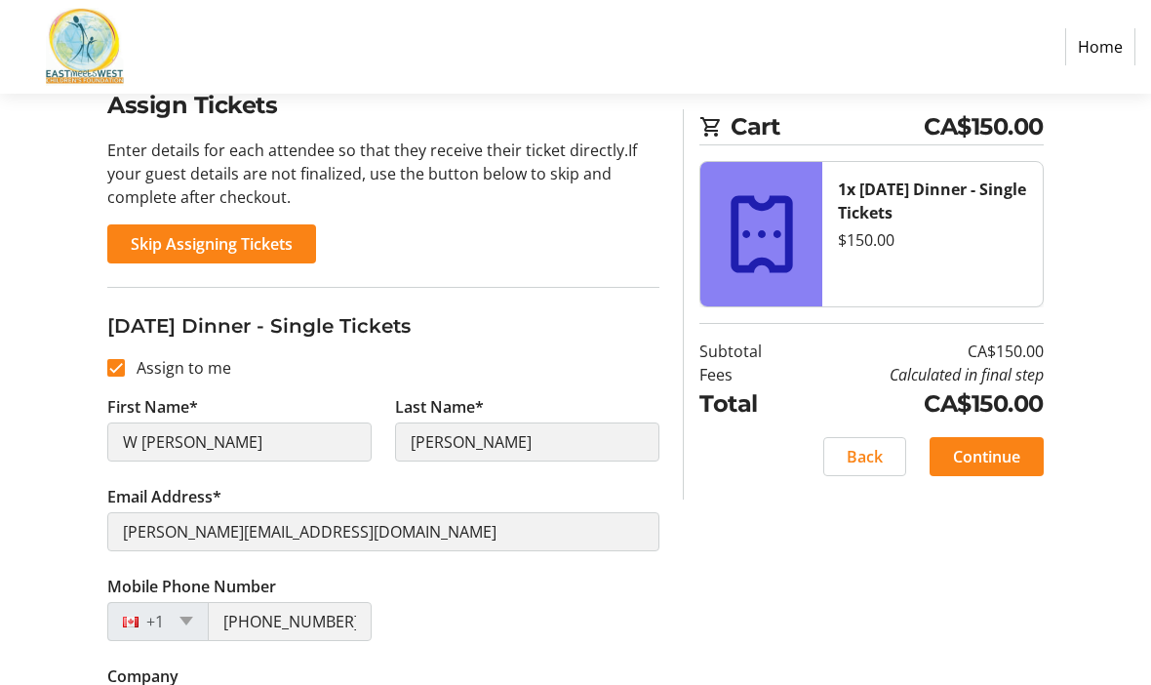
click at [998, 453] on span "Continue" at bounding box center [986, 456] width 67 height 23
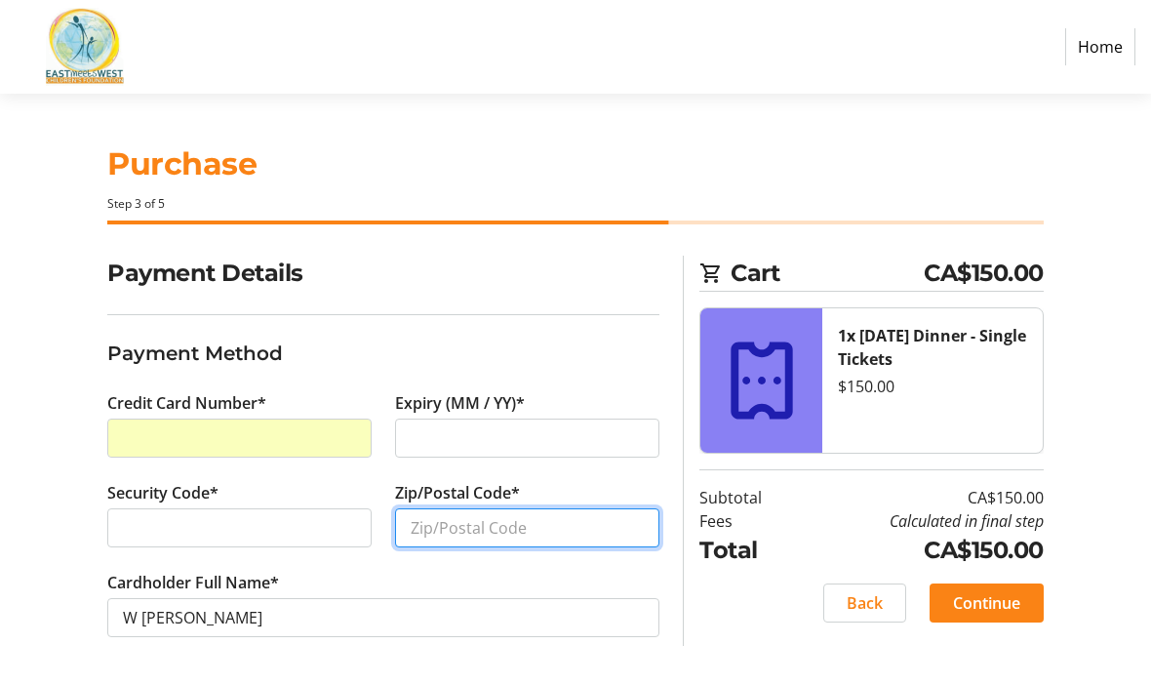
click at [513, 528] on input "Zip/Postal Code*" at bounding box center [527, 527] width 264 height 39
type input "V1Y 9R8"
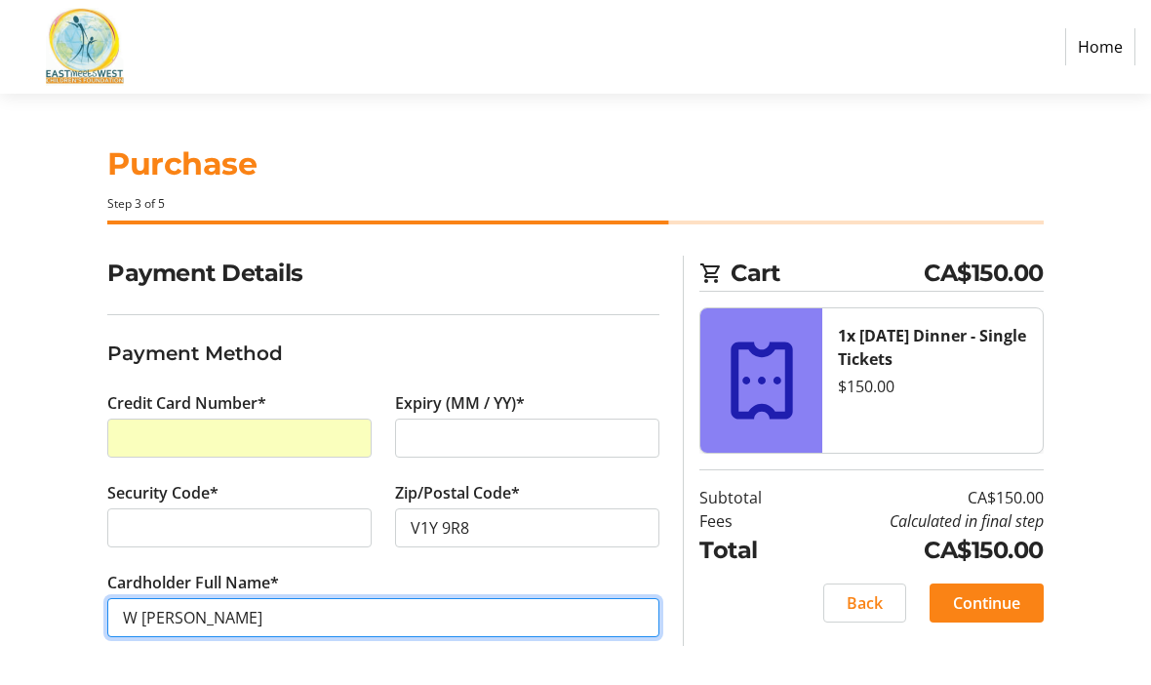
click at [238, 598] on input "W [PERSON_NAME]" at bounding box center [383, 617] width 552 height 39
click at [214, 601] on input "TeresaW Tod Alstad" at bounding box center [383, 617] width 552 height 39
click at [227, 615] on input "TeresaW Tod Alstad" at bounding box center [383, 617] width 552 height 39
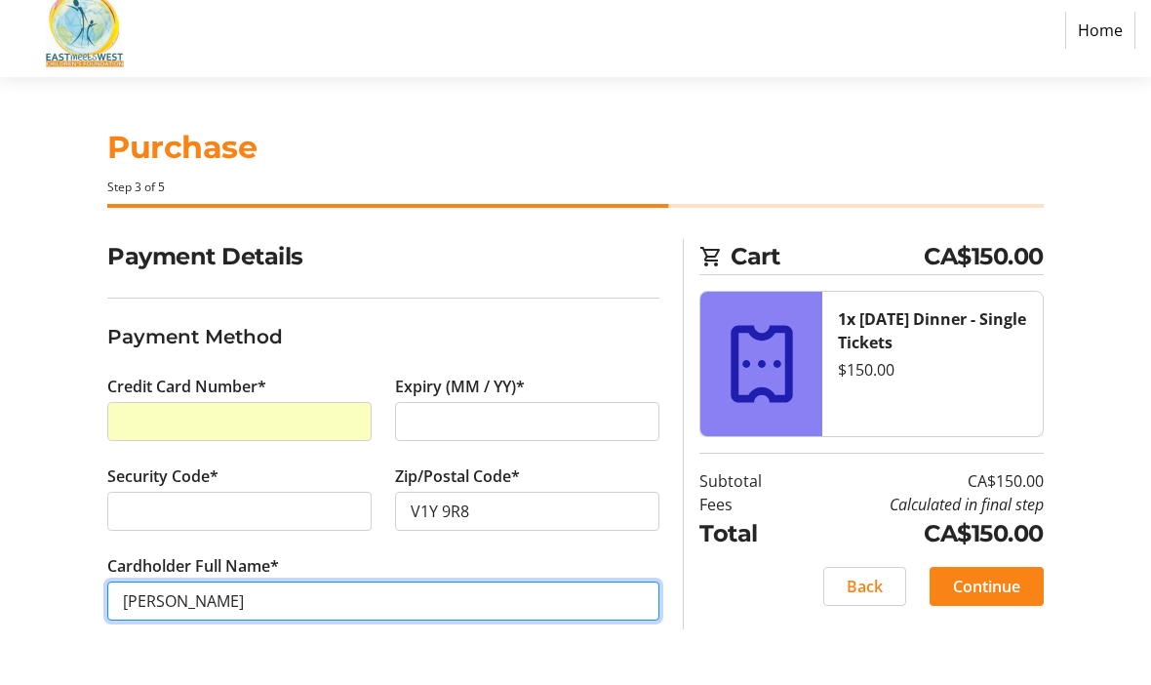
scroll to position [67, 0]
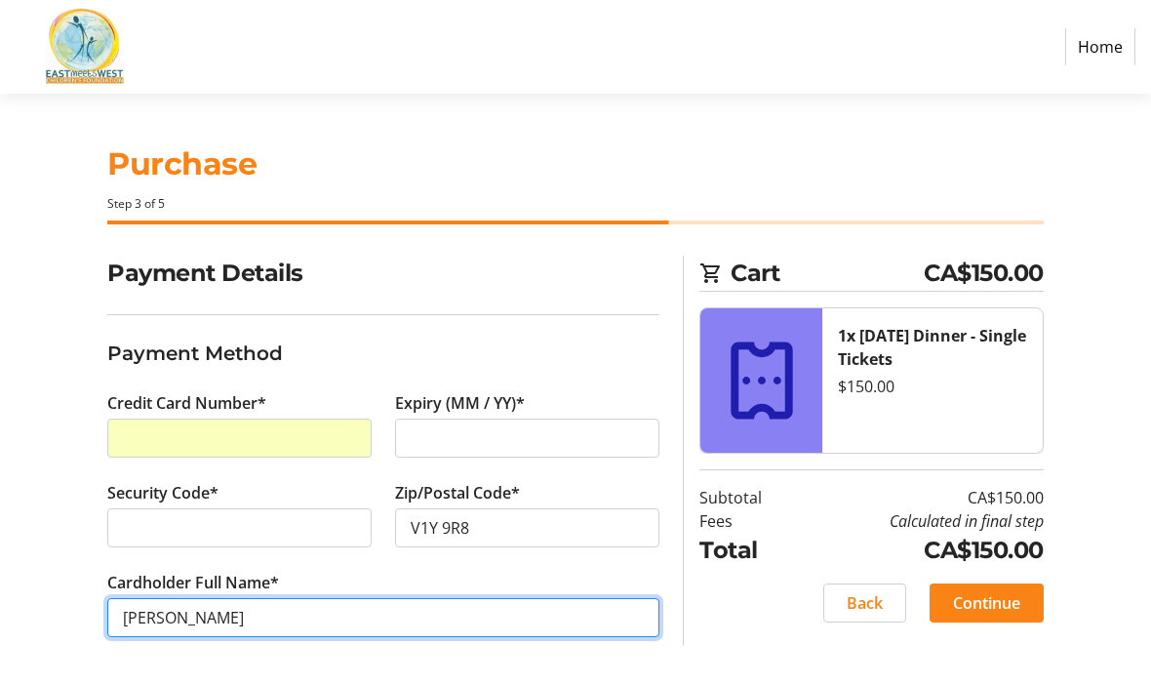
type input "[PERSON_NAME]"
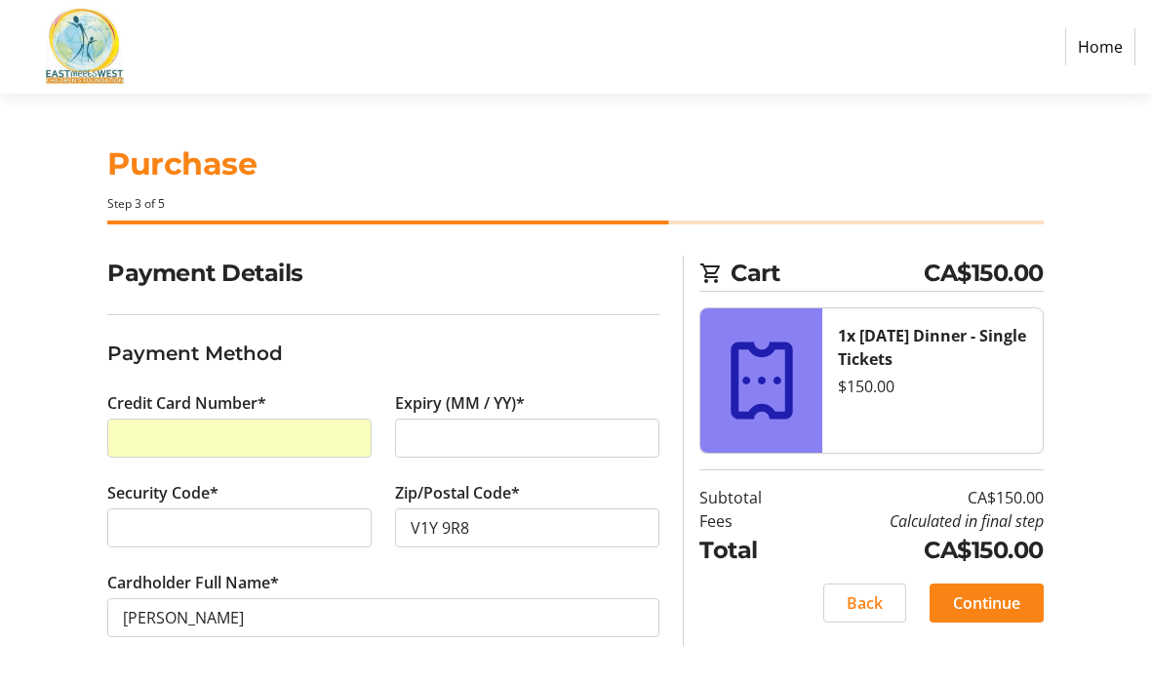
click at [989, 591] on span "Continue" at bounding box center [986, 602] width 67 height 23
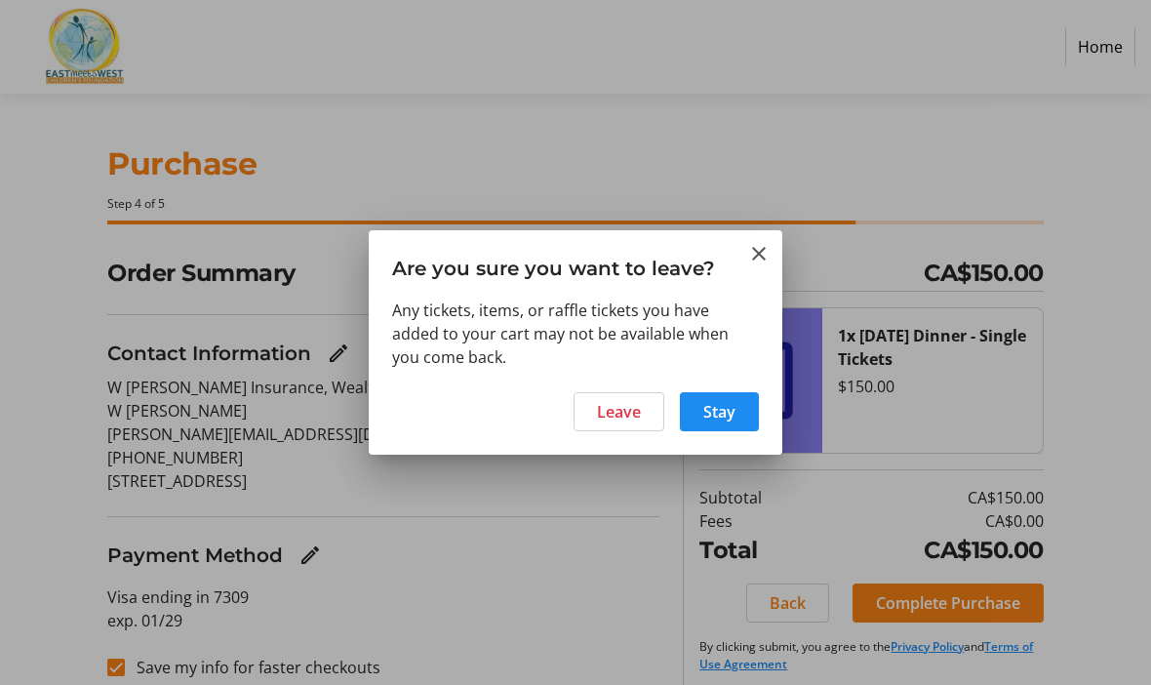
click at [717, 422] on span "Stay" at bounding box center [720, 411] width 32 height 23
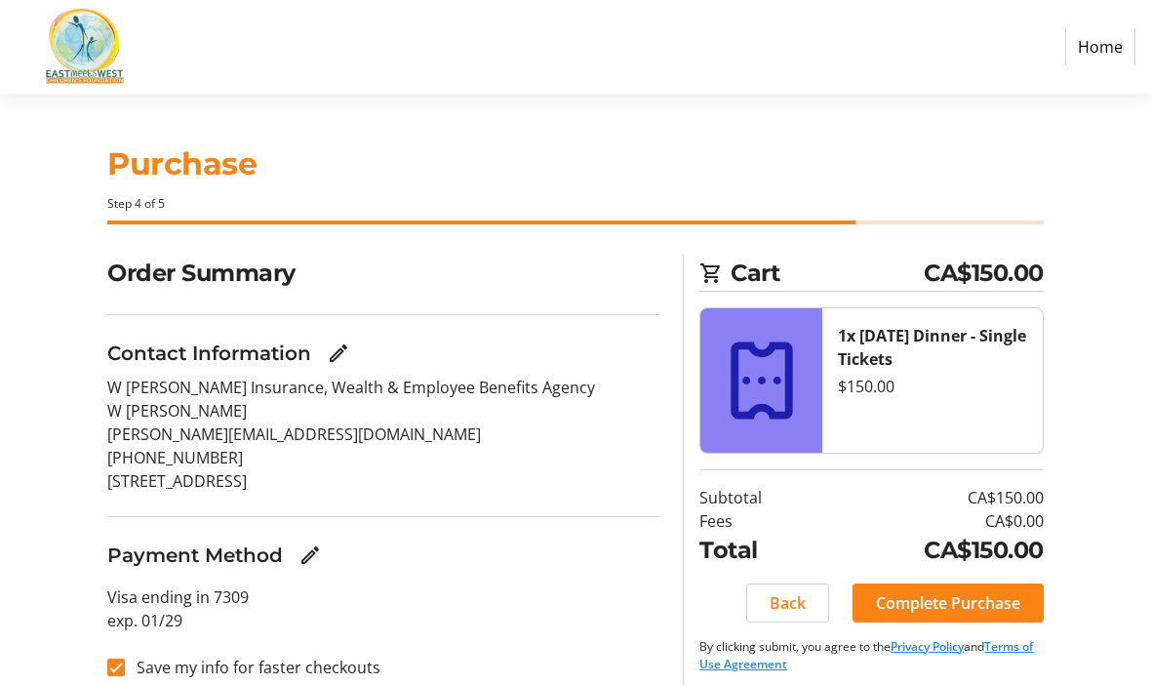
click at [919, 377] on div "$150.00" at bounding box center [932, 386] width 188 height 23
click at [919, 328] on strong "1x [DATE] Dinner - Single Tickets" at bounding box center [932, 347] width 188 height 45
click at [904, 338] on strong "1x [DATE] Dinner - Single Tickets" at bounding box center [932, 347] width 188 height 45
click at [793, 592] on span "Back" at bounding box center [788, 602] width 36 height 23
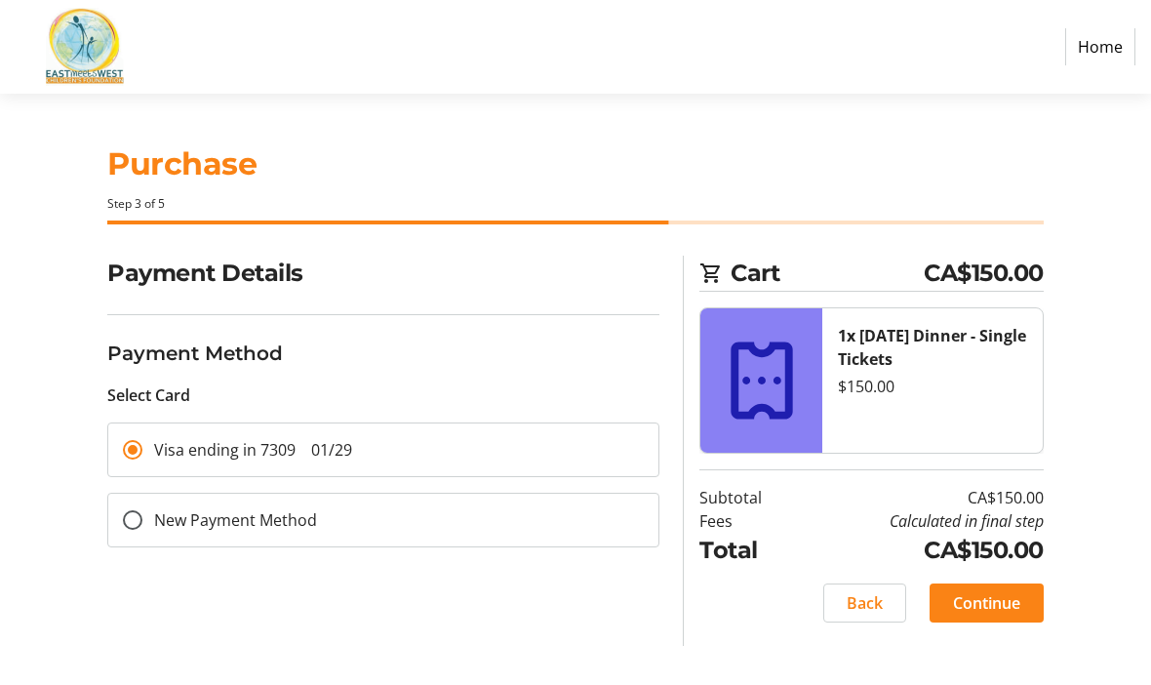
click at [865, 591] on span "Back" at bounding box center [865, 602] width 36 height 23
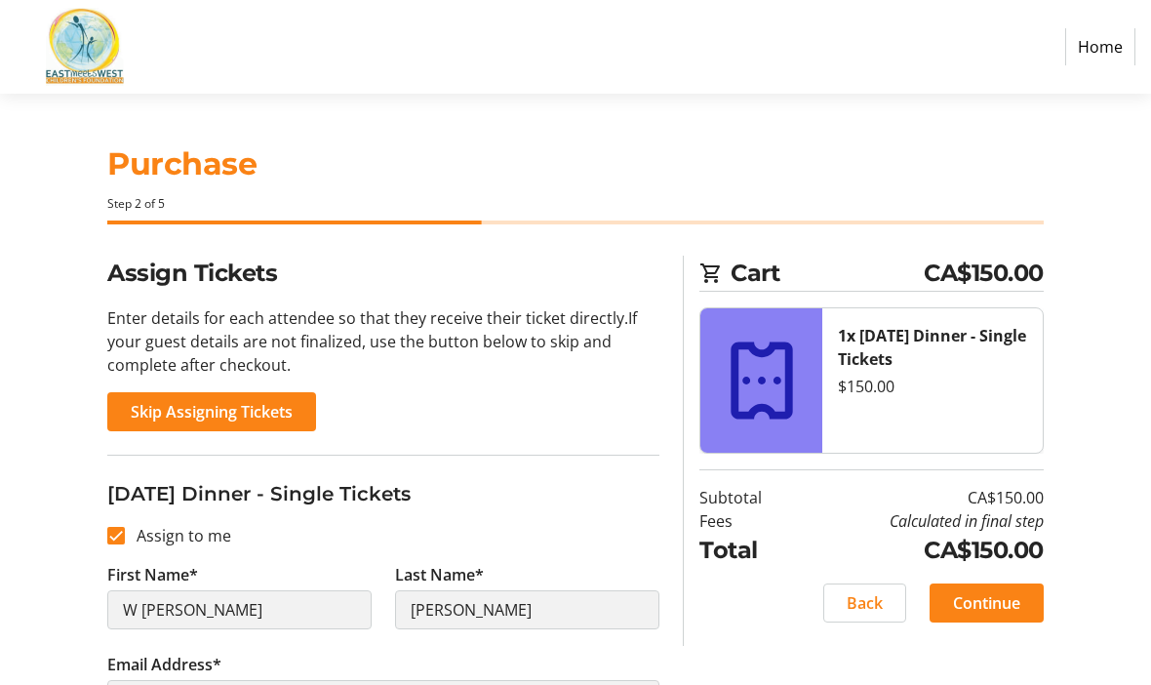
click at [871, 591] on span "Back" at bounding box center [865, 602] width 36 height 23
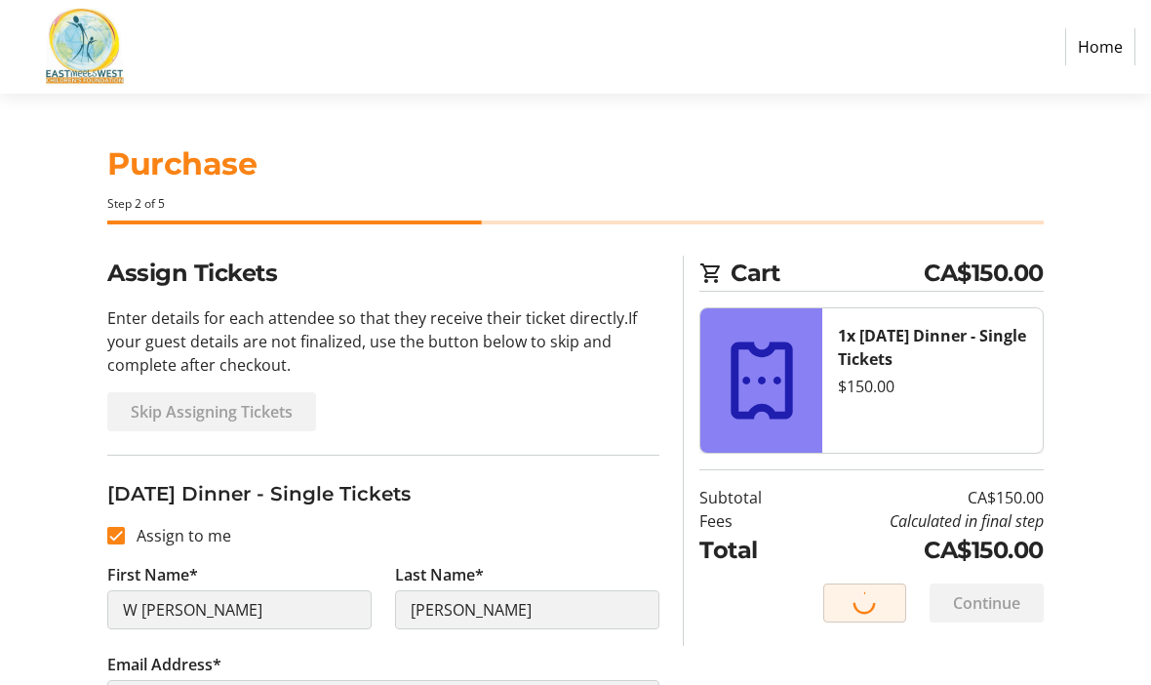
select select "BC"
select select "CA"
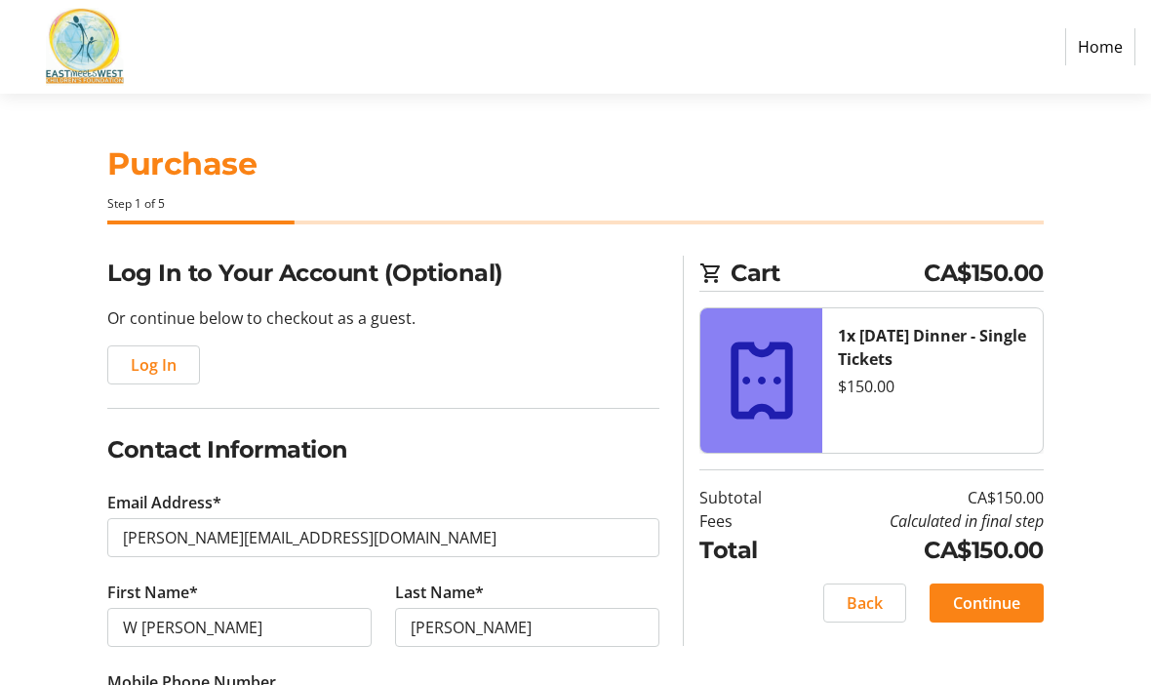
click at [866, 601] on span "Back" at bounding box center [865, 602] width 36 height 23
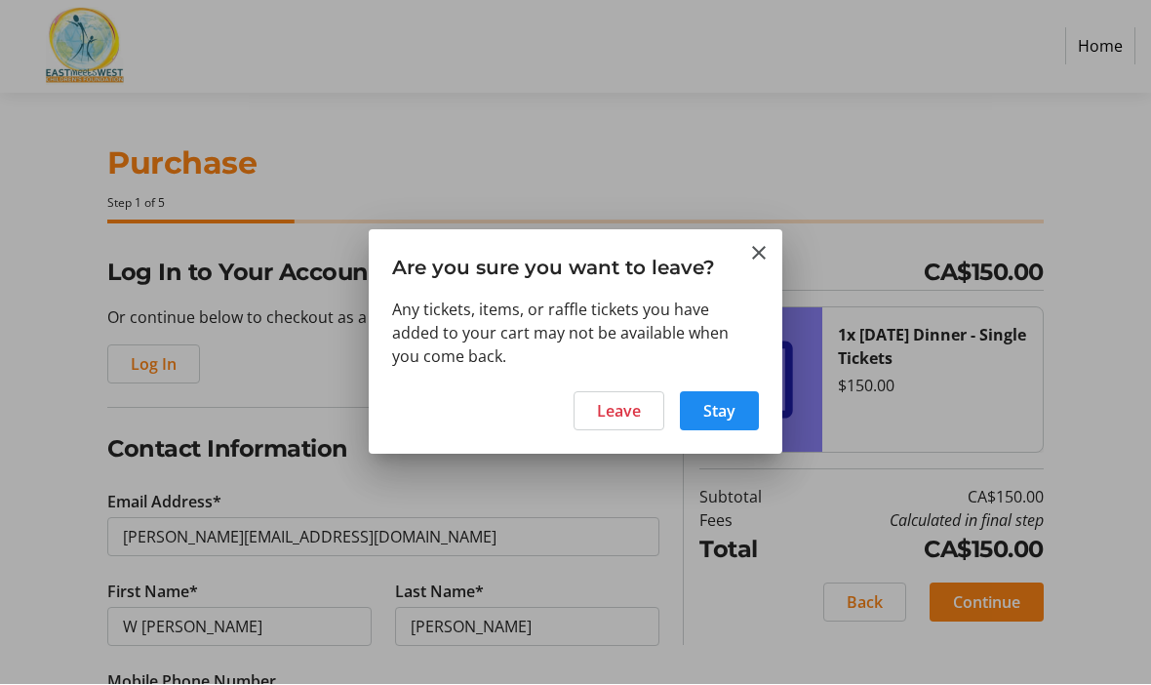
click at [722, 388] on span at bounding box center [719, 411] width 79 height 47
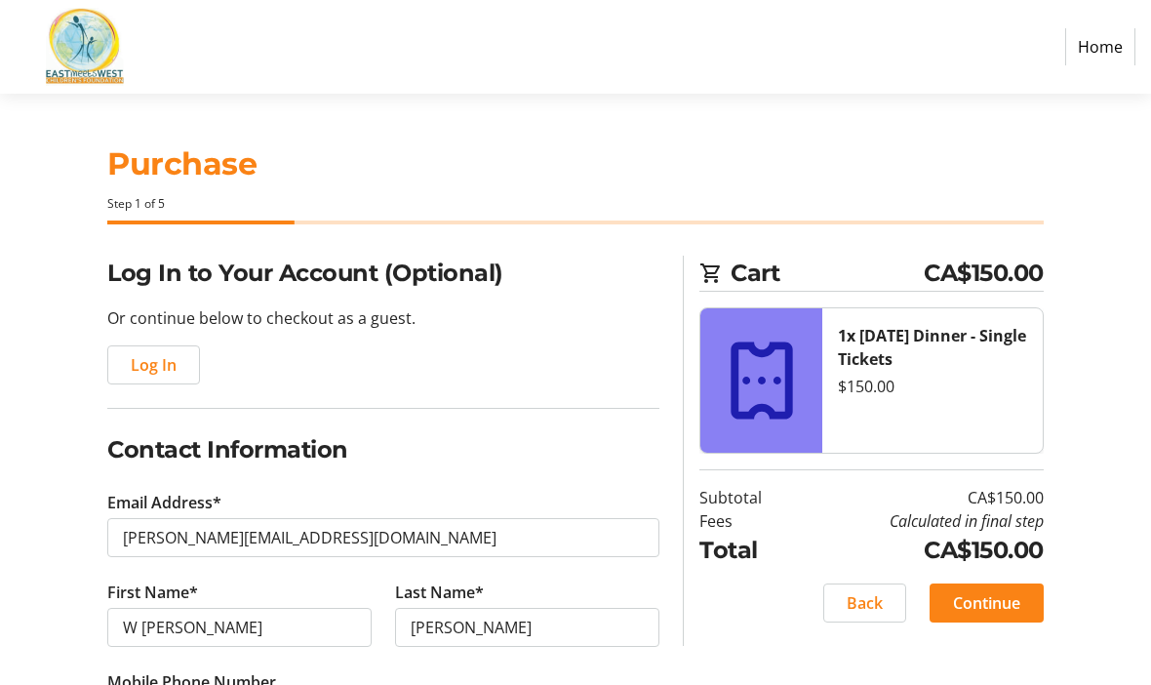
click at [882, 354] on strong "1x [DATE] Dinner - Single Tickets" at bounding box center [932, 347] width 188 height 45
click at [953, 384] on div "$150.00" at bounding box center [932, 386] width 188 height 23
click at [974, 521] on td "Calculated in final step" at bounding box center [921, 520] width 245 height 23
click at [762, 513] on td "Fees" at bounding box center [750, 520] width 100 height 23
click at [780, 374] on icon at bounding box center [762, 381] width 94 height 94
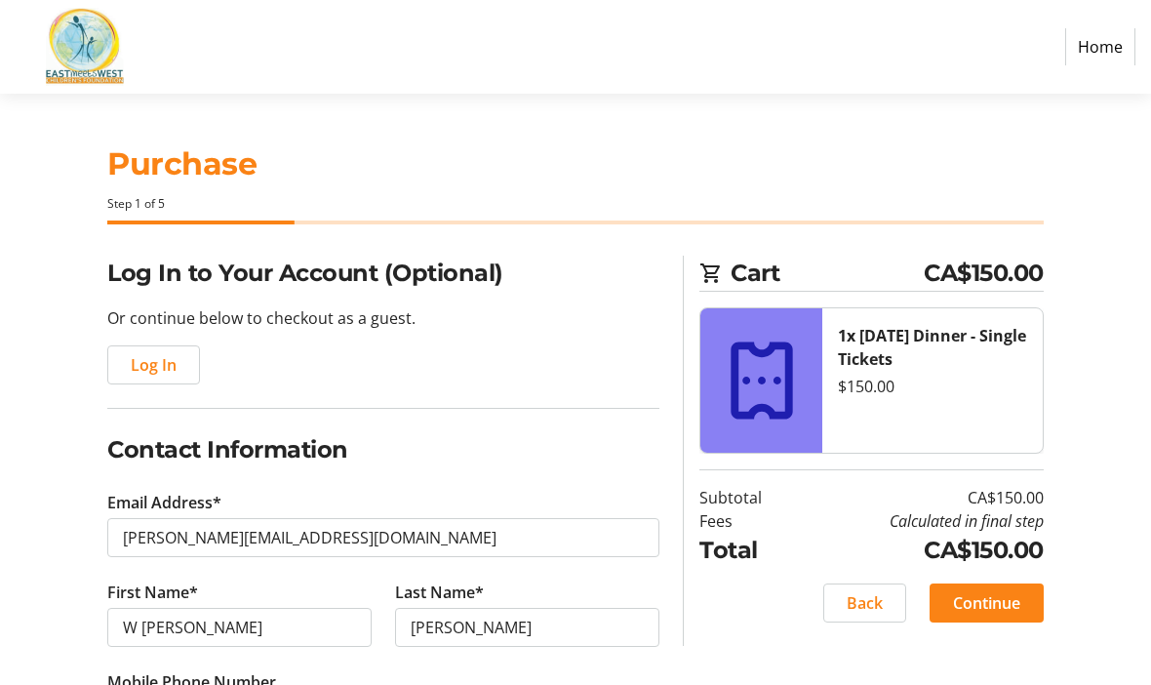
click at [883, 327] on strong "1x [DATE] Dinner - Single Tickets" at bounding box center [932, 347] width 188 height 45
click at [767, 393] on icon at bounding box center [762, 381] width 94 height 94
click at [872, 349] on strong "1x [DATE] Dinner - Single Tickets" at bounding box center [932, 347] width 188 height 45
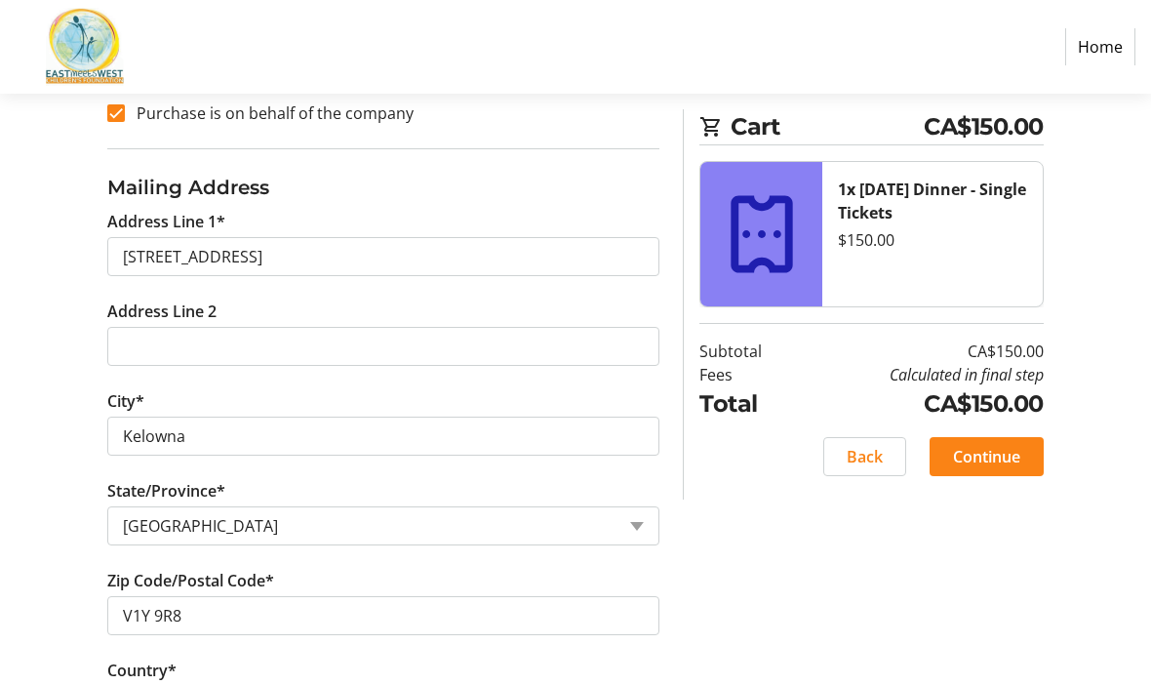
scroll to position [790, 0]
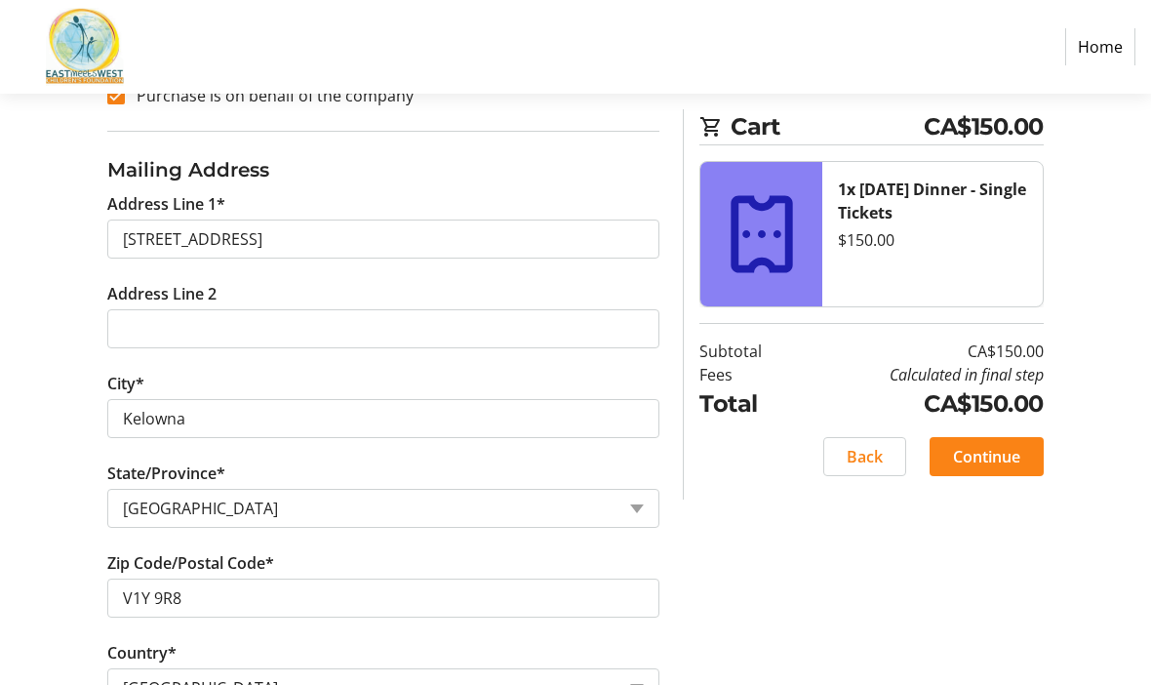
click at [867, 445] on span "Back" at bounding box center [865, 456] width 36 height 23
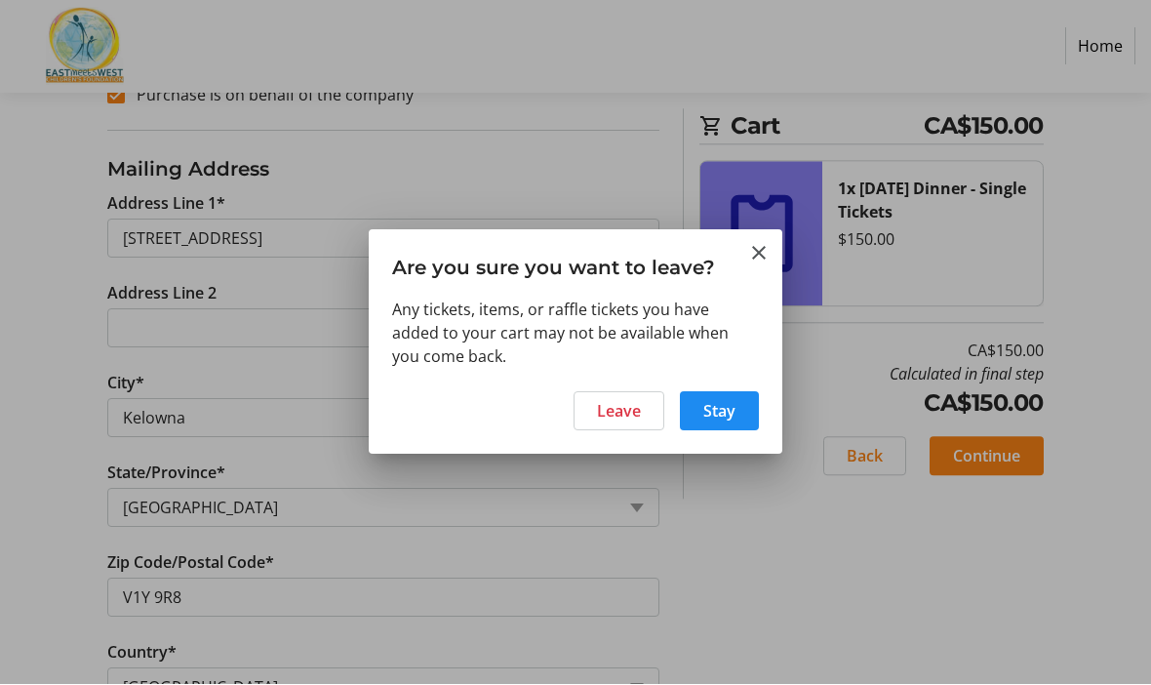
click at [600, 418] on span "Leave" at bounding box center [619, 411] width 44 height 23
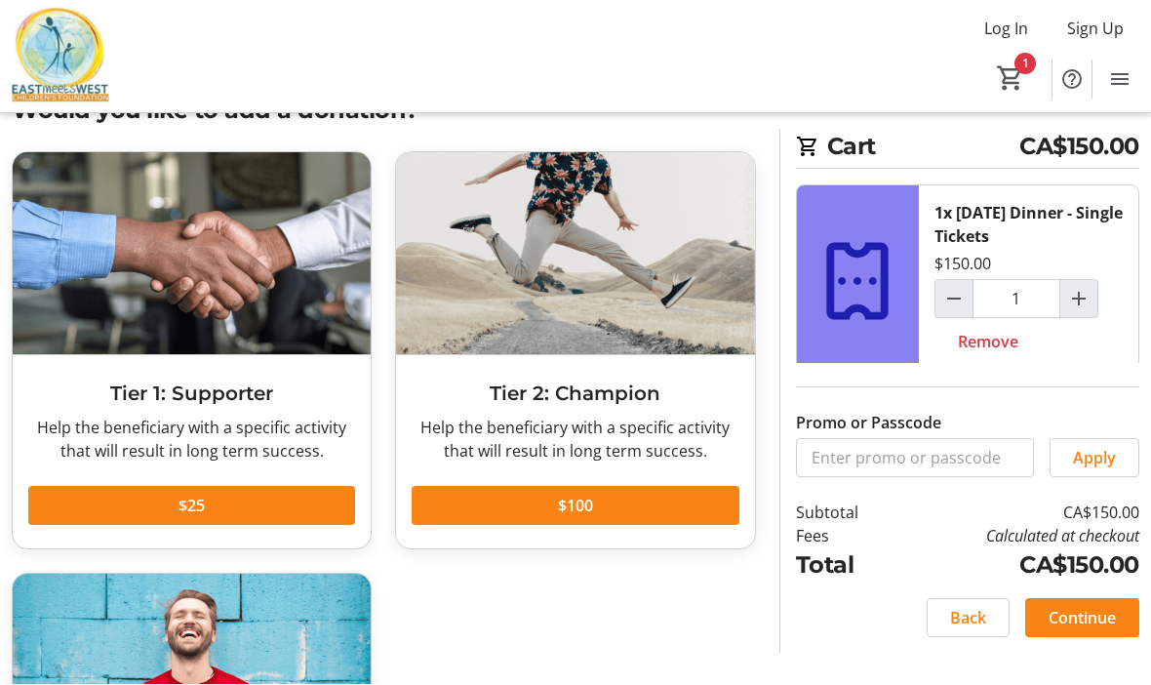
scroll to position [68, 0]
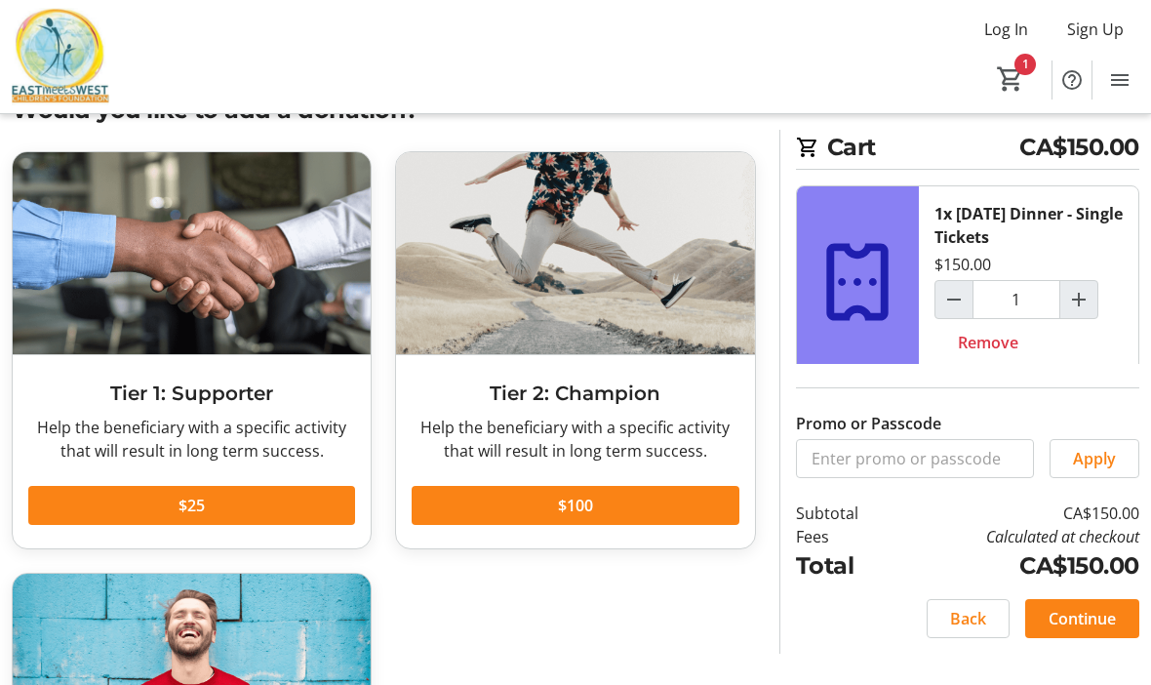
click at [1084, 290] on mat-icon "Increment by one" at bounding box center [1078, 299] width 23 height 23
type input "2"
click at [1089, 626] on span "Continue" at bounding box center [1082, 618] width 67 height 23
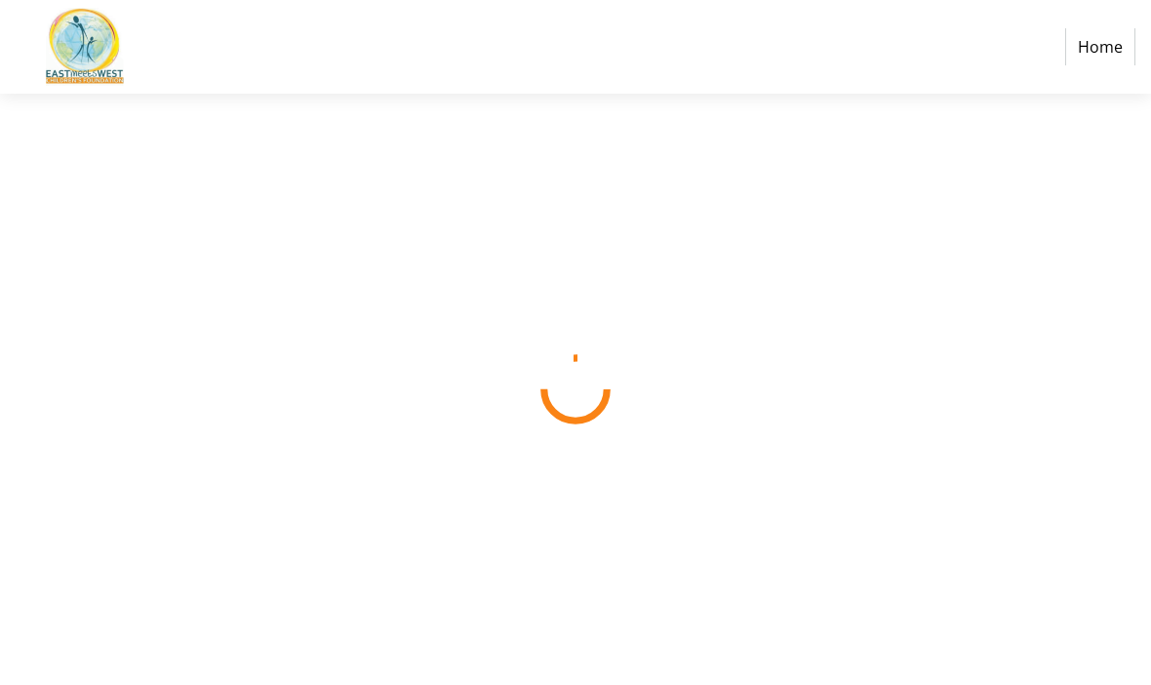
scroll to position [67, 0]
select select "CA"
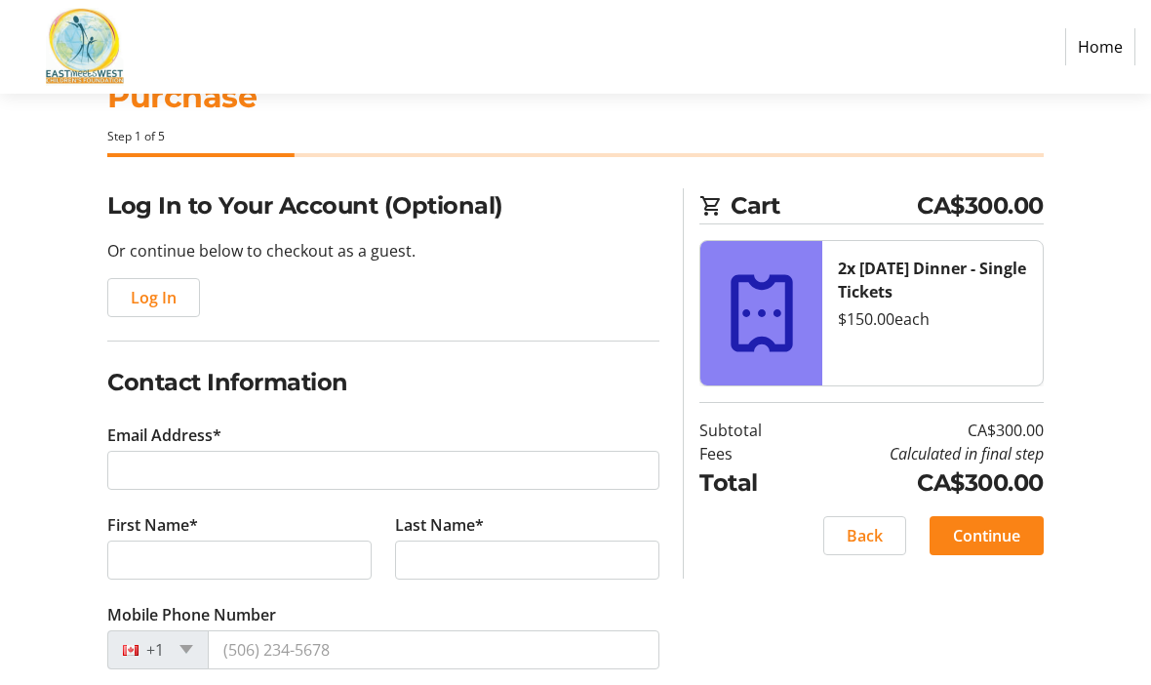
click at [985, 534] on span "Continue" at bounding box center [986, 535] width 67 height 23
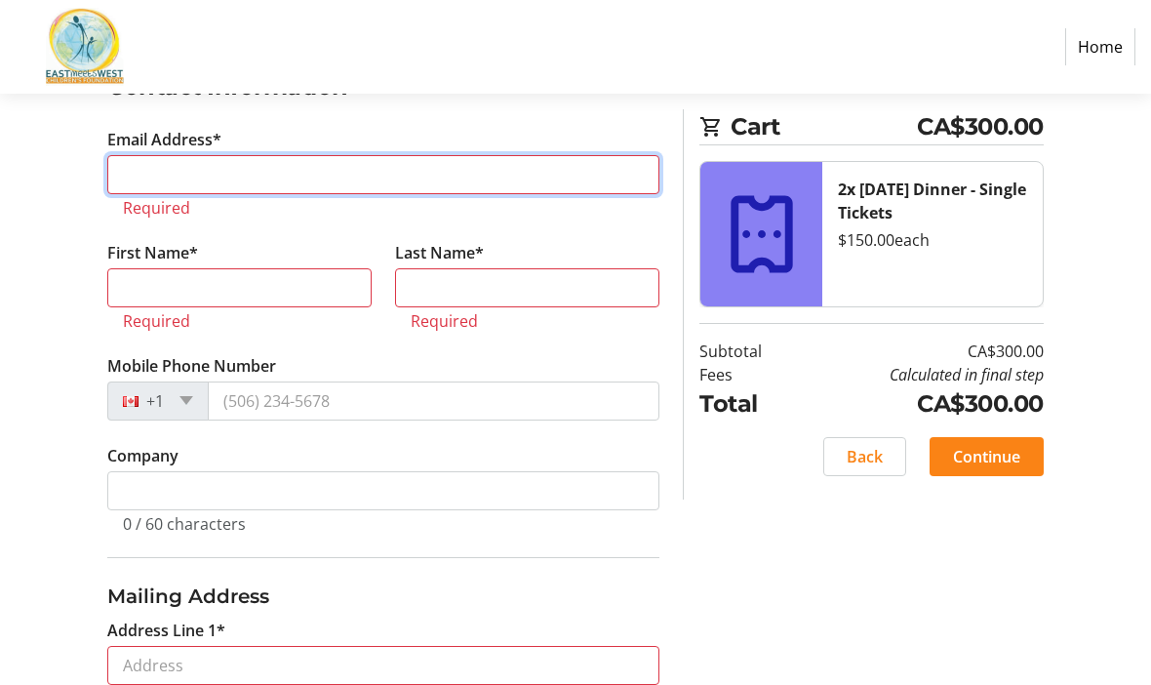
scroll to position [363, 0]
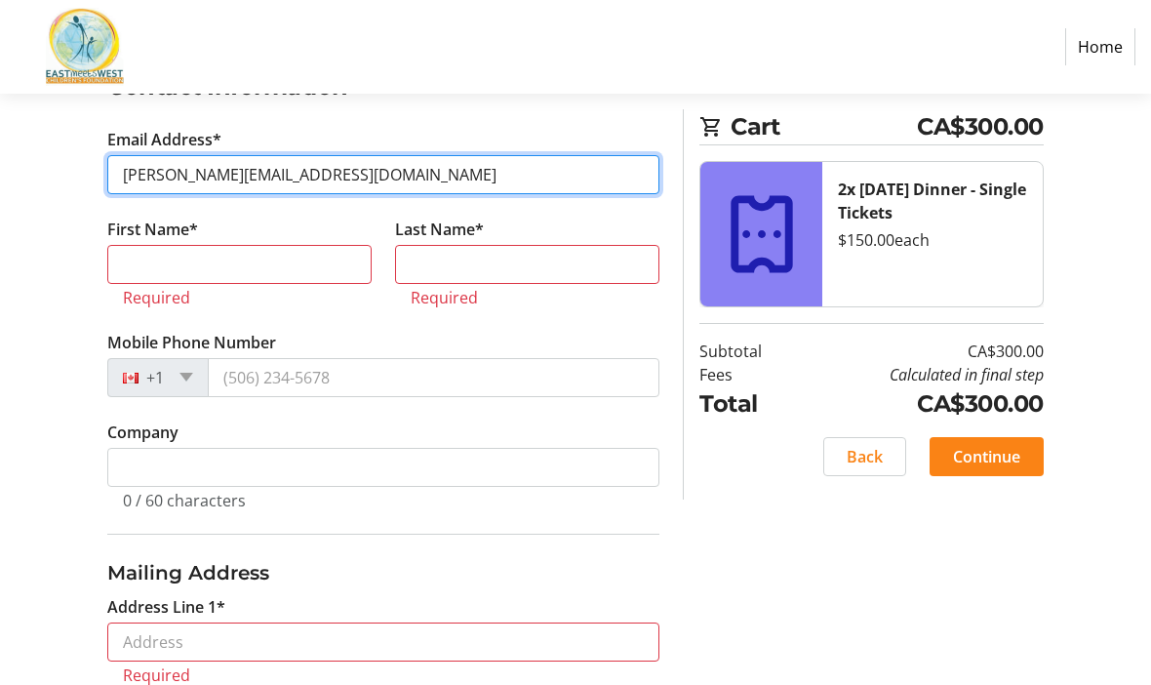
type input "[PERSON_NAME][EMAIL_ADDRESS][DOMAIN_NAME]"
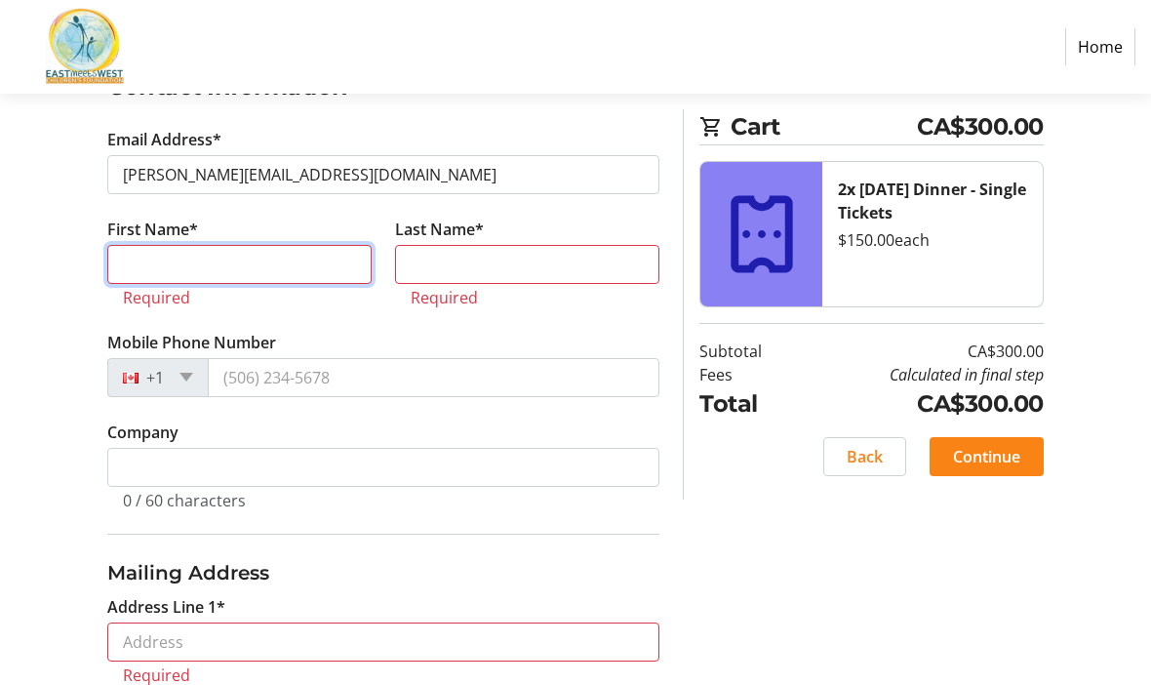
click at [124, 275] on input "First Name*" at bounding box center [239, 264] width 264 height 39
type input "W [PERSON_NAME]"
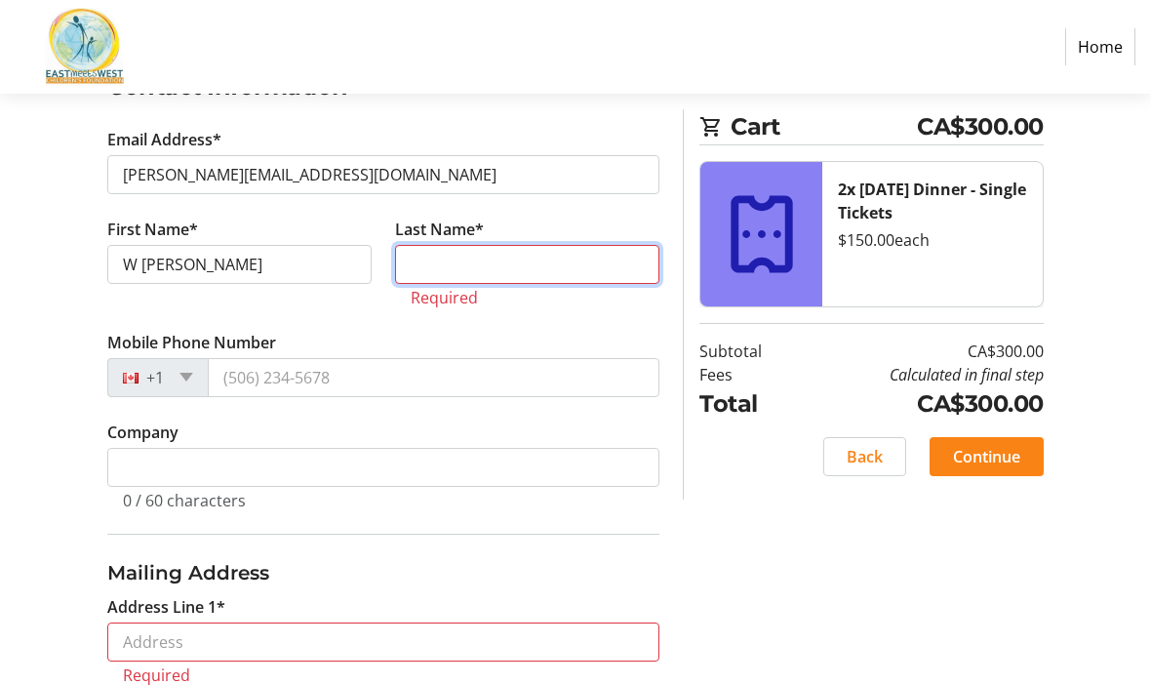
click at [472, 266] on input "Last Name*" at bounding box center [527, 265] width 264 height 39
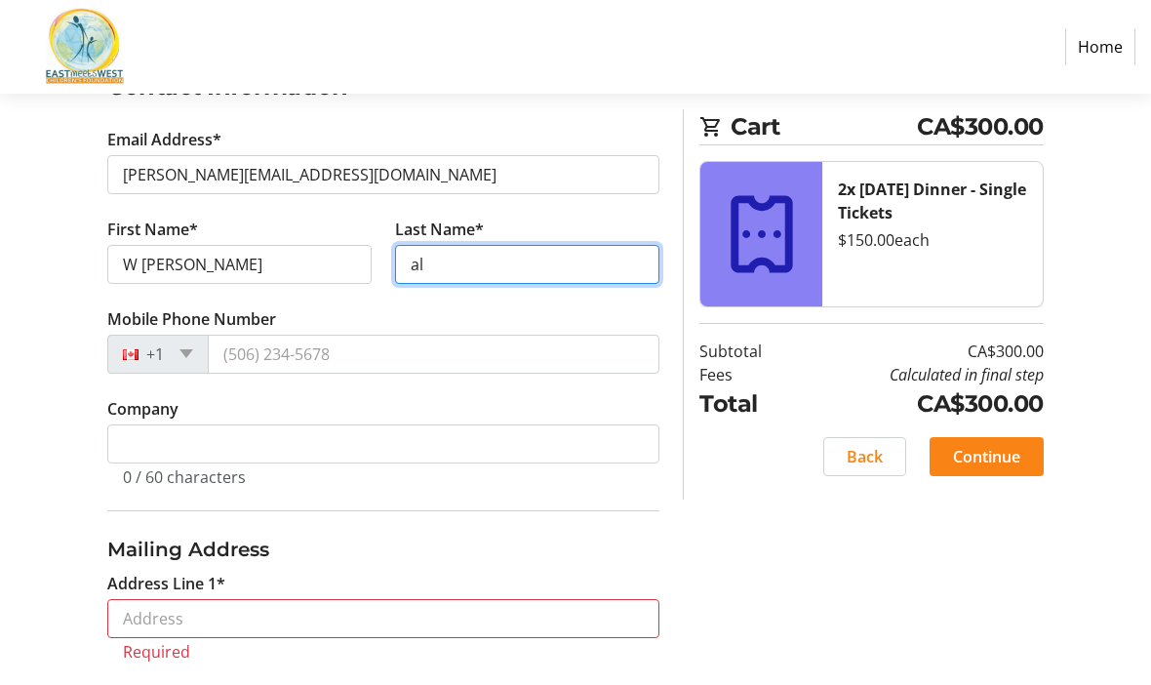
type input "a"
type input "[PERSON_NAME]"
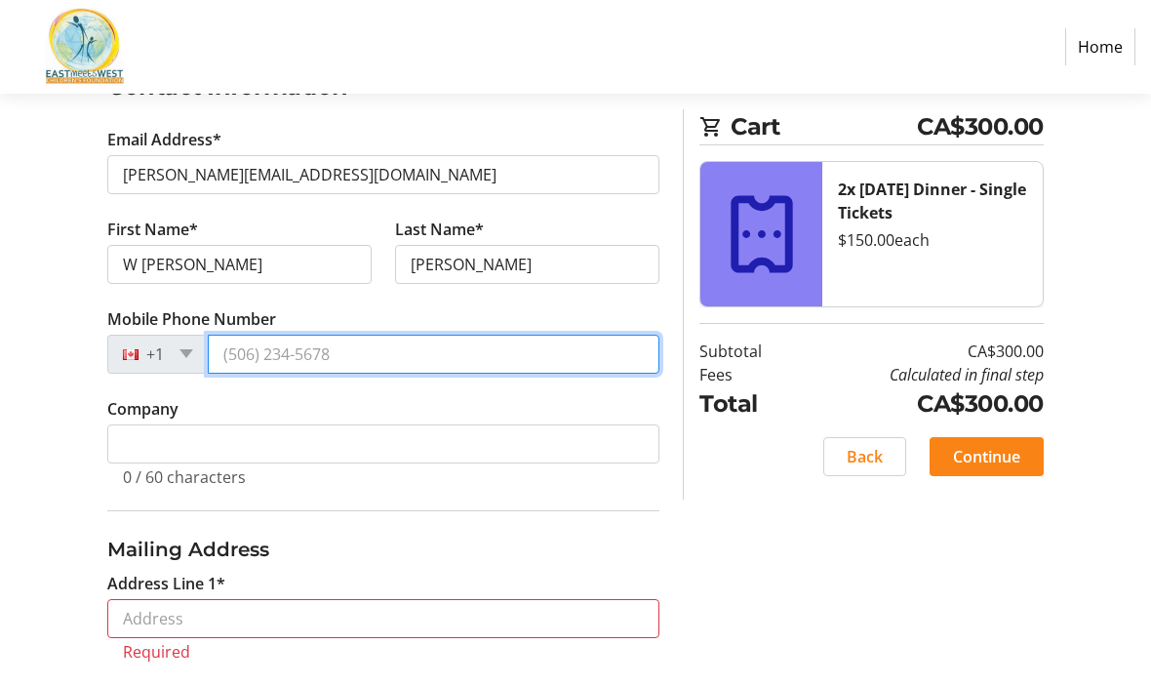
click at [295, 360] on input "Mobile Phone Number" at bounding box center [434, 355] width 452 height 39
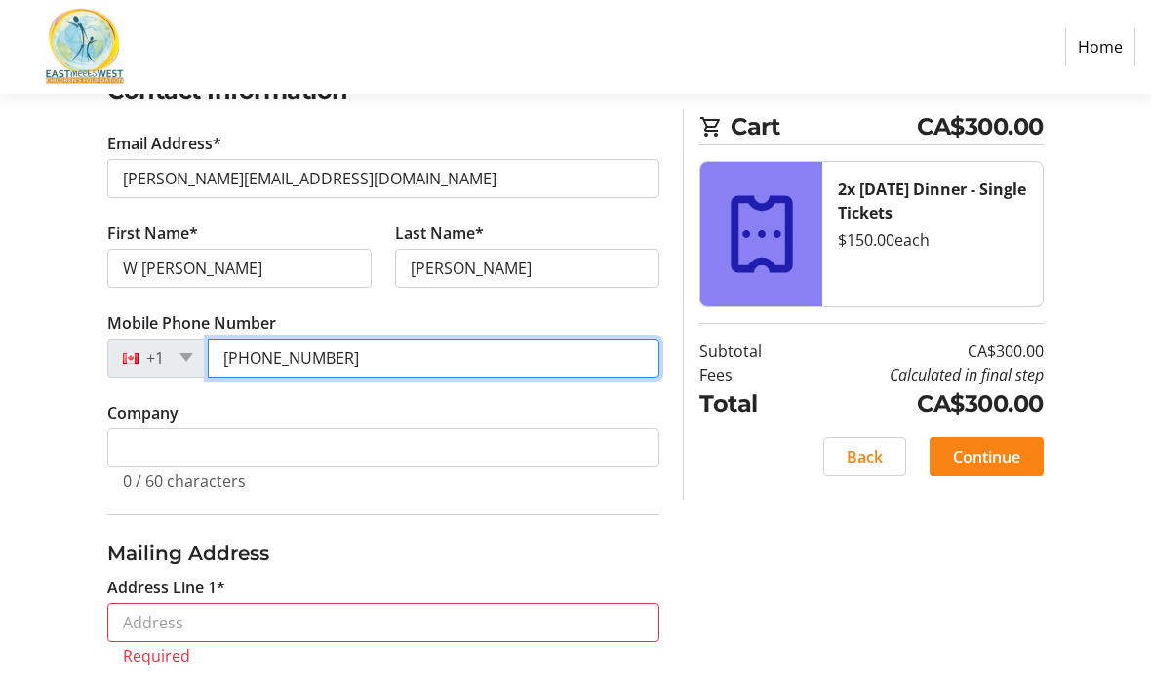
scroll to position [358, 0]
type input "[PHONE_NUMBER]"
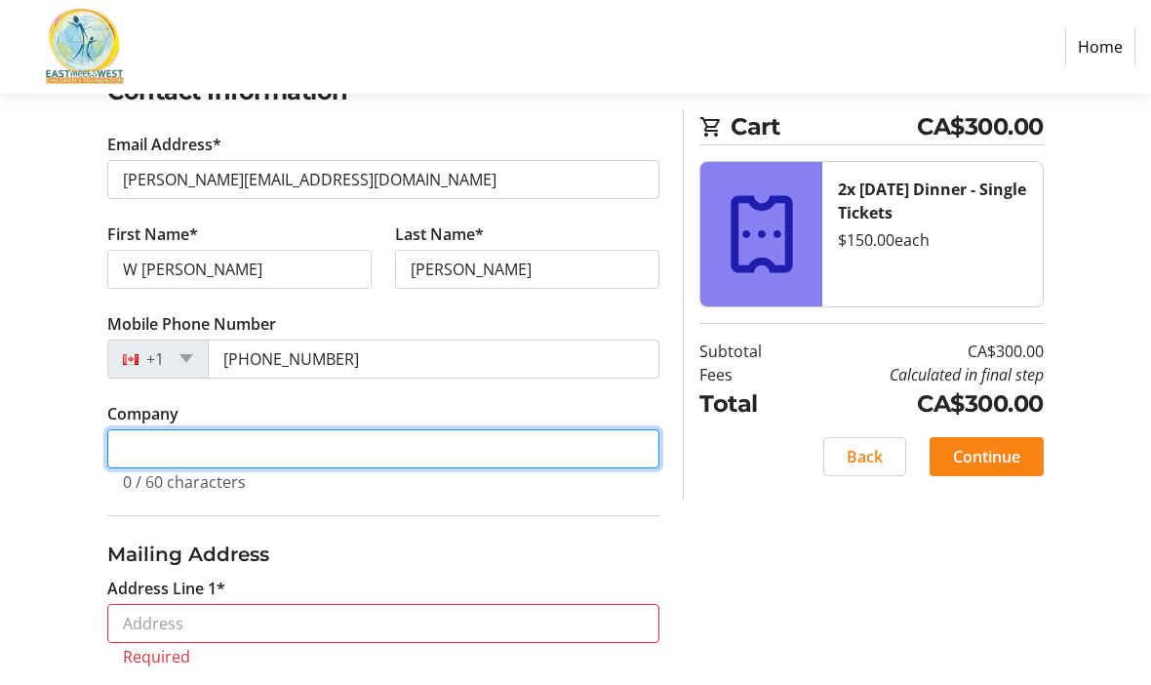
click at [117, 445] on input "Company" at bounding box center [383, 448] width 552 height 39
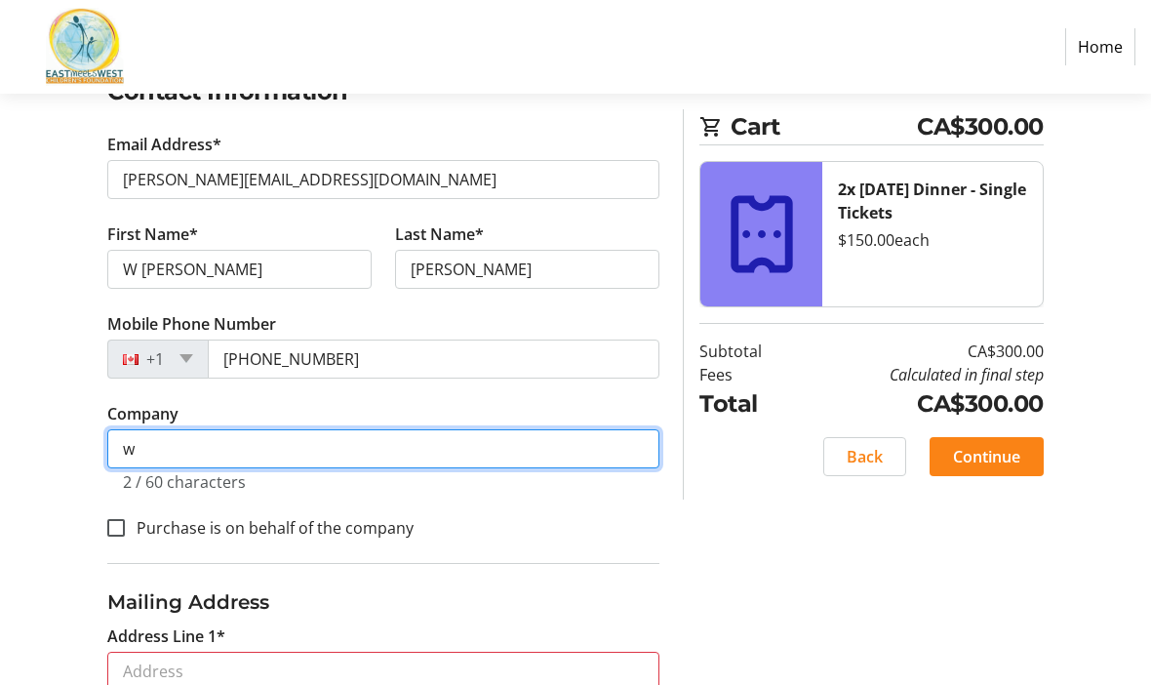
type input "w"
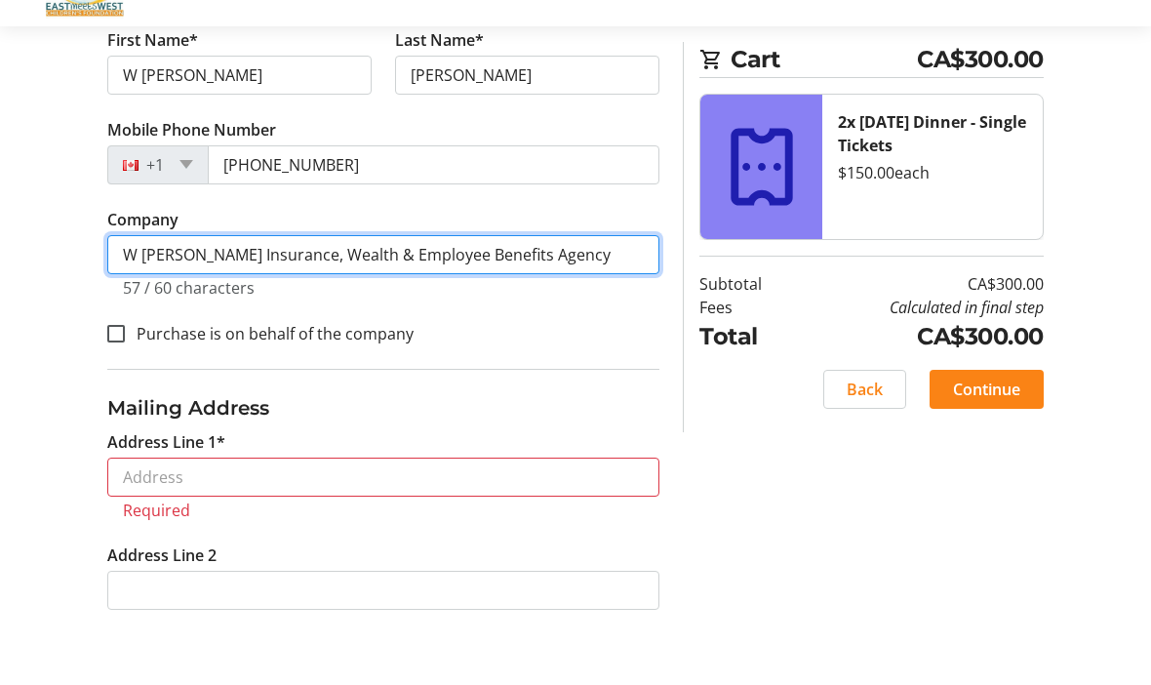
scroll to position [487, 0]
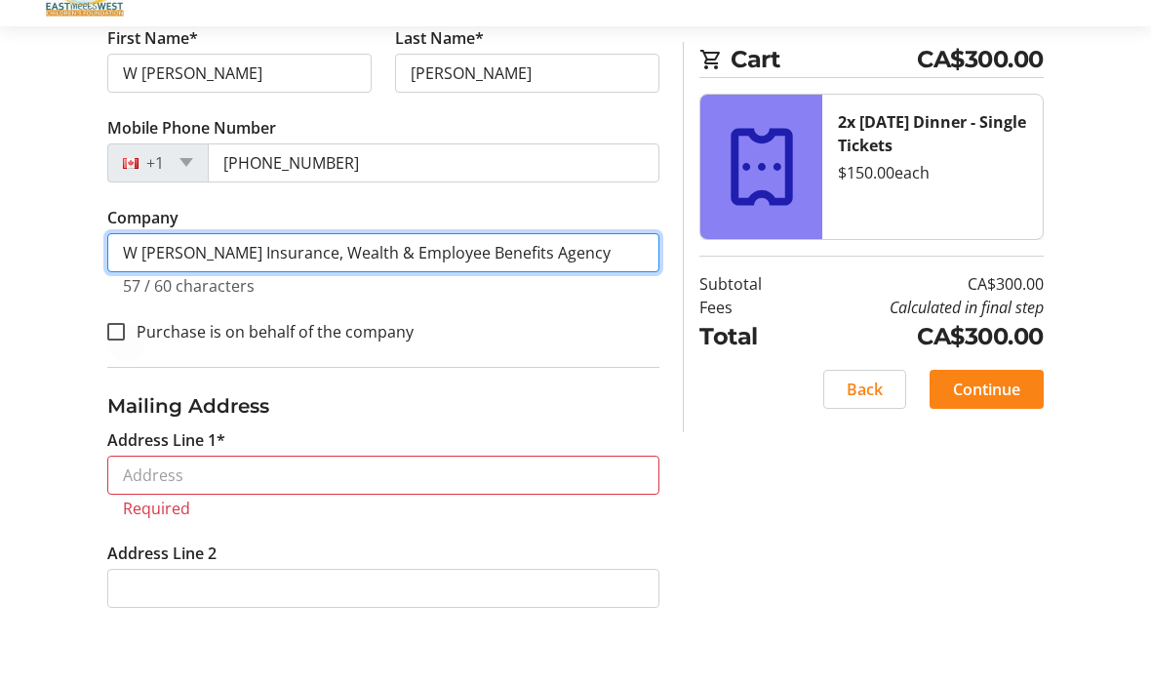
type input "W Tod Alstad Insurance, Wealth & Employee Benefits Agency"
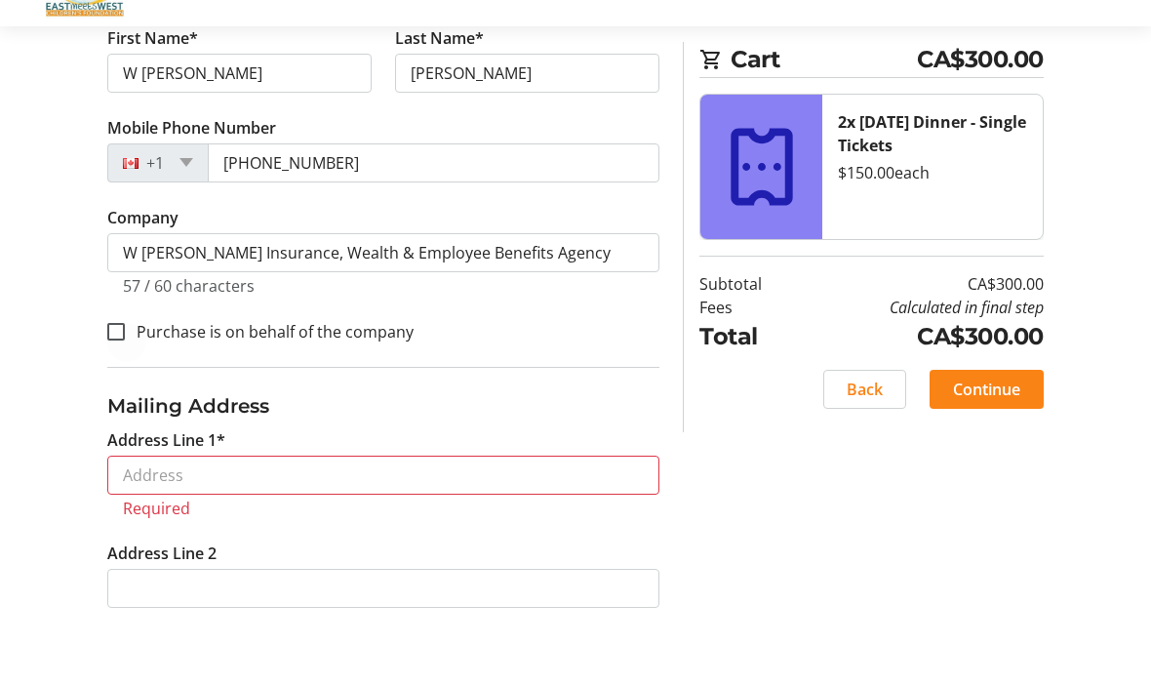
click at [123, 376] on div at bounding box center [116, 399] width 47 height 47
checkbox input "true"
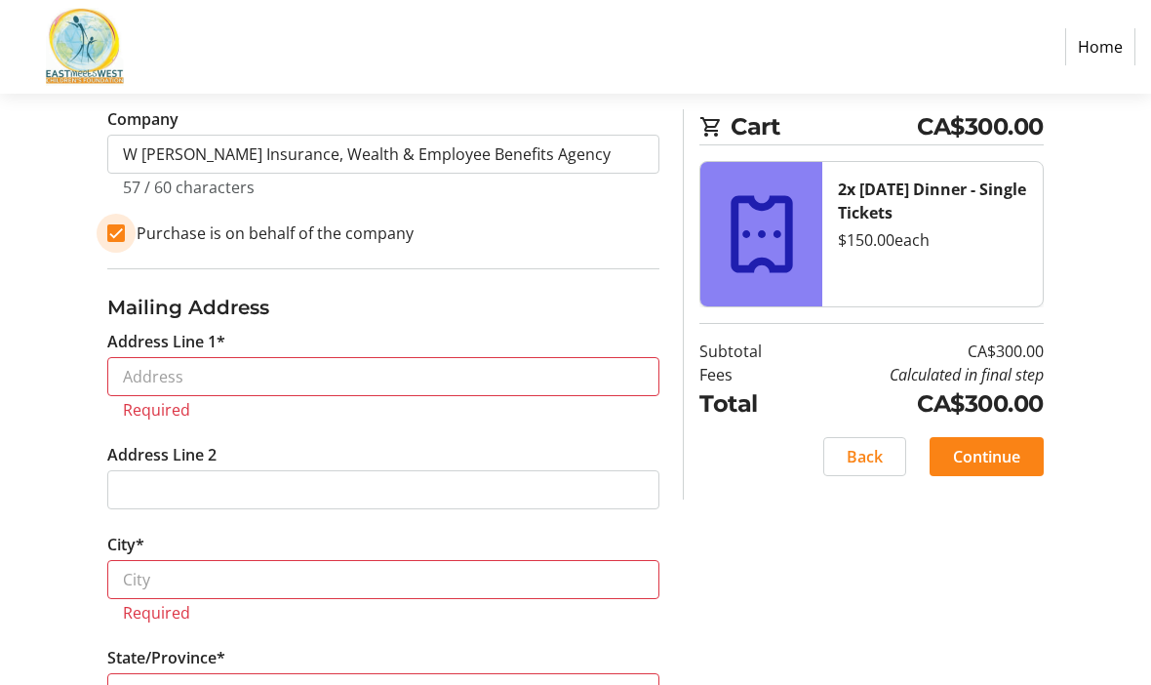
scroll to position [672, 0]
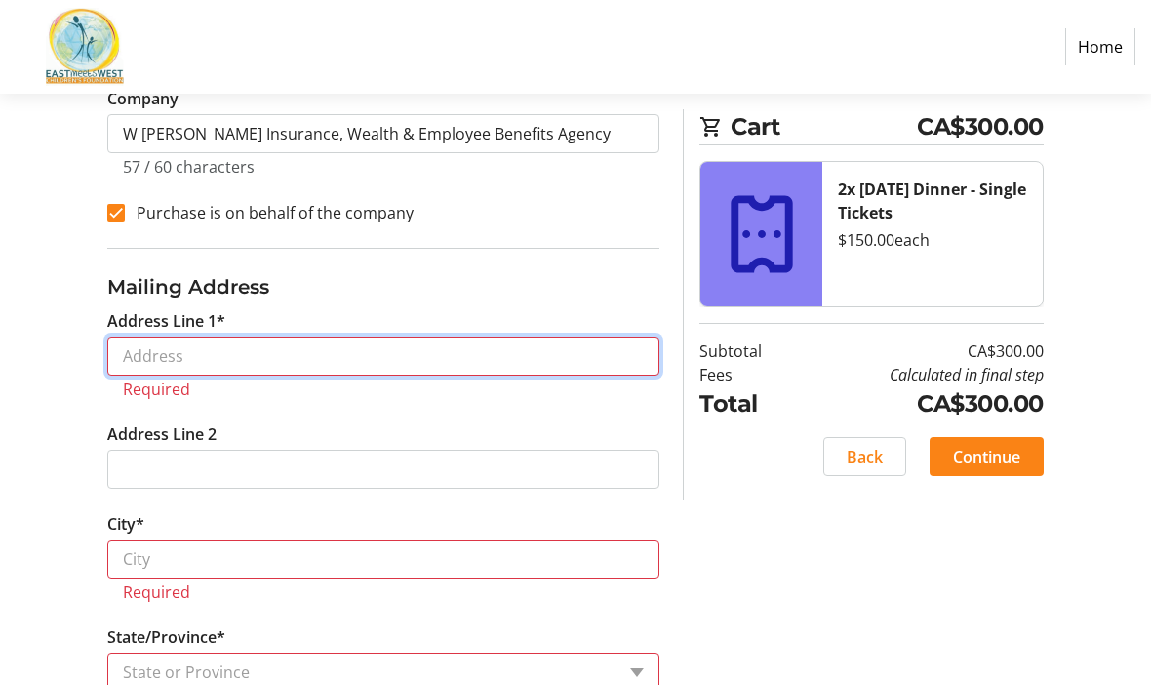
click at [386, 365] on input "Address Line 1*" at bounding box center [383, 357] width 552 height 39
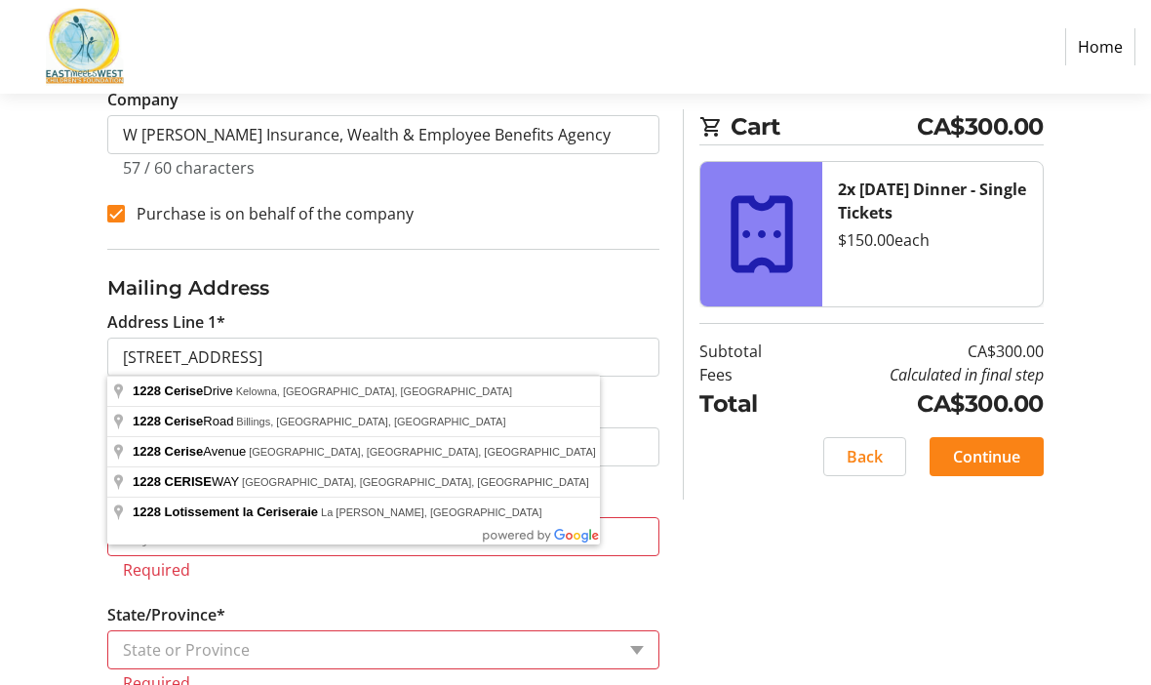
type input "[STREET_ADDRESS]"
type input "Kelowna"
select select "BC"
type input "V1Y 9R8"
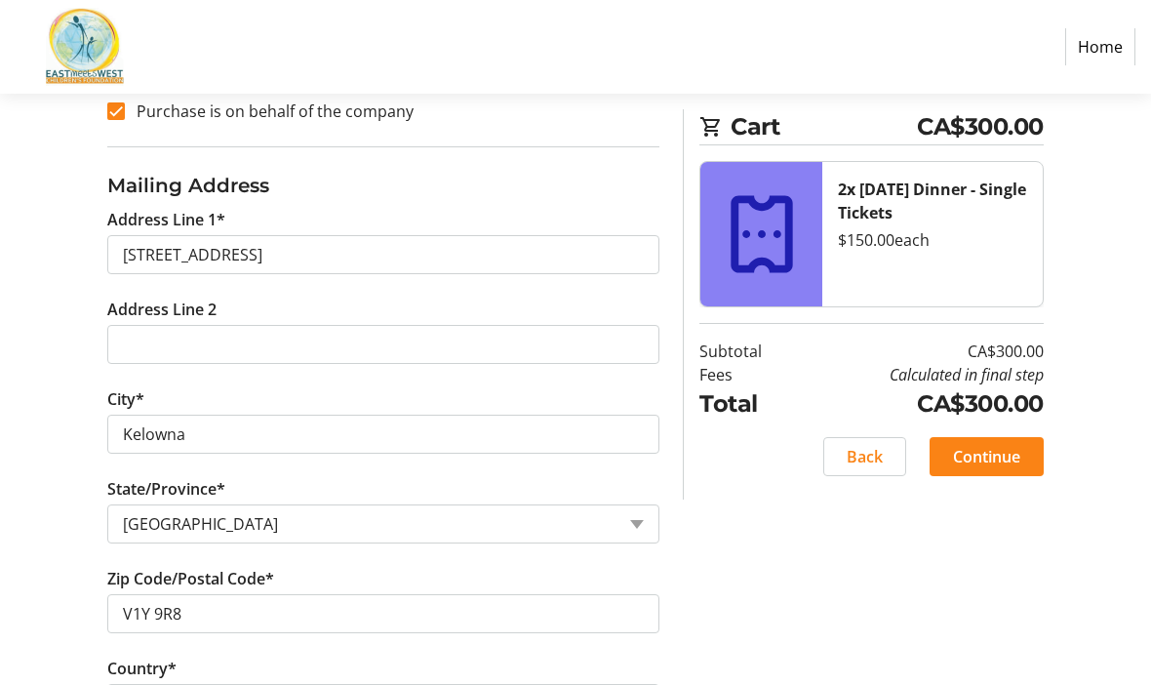
scroll to position [790, 0]
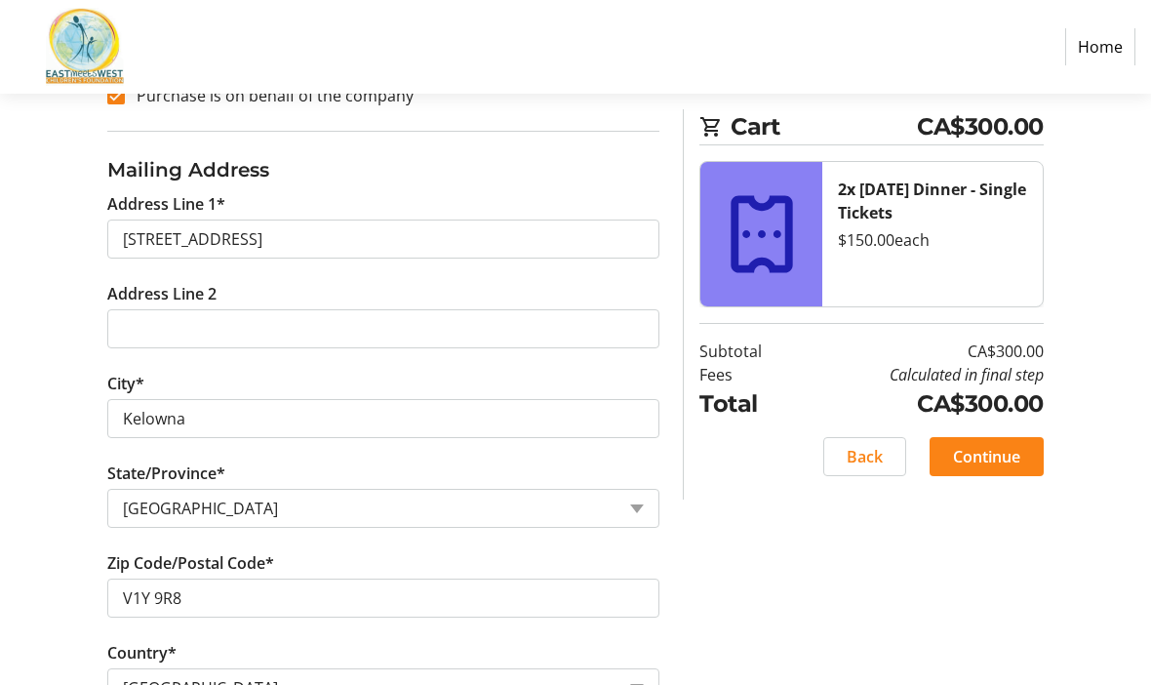
click at [999, 454] on span "Continue" at bounding box center [986, 456] width 67 height 23
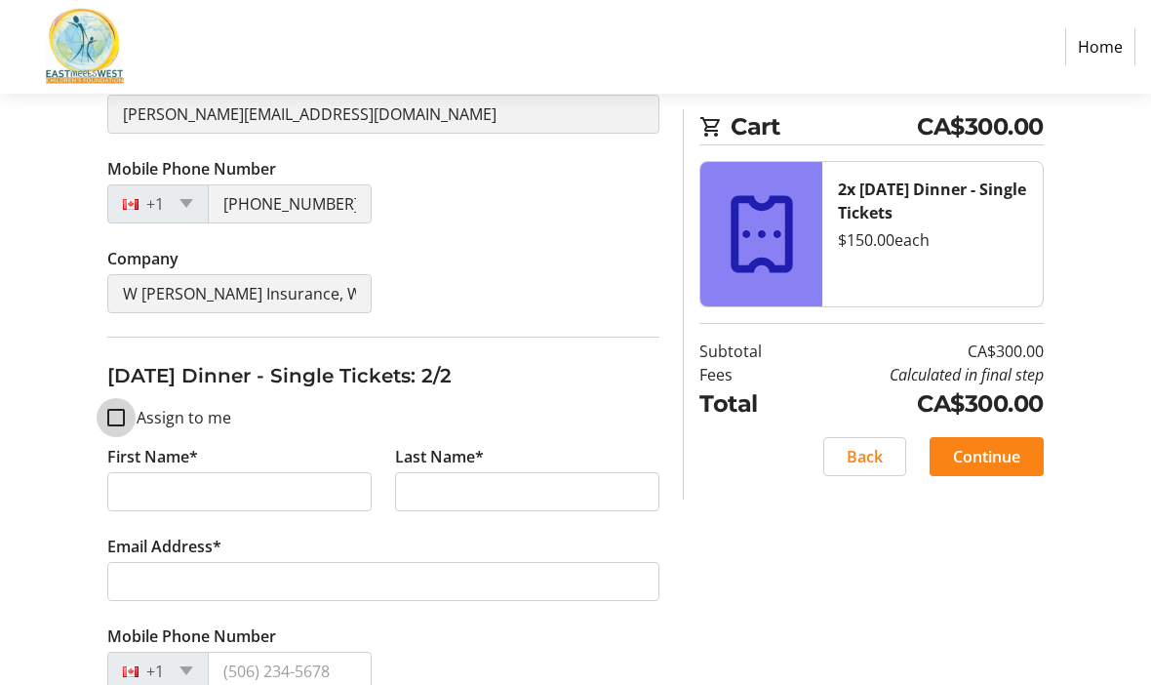
click at [122, 411] on input "Assign to me" at bounding box center [116, 419] width 18 height 18
checkbox input "true"
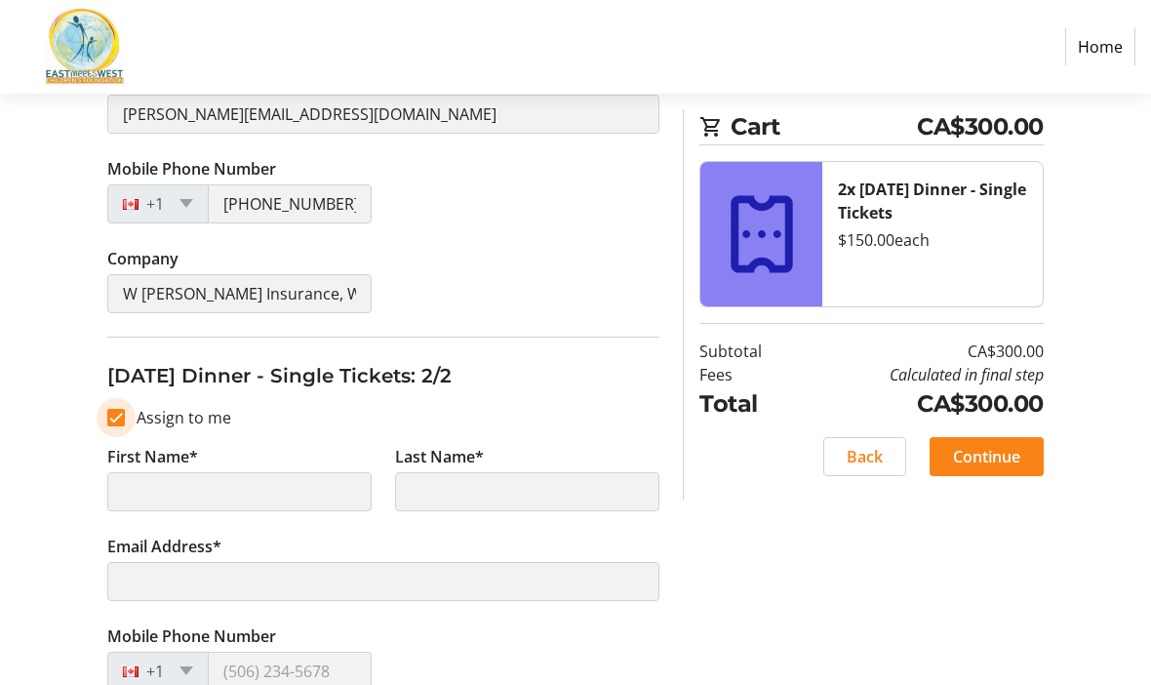
scroll to position [635, 0]
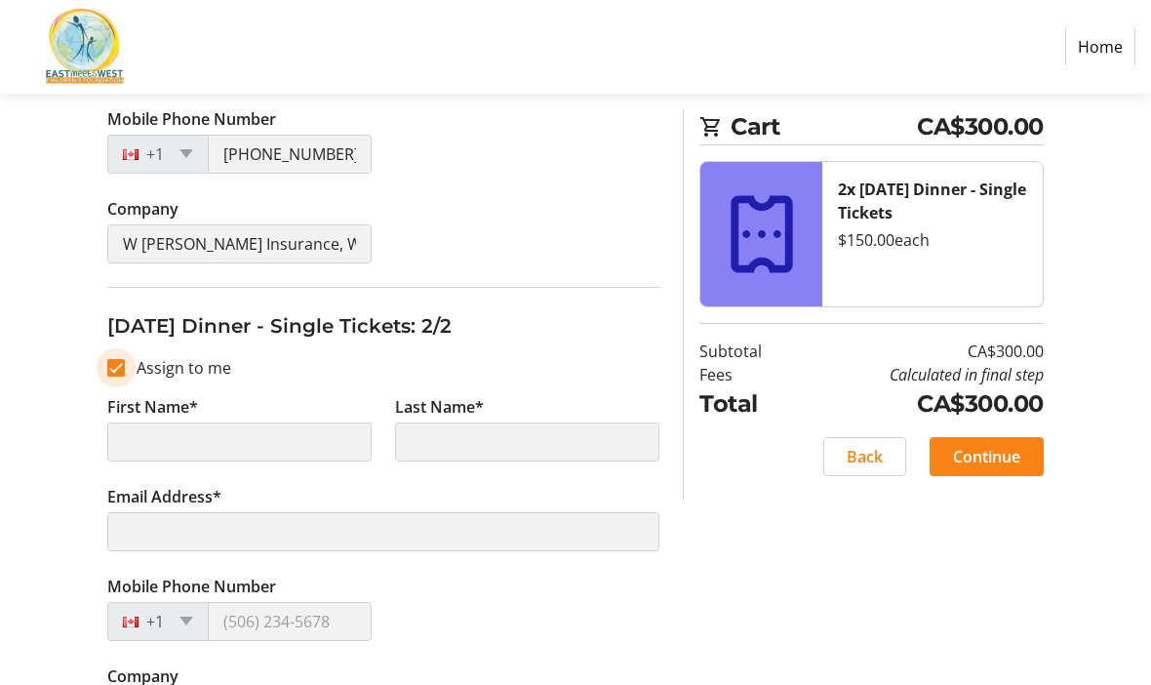
type input "W [PERSON_NAME]"
type input "[PERSON_NAME]"
type input "[PERSON_NAME][EMAIL_ADDRESS][DOMAIN_NAME]"
type input "[PHONE_NUMBER]"
type input "W Tod Alstad Insurance, Wealth & Employee Benefits Agency"
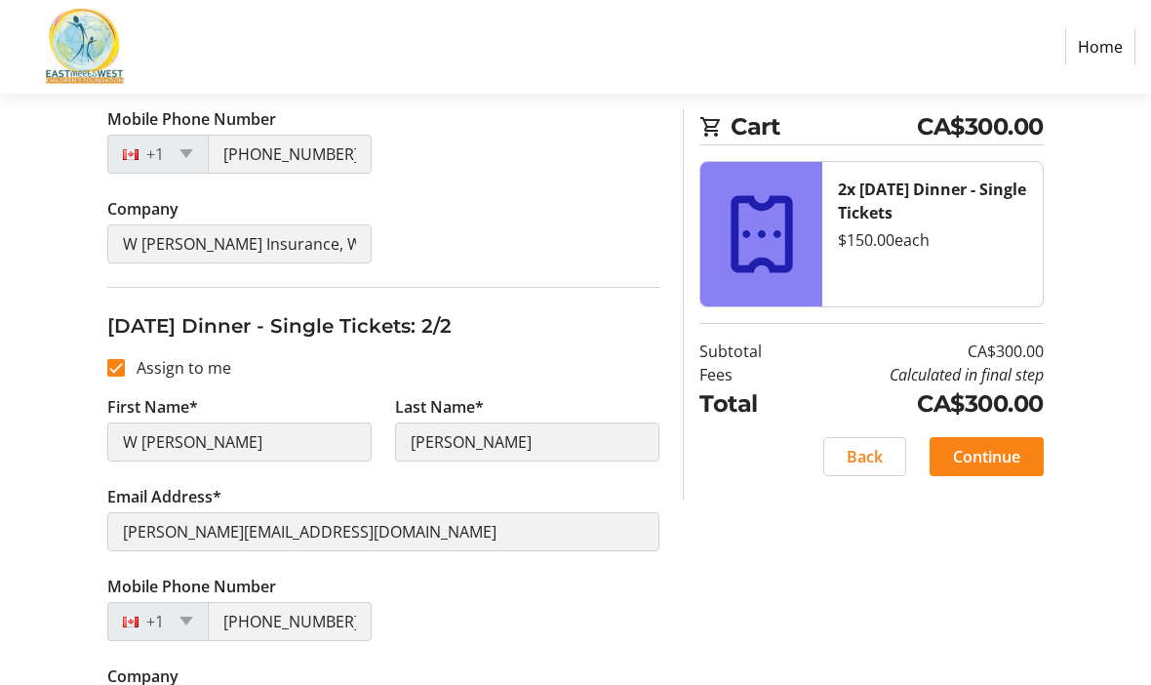
click at [988, 445] on span "Continue" at bounding box center [986, 456] width 67 height 23
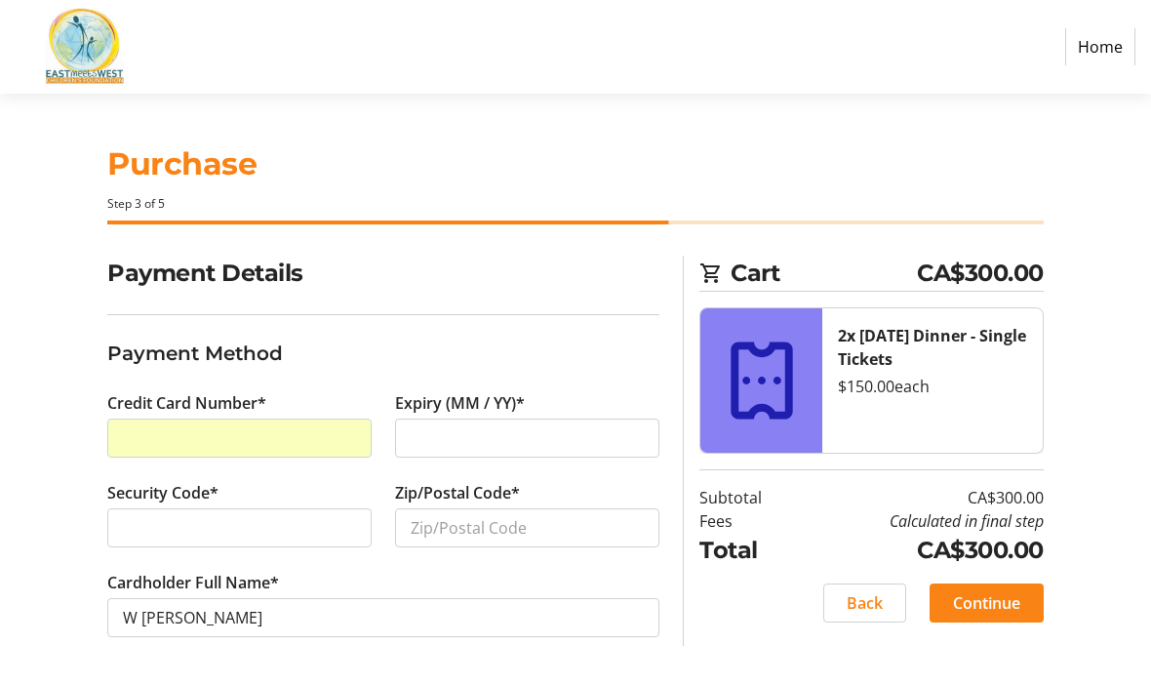
click at [472, 421] on div at bounding box center [527, 438] width 264 height 39
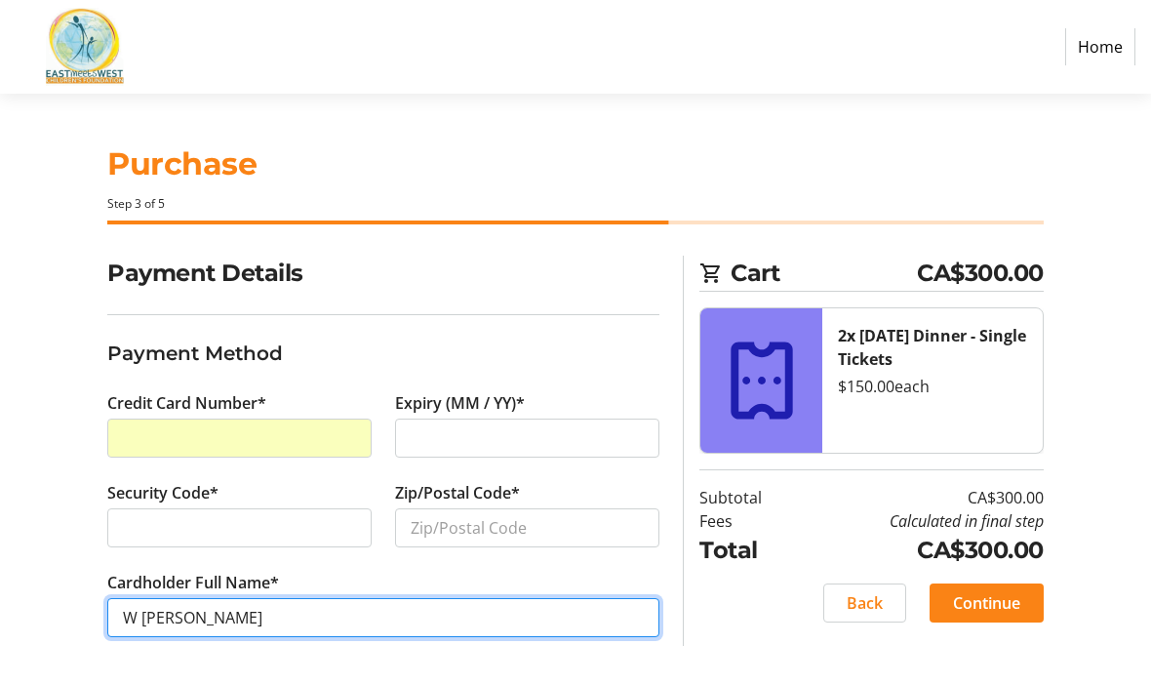
click at [175, 610] on input "W Tod Alstad" at bounding box center [383, 617] width 552 height 39
type input "[PERSON_NAME]"
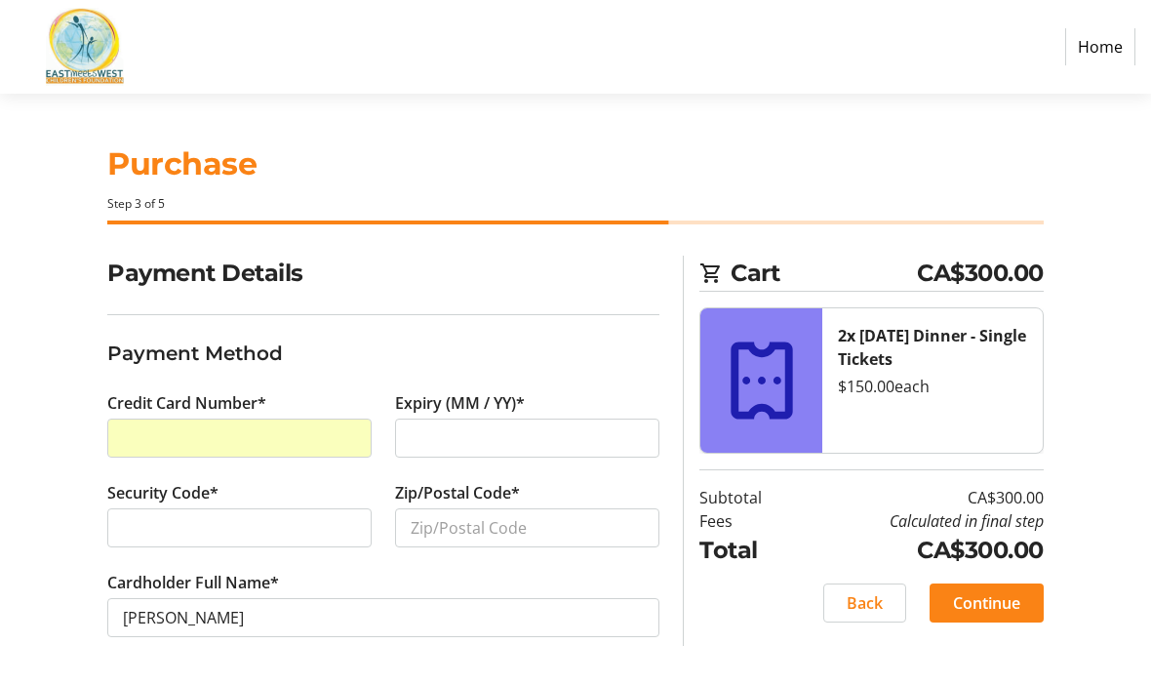
click at [999, 580] on span at bounding box center [987, 603] width 114 height 47
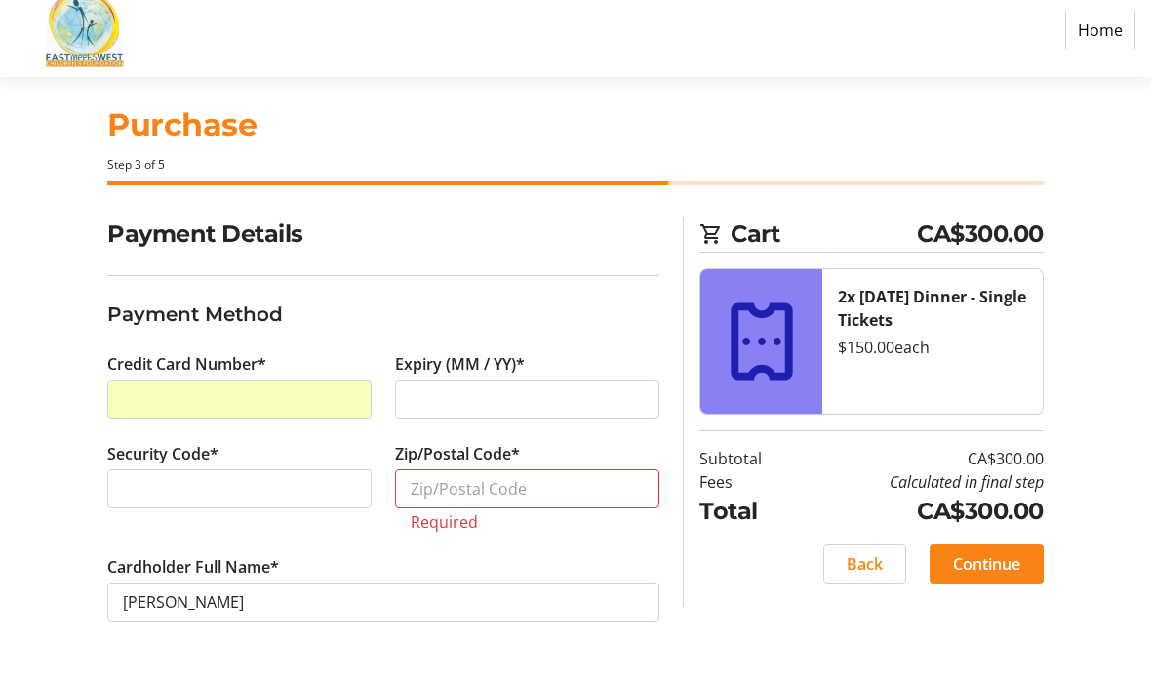
scroll to position [67, 0]
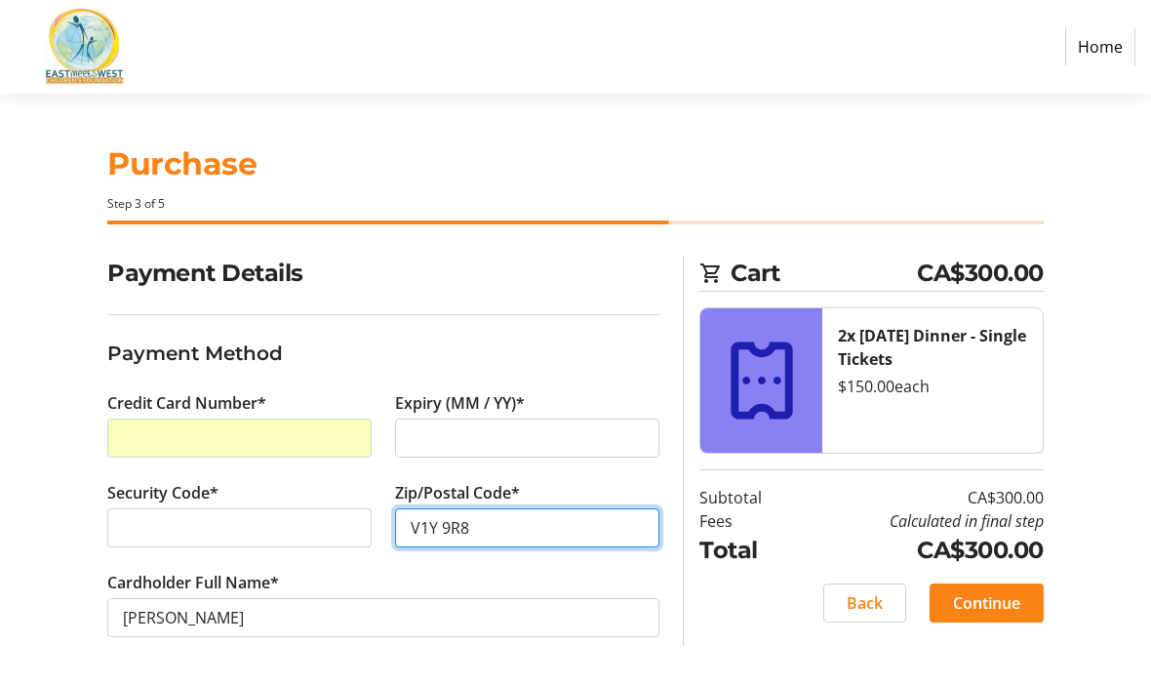
type input "V1Y 9R8"
click at [994, 591] on span "Continue" at bounding box center [986, 602] width 67 height 23
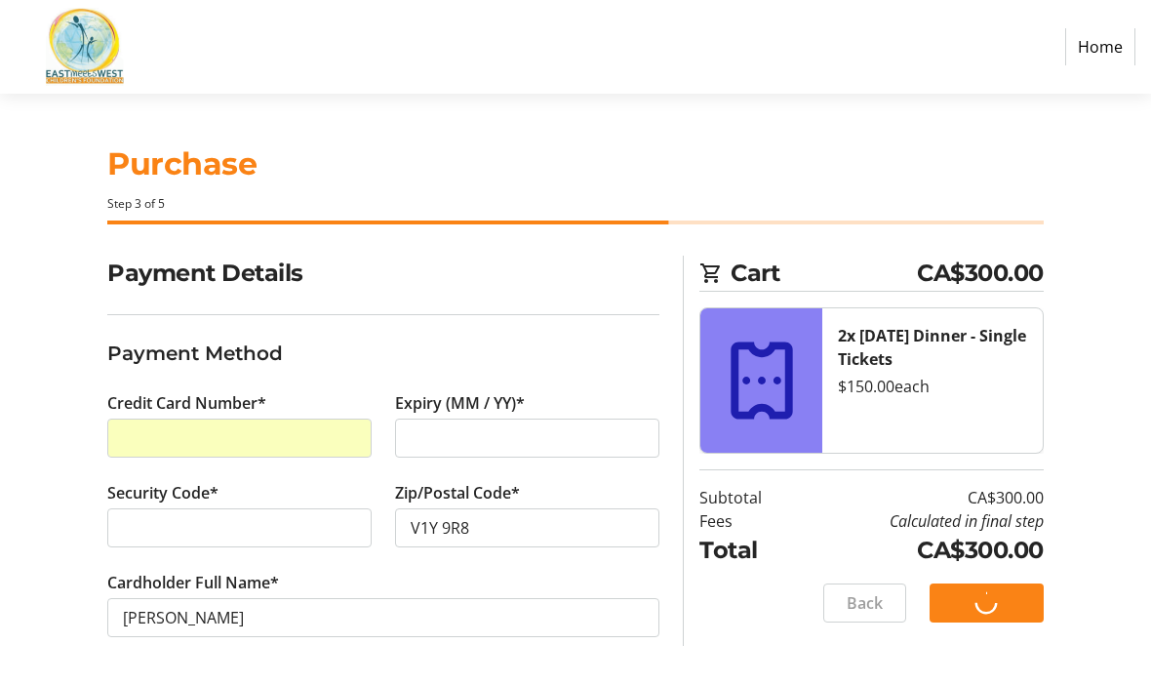
scroll to position [0, 0]
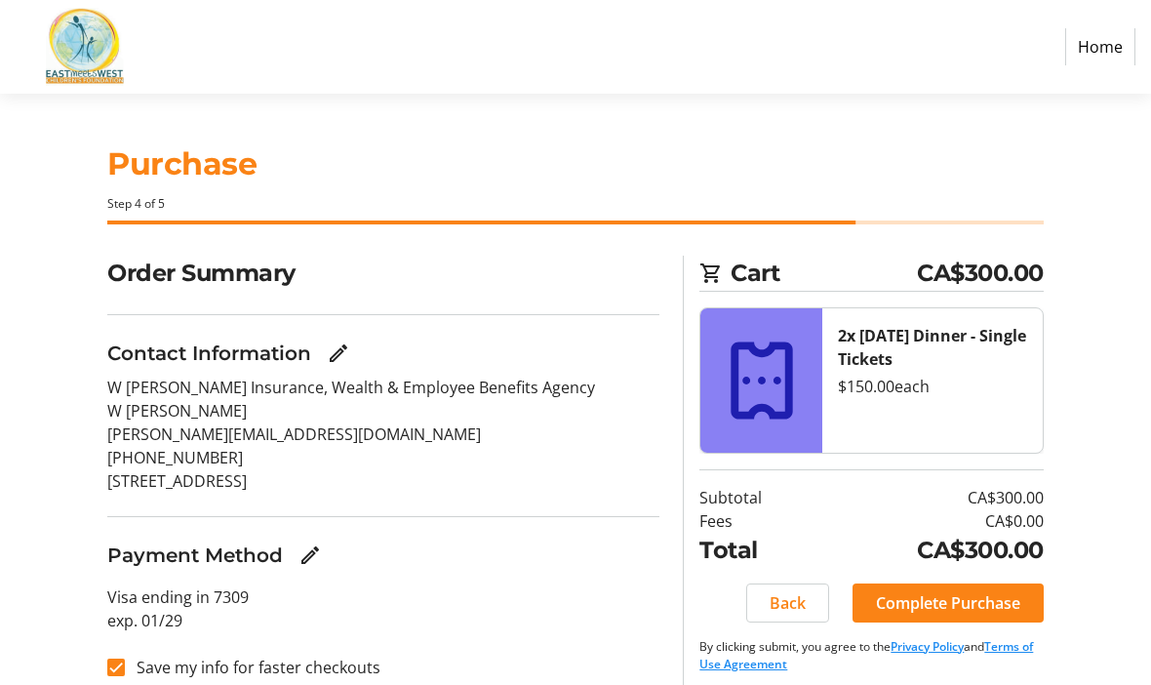
click at [961, 604] on span "Complete Purchase" at bounding box center [948, 602] width 144 height 23
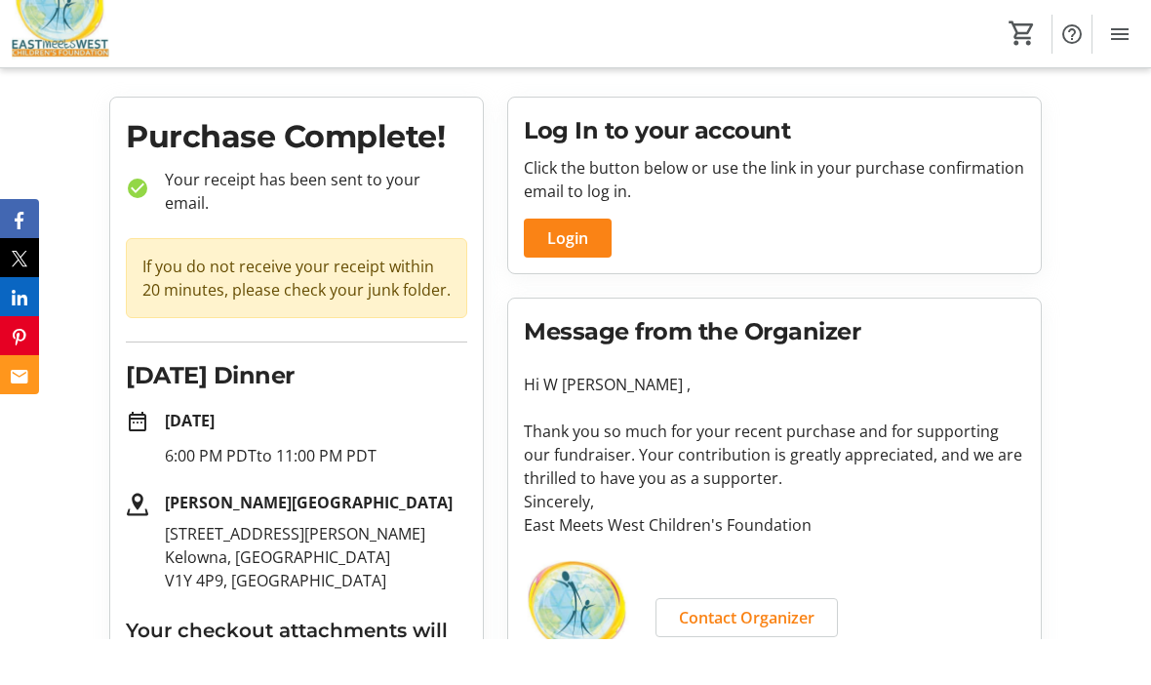
scroll to position [34, 0]
